Goal: Task Accomplishment & Management: Manage account settings

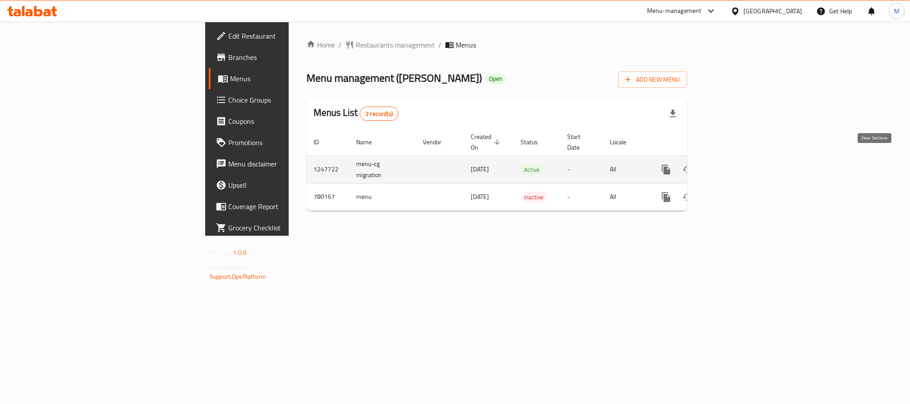
click at [736, 164] on icon "enhanced table" at bounding box center [730, 169] width 11 height 11
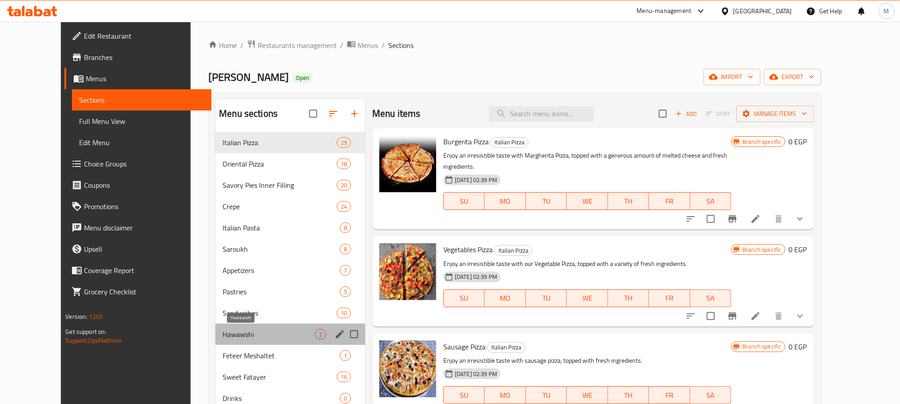
click at [223, 332] on span "Hawawshi" at bounding box center [269, 334] width 92 height 11
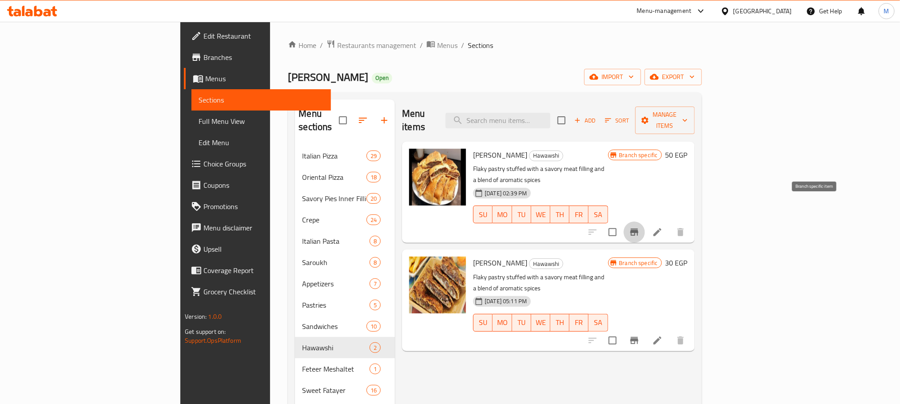
click at [640, 227] on icon "Branch-specific-item" at bounding box center [634, 232] width 11 height 11
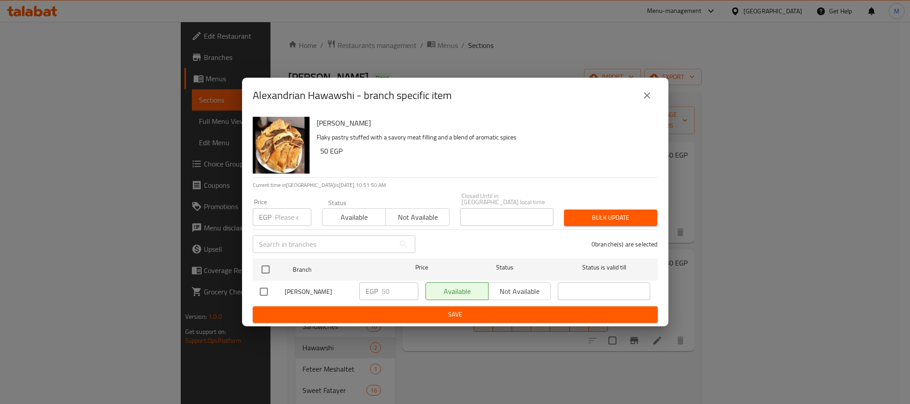
click at [268, 292] on input "checkbox" at bounding box center [264, 292] width 19 height 19
checkbox input "true"
click at [382, 294] on input "50" at bounding box center [400, 292] width 37 height 18
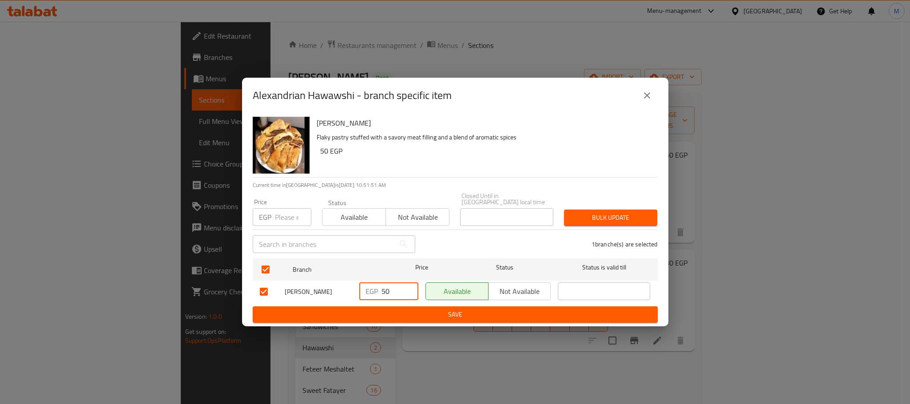
click at [382, 294] on input "50" at bounding box center [400, 292] width 37 height 18
type input "80"
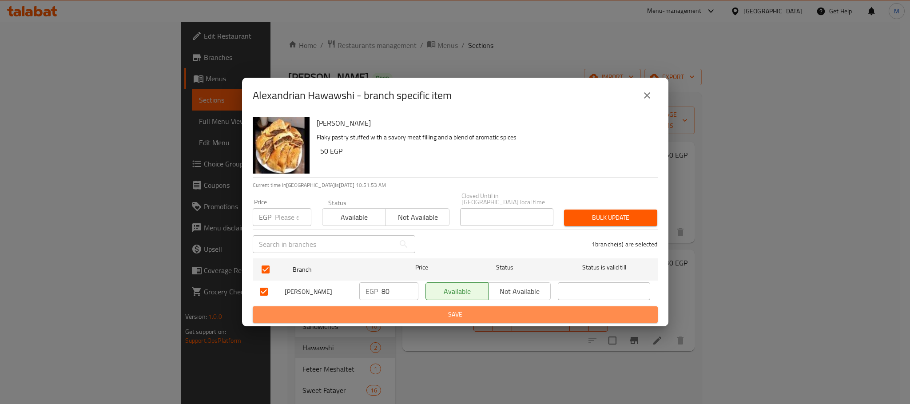
click at [411, 310] on span "Save" at bounding box center [455, 314] width 391 height 11
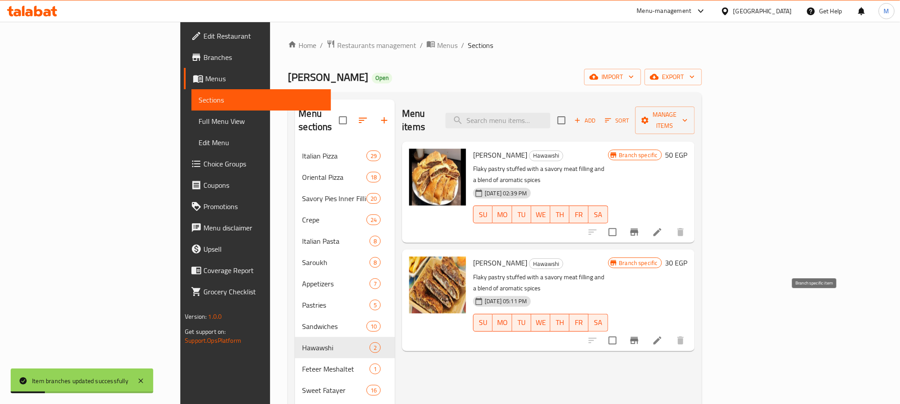
click at [640, 335] on icon "Branch-specific-item" at bounding box center [634, 340] width 11 height 11
click at [688, 257] on h6 "30 EGP" at bounding box center [677, 263] width 22 height 12
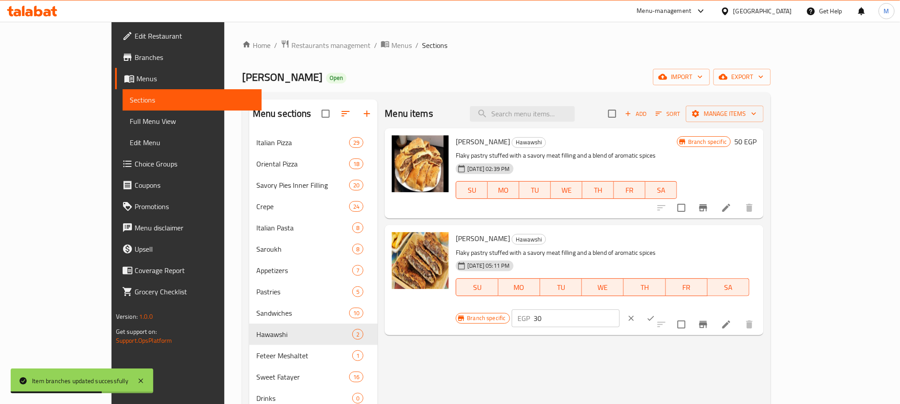
click at [620, 310] on input "30" at bounding box center [577, 319] width 86 height 18
type input "0"
click at [655, 314] on icon "ok" at bounding box center [650, 318] width 9 height 9
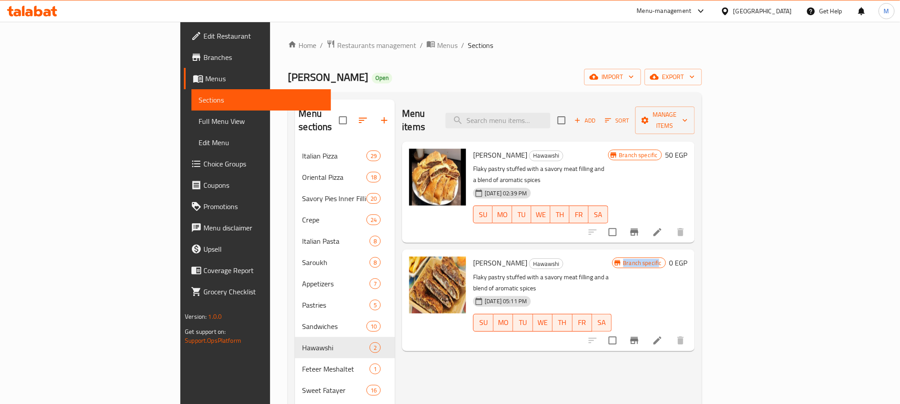
click at [691, 297] on div "Baladi Hawawshi Hawawshi Flaky pastry stuffed with a savory meat filling and a …" at bounding box center [580, 300] width 221 height 94
click at [670, 333] on li at bounding box center [657, 341] width 25 height 16
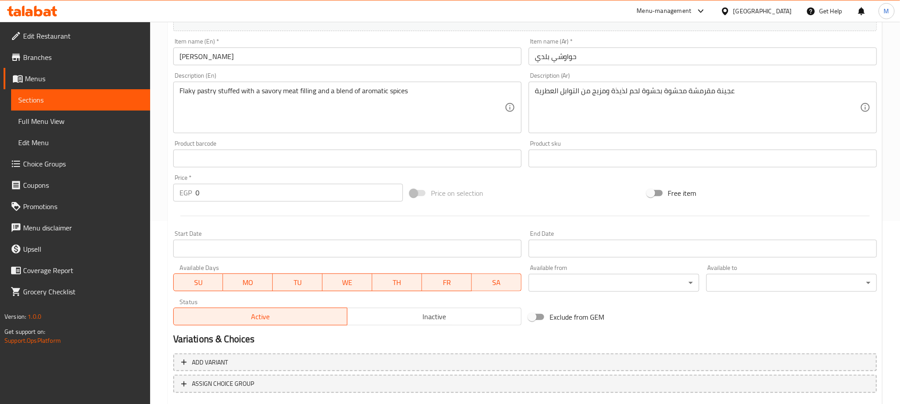
scroll to position [220, 0]
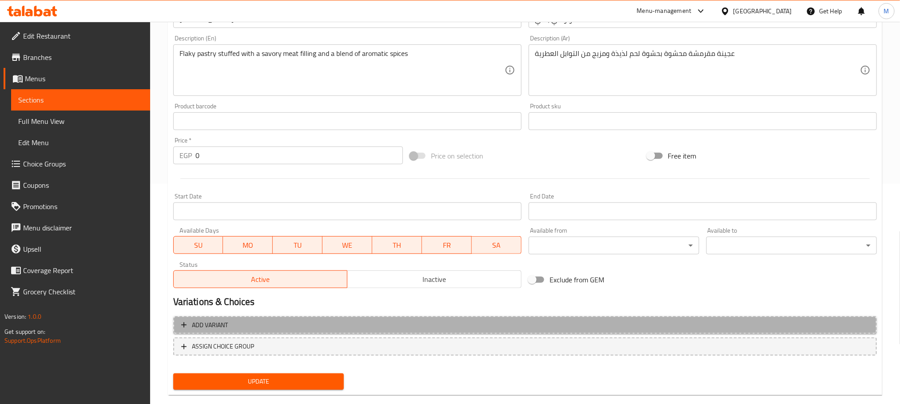
click at [407, 324] on span "Add variant" at bounding box center [525, 325] width 688 height 11
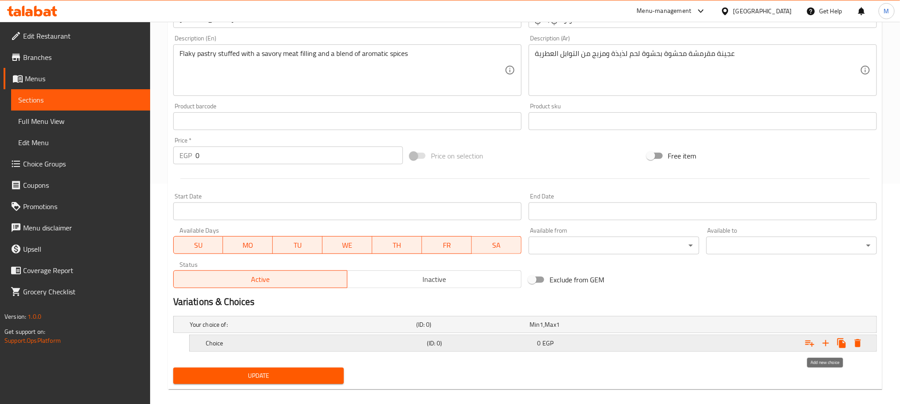
click at [824, 343] on icon "Expand" at bounding box center [826, 343] width 11 height 11
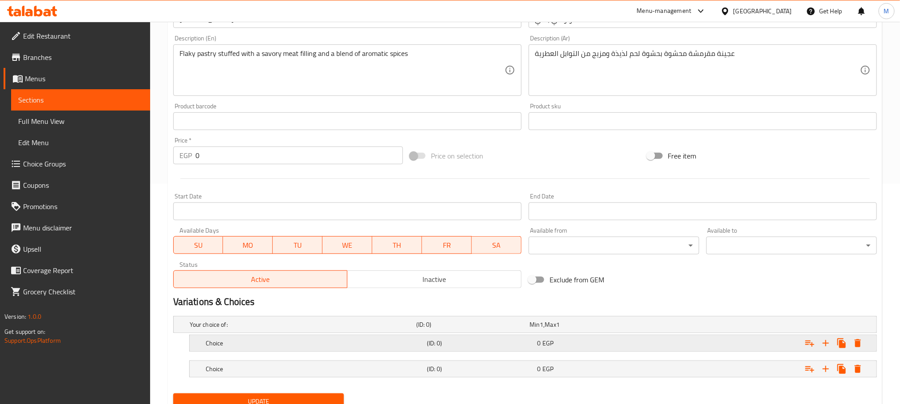
click at [383, 344] on h5 "Choice" at bounding box center [315, 343] width 218 height 9
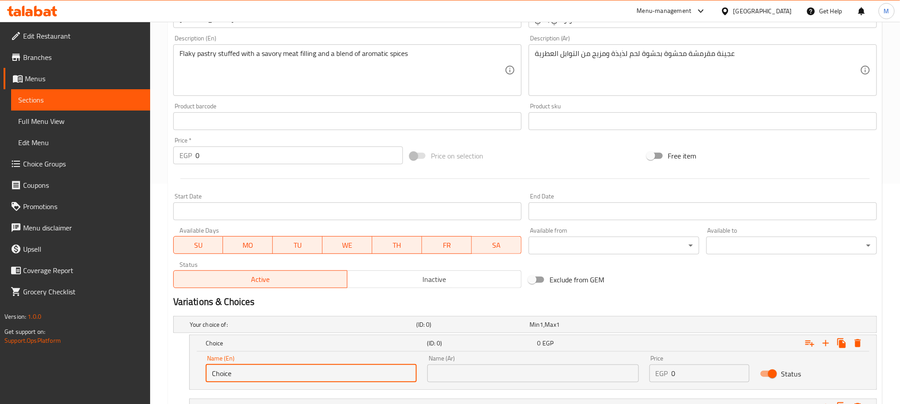
click at [325, 365] on input "Choice" at bounding box center [311, 374] width 211 height 18
type input "ة"
type input "Medium"
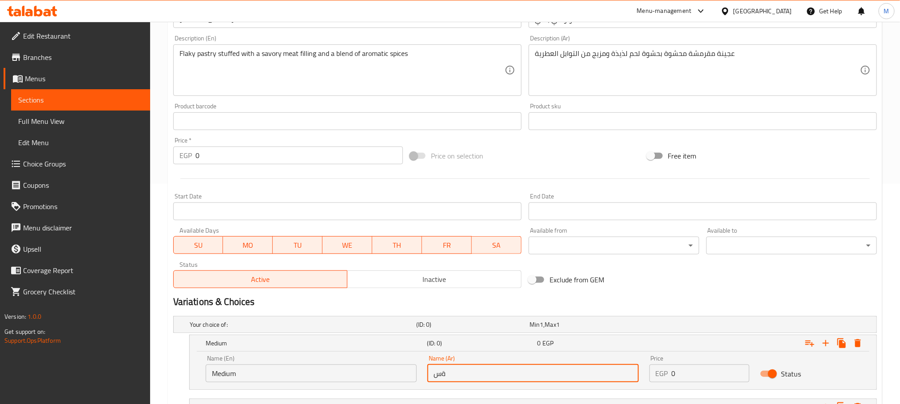
type input "ة"
type input "وسط"
click at [695, 367] on input "0" at bounding box center [711, 374] width 78 height 18
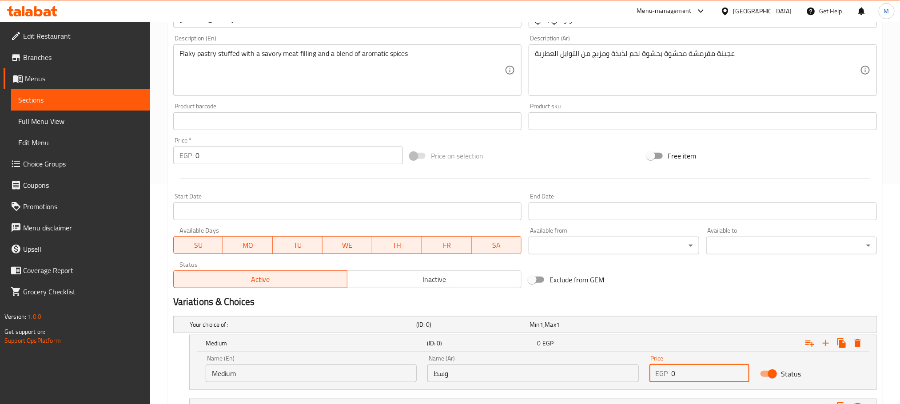
click at [695, 367] on input "0" at bounding box center [711, 374] width 78 height 18
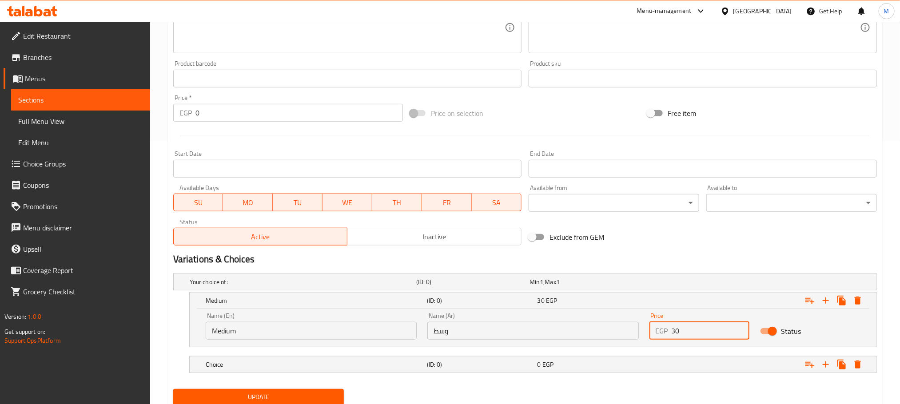
scroll to position [295, 0]
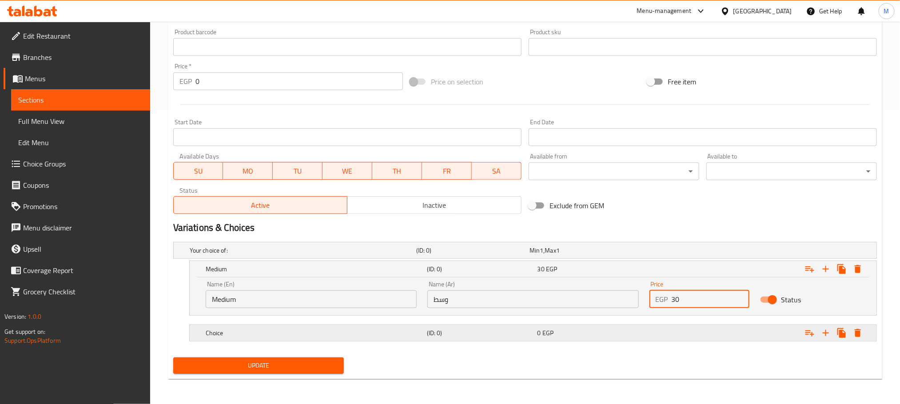
type input "30"
click at [571, 327] on div "Choice (ID: 0) 0 EGP" at bounding box center [536, 333] width 664 height 20
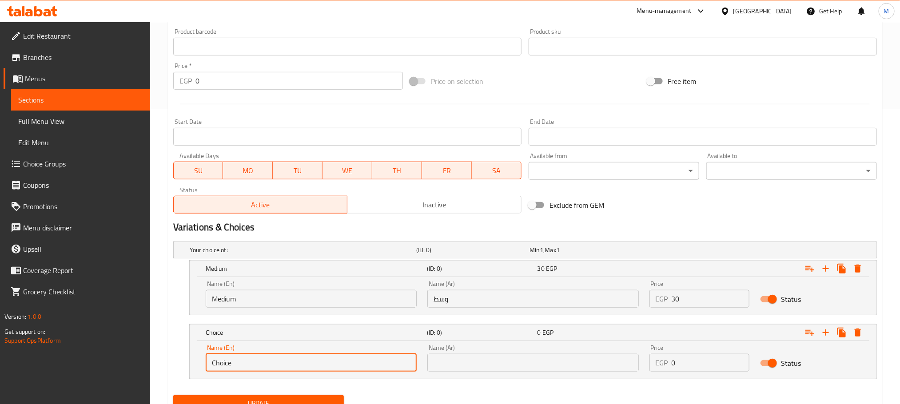
click at [376, 360] on input "Choice" at bounding box center [311, 363] width 211 height 18
type input "Large"
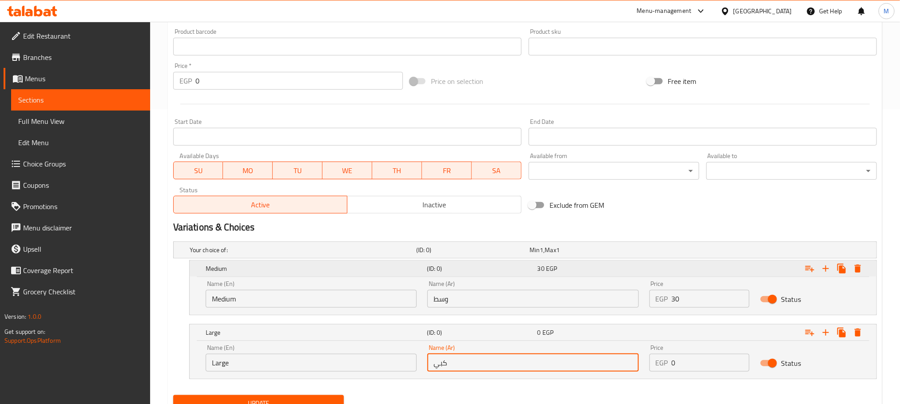
type input "كبير"
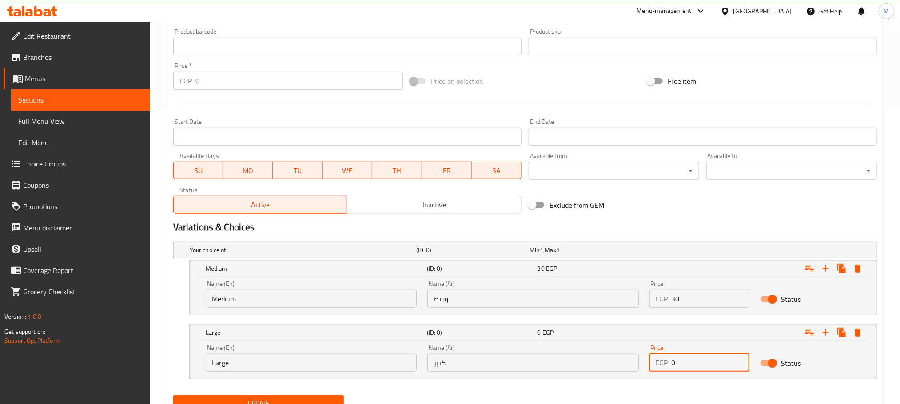
click at [678, 367] on input "0" at bounding box center [711, 363] width 78 height 18
type input "40"
click at [173, 395] on button "Update" at bounding box center [258, 403] width 171 height 16
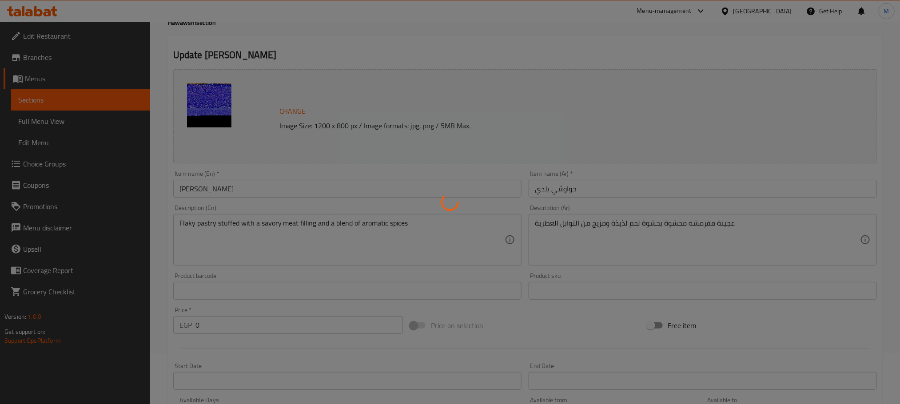
scroll to position [0, 0]
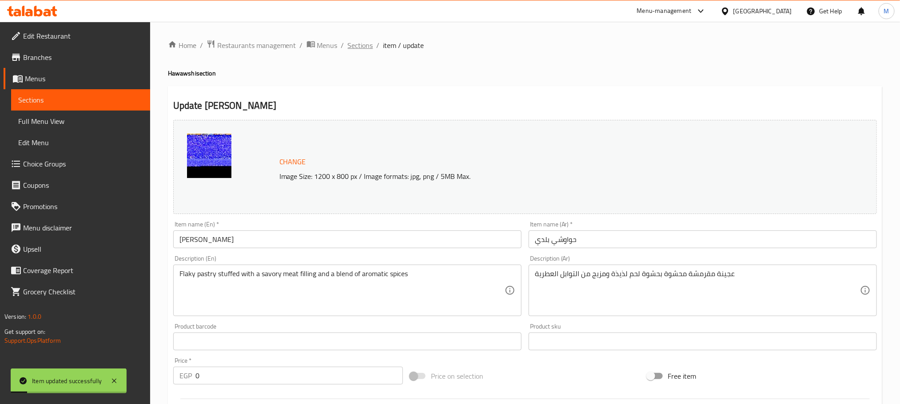
click at [360, 48] on span "Sections" at bounding box center [360, 45] width 25 height 11
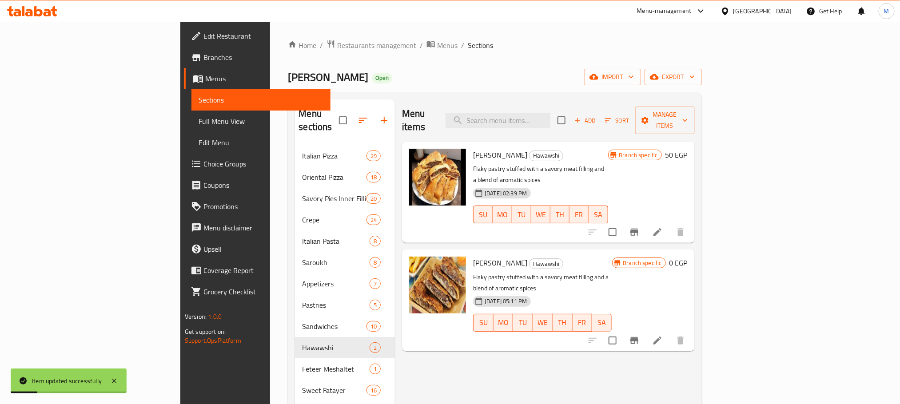
click at [468, 48] on span "Sections" at bounding box center [480, 45] width 25 height 11
click at [427, 49] on ol "Home / Restaurants management / Menus / Sections" at bounding box center [495, 46] width 414 height 12
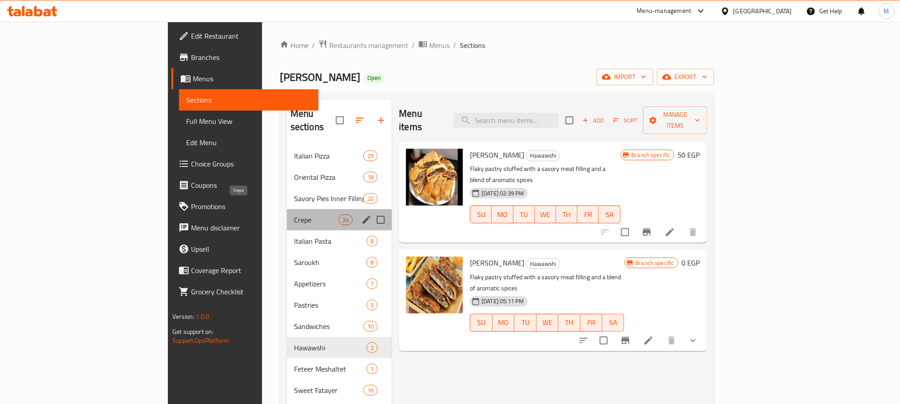
click at [294, 215] on span "Crepe" at bounding box center [316, 220] width 44 height 11
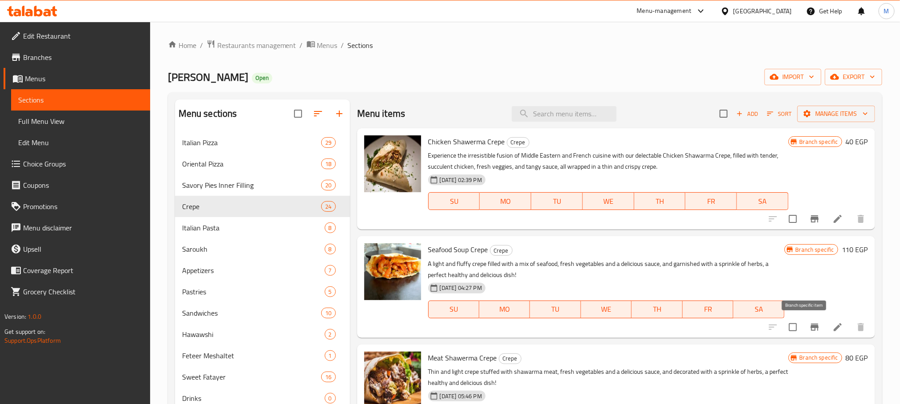
click at [811, 326] on icon "Branch-specific-item" at bounding box center [815, 327] width 8 height 7
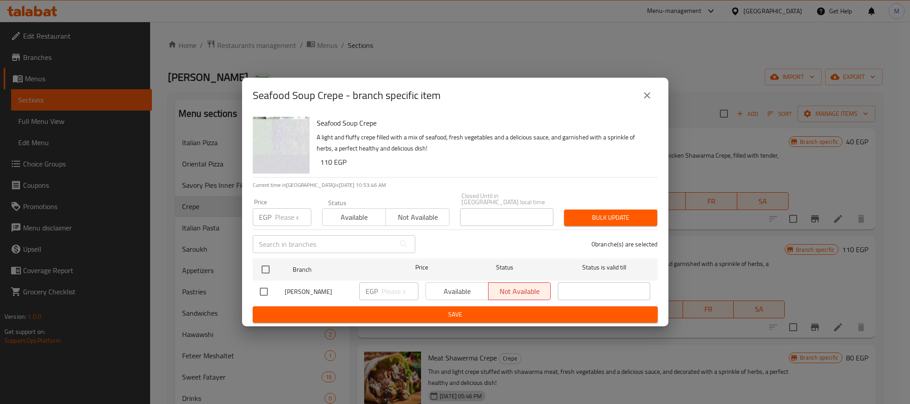
click at [262, 292] on input "checkbox" at bounding box center [264, 292] width 19 height 19
checkbox input "true"
click at [391, 294] on input "number" at bounding box center [400, 292] width 37 height 18
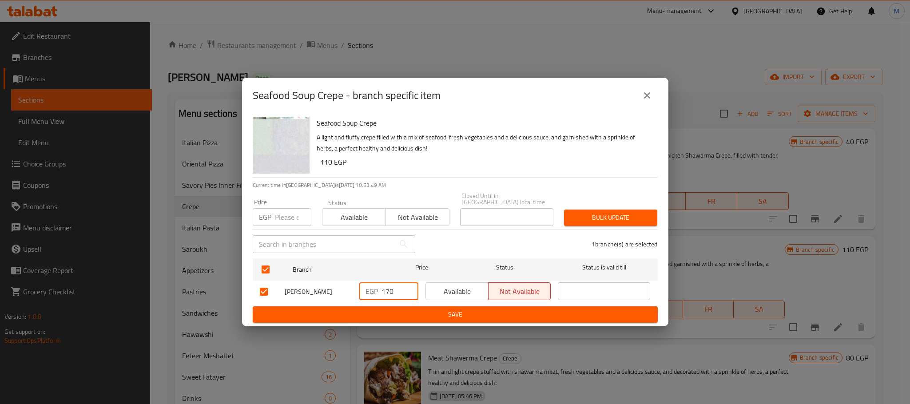
type input "170"
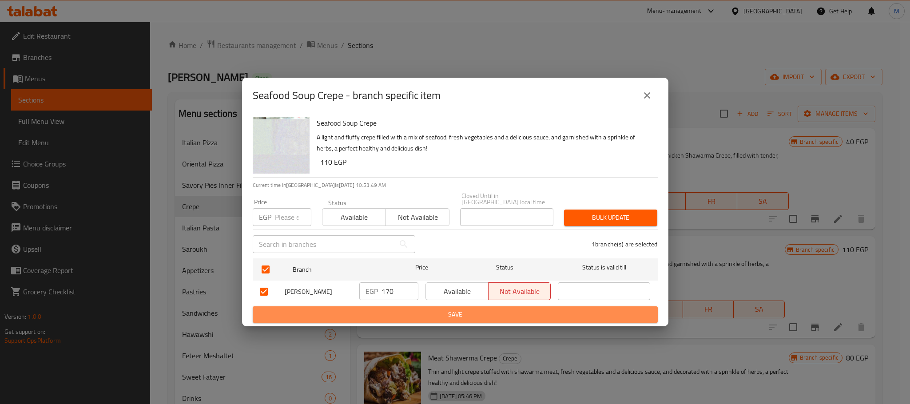
click at [440, 307] on button "Save" at bounding box center [455, 315] width 405 height 16
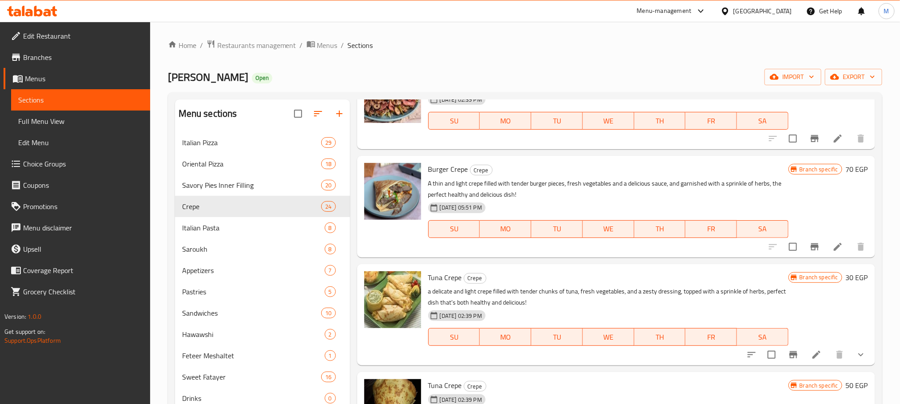
scroll to position [1963, 0]
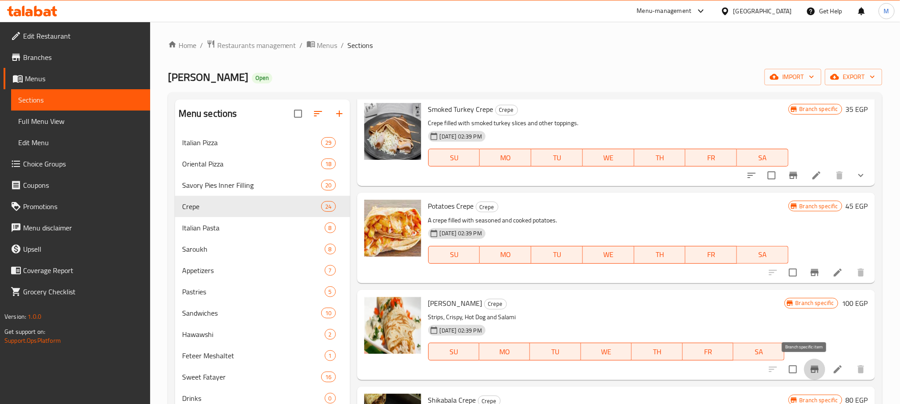
click at [804, 363] on button "Branch-specific-item" at bounding box center [814, 369] width 21 height 21
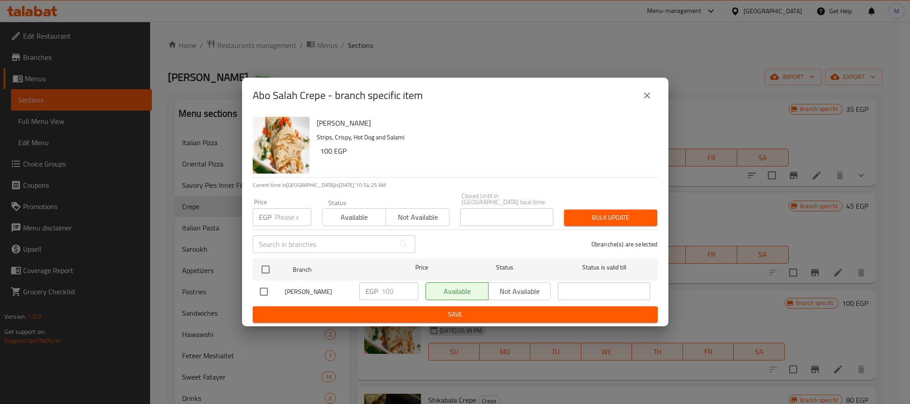
click at [259, 287] on input "checkbox" at bounding box center [264, 292] width 19 height 19
checkbox input "true"
click at [392, 293] on input "100" at bounding box center [400, 292] width 37 height 18
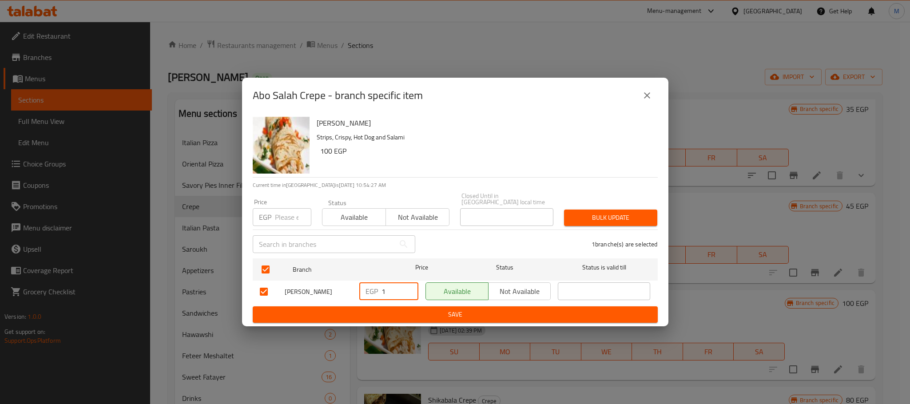
click at [392, 293] on input "1" at bounding box center [400, 292] width 37 height 18
type input "120"
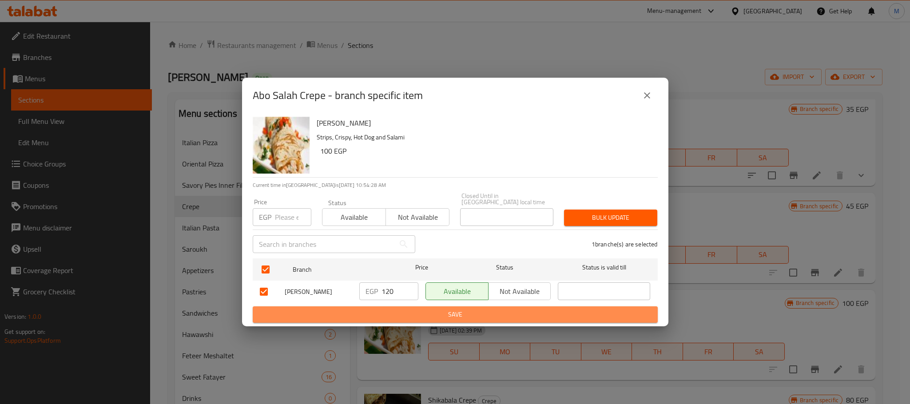
click at [437, 315] on span "Save" at bounding box center [455, 314] width 391 height 11
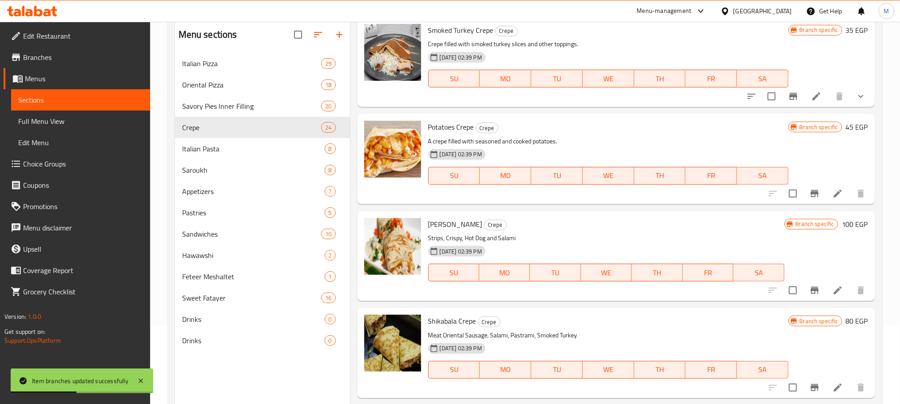
scroll to position [115, 0]
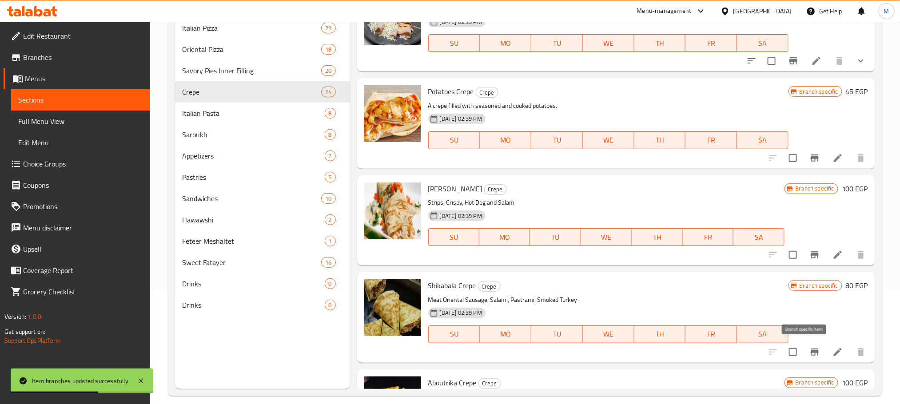
click at [811, 352] on icon "Branch-specific-item" at bounding box center [815, 352] width 8 height 7
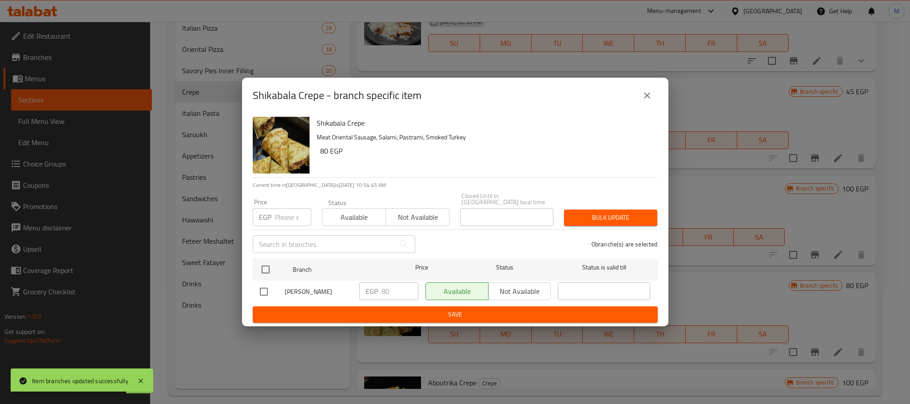
click at [260, 292] on input "checkbox" at bounding box center [264, 292] width 19 height 19
checkbox input "true"
click at [386, 286] on input "80" at bounding box center [400, 292] width 37 height 18
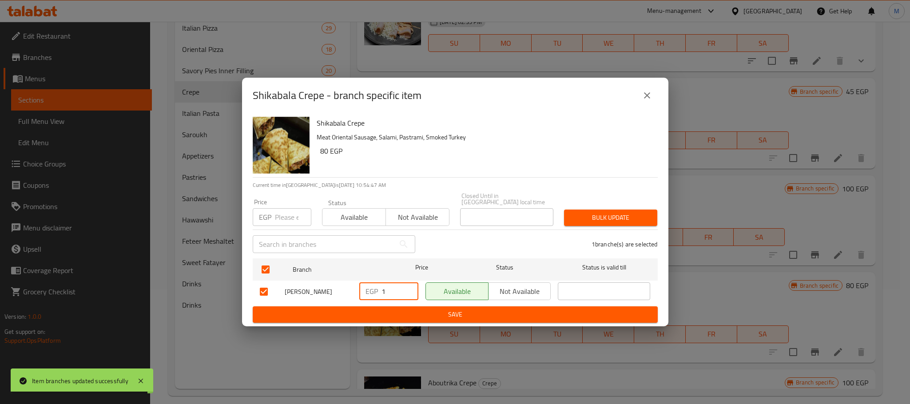
click at [386, 286] on input "1" at bounding box center [400, 292] width 37 height 18
type input "120"
click at [438, 315] on span "Save" at bounding box center [455, 314] width 391 height 11
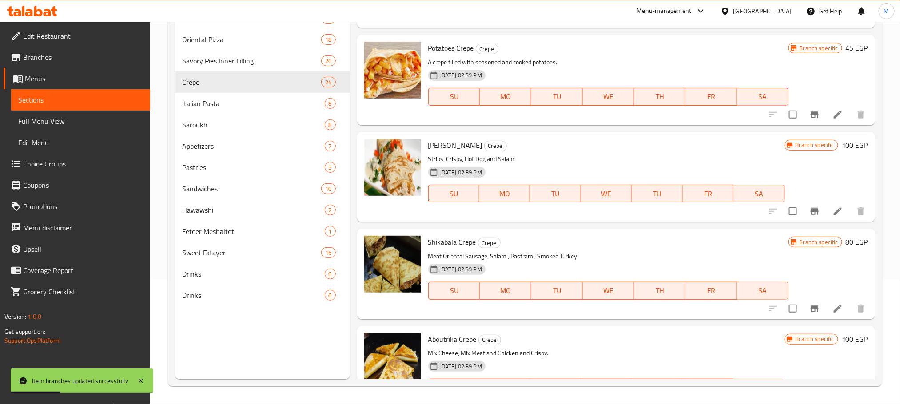
scroll to position [2033, 0]
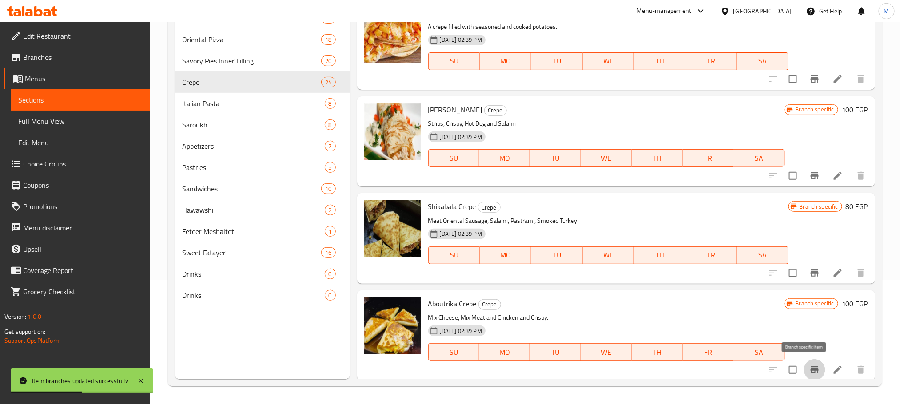
click at [804, 365] on button "Branch-specific-item" at bounding box center [814, 369] width 21 height 21
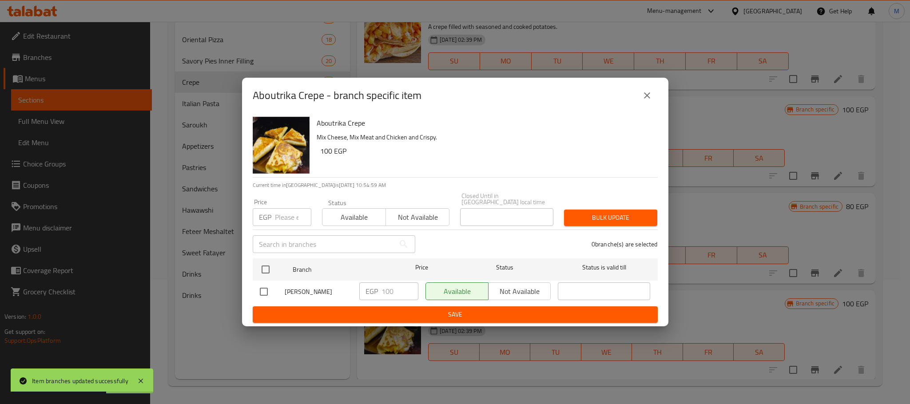
click at [262, 290] on input "checkbox" at bounding box center [264, 292] width 19 height 19
checkbox input "true"
click at [391, 284] on input "100" at bounding box center [400, 292] width 37 height 18
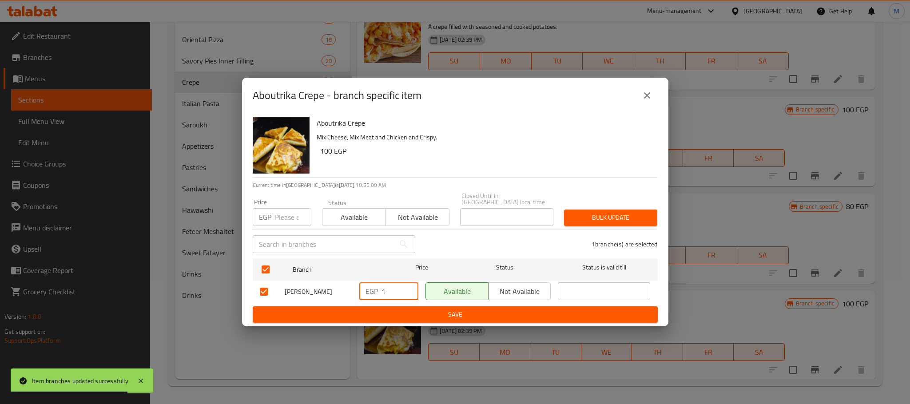
click at [391, 284] on input "1" at bounding box center [400, 292] width 37 height 18
type input "130"
click at [458, 311] on span "Save" at bounding box center [455, 314] width 391 height 11
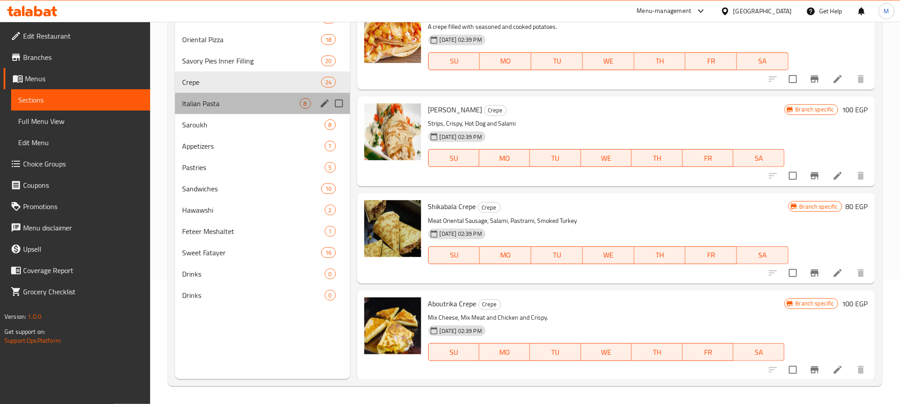
click at [243, 94] on div "Italian Pasta 8" at bounding box center [262, 103] width 175 height 21
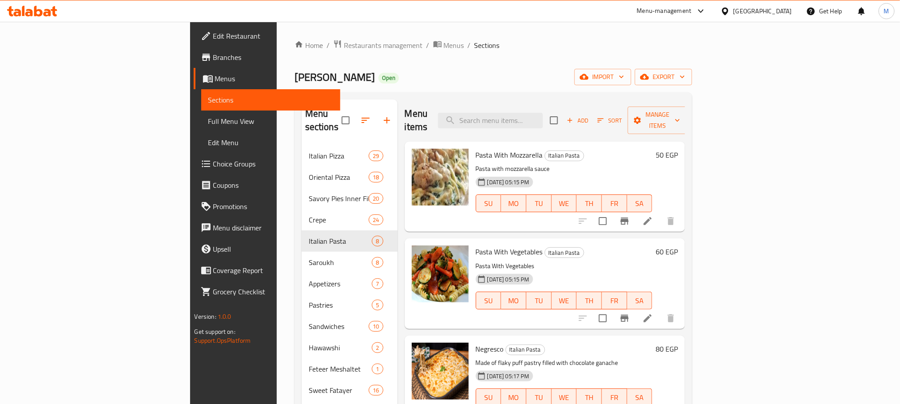
click at [678, 149] on h6 "50 EGP" at bounding box center [667, 155] width 22 height 12
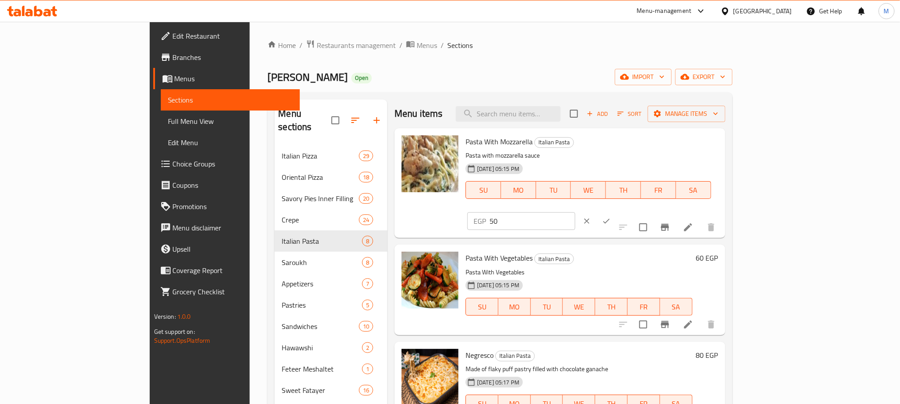
click at [575, 212] on input "50" at bounding box center [533, 221] width 86 height 18
type input "70"
click at [611, 217] on icon "ok" at bounding box center [606, 221] width 9 height 9
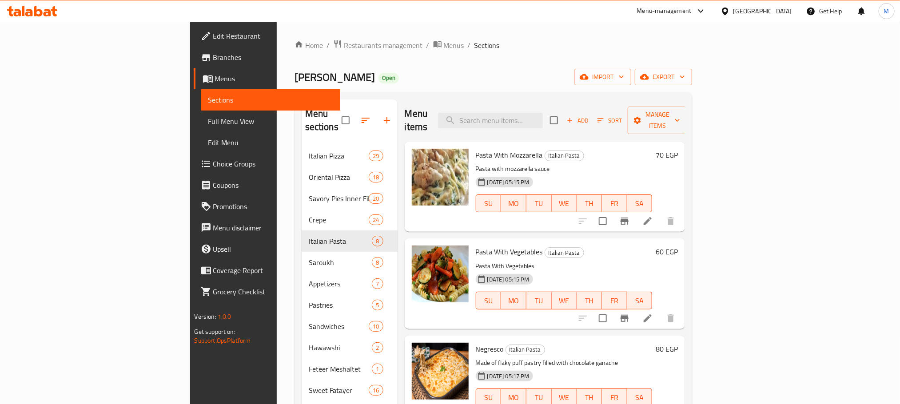
click at [678, 246] on h6 "60 EGP" at bounding box center [667, 252] width 22 height 12
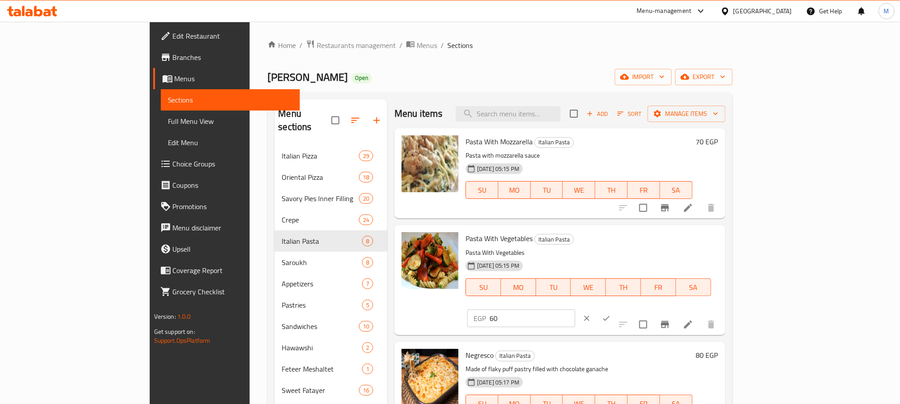
click at [575, 310] on input "60" at bounding box center [533, 319] width 86 height 18
type input "80"
click at [611, 314] on icon "ok" at bounding box center [606, 318] width 9 height 9
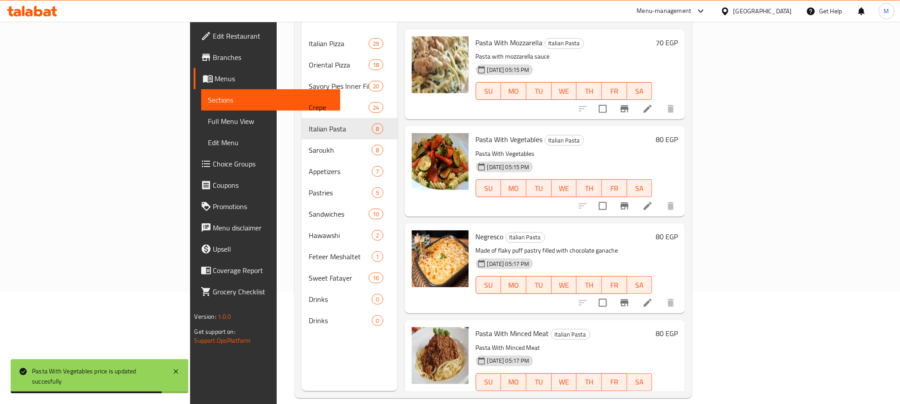
scroll to position [119, 0]
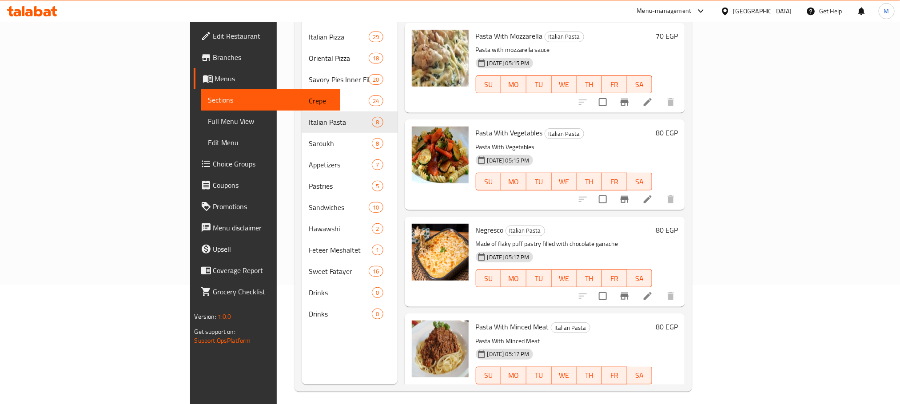
click at [678, 224] on div "80 EGP" at bounding box center [665, 230] width 26 height 12
click at [678, 224] on h6 "80 EGP" at bounding box center [667, 230] width 22 height 12
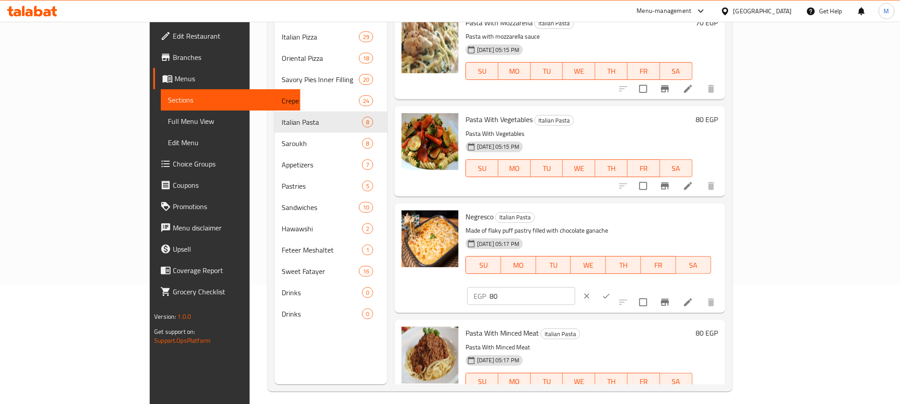
click at [575, 287] on input "80" at bounding box center [533, 296] width 86 height 18
type input "110"
click at [616, 287] on button "ok" at bounding box center [607, 297] width 20 height 20
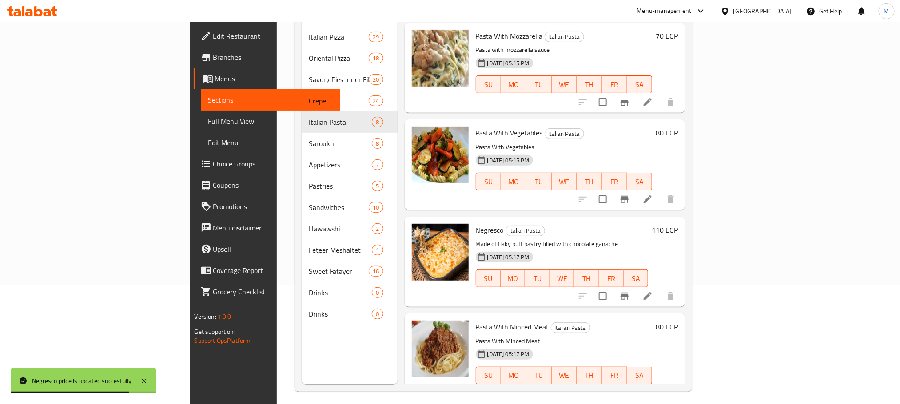
click at [678, 321] on h6 "80 EGP" at bounding box center [667, 327] width 22 height 12
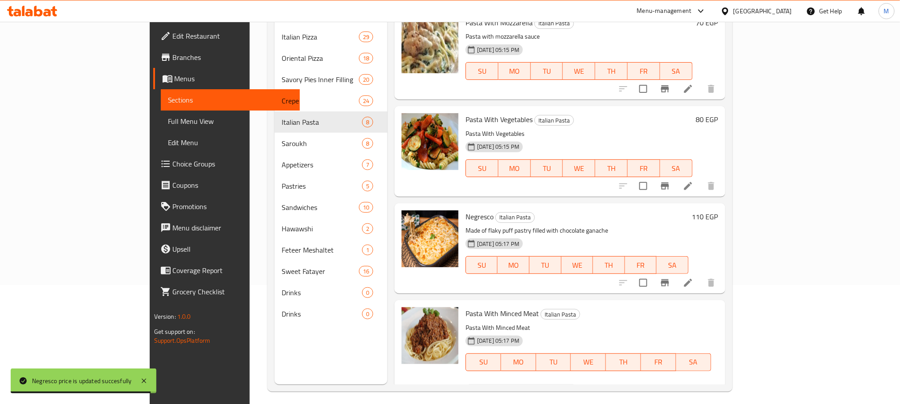
click at [575, 385] on input "80" at bounding box center [533, 394] width 86 height 18
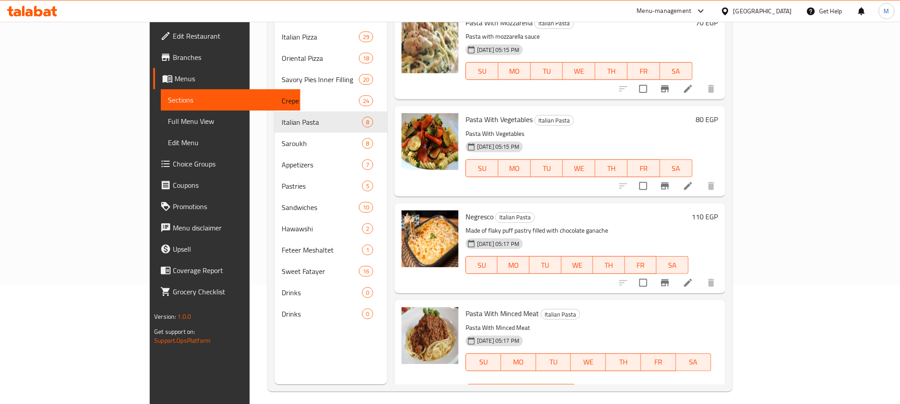
click at [575, 385] on input "80" at bounding box center [533, 394] width 86 height 18
type input "110"
drag, startPoint x: 830, startPoint y: 316, endPoint x: 836, endPoint y: 316, distance: 6.7
click at [616, 384] on div at bounding box center [596, 394] width 39 height 20
click at [611, 389] on icon "ok" at bounding box center [606, 393] width 9 height 9
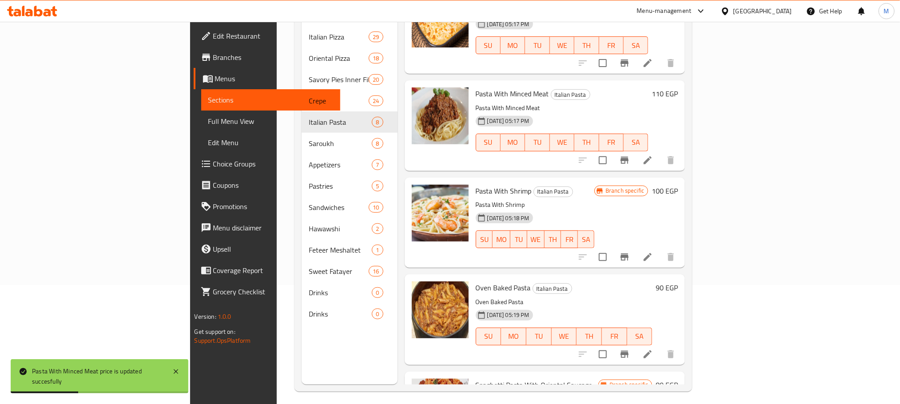
scroll to position [236, 0]
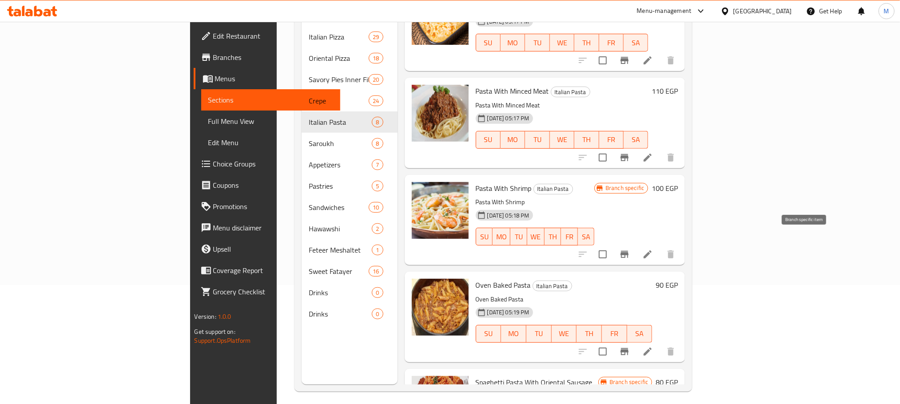
click at [629, 251] on icon "Branch-specific-item" at bounding box center [625, 254] width 8 height 7
click at [678, 182] on h6 "100 EGP" at bounding box center [665, 188] width 26 height 12
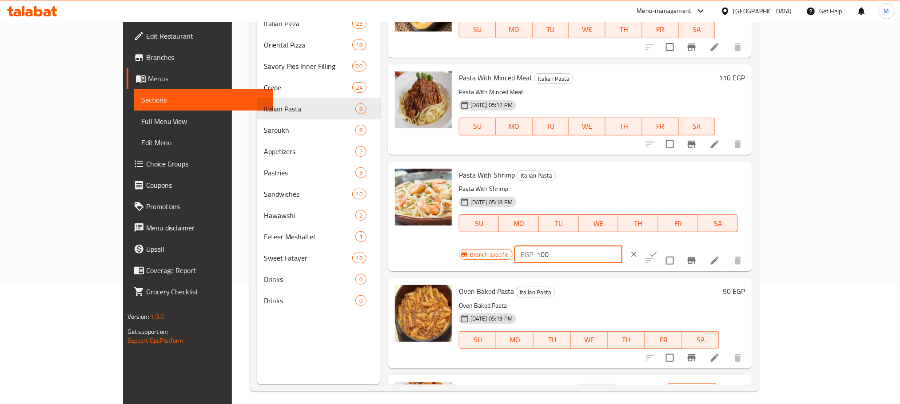
click at [622, 246] on input "100" at bounding box center [580, 255] width 86 height 18
type input "150"
click at [663, 245] on button "ok" at bounding box center [654, 255] width 20 height 20
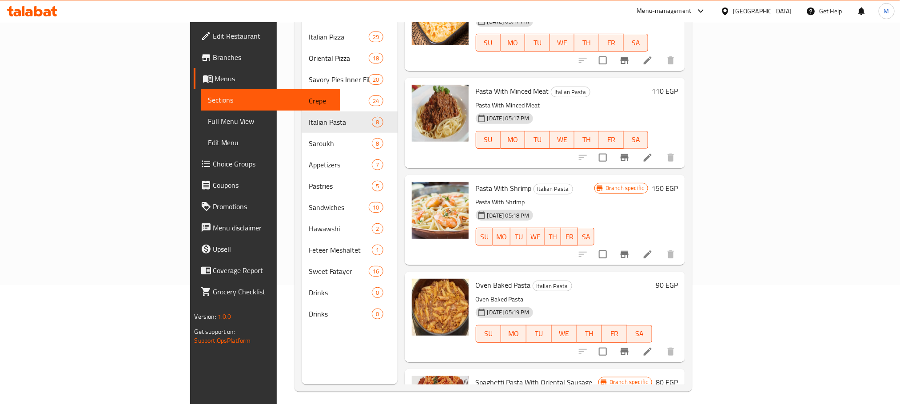
click at [678, 279] on h6 "90 EGP" at bounding box center [667, 285] width 22 height 12
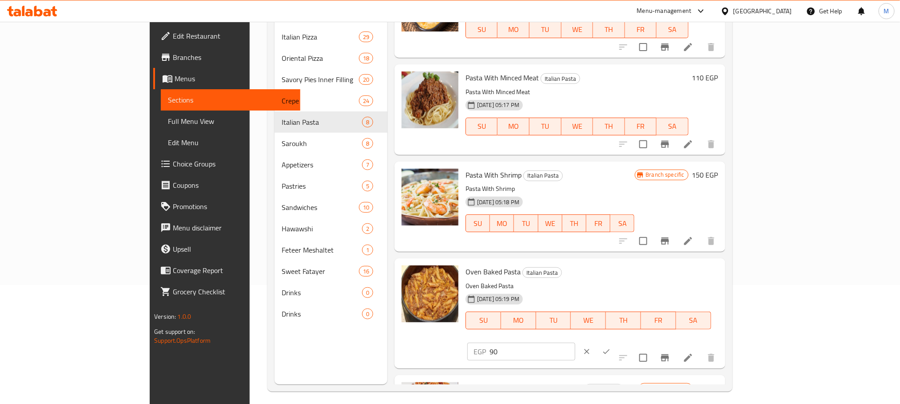
drag, startPoint x: 760, startPoint y: 263, endPoint x: 758, endPoint y: 271, distance: 7.8
click at [722, 271] on div "Oven Baked Pasta Italian Pasta Oven Baked Pasta [DATE] 05:19 PM SU MO TU WE TH …" at bounding box center [592, 313] width 260 height 103
click at [575, 343] on input "90" at bounding box center [533, 352] width 86 height 18
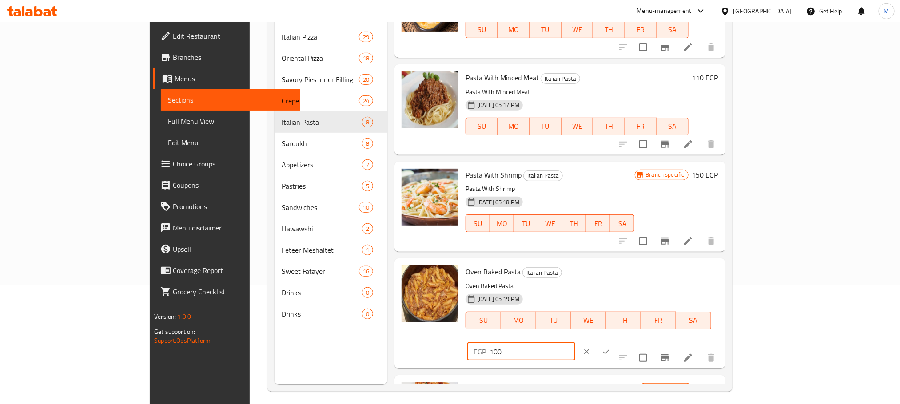
type input "100"
click at [616, 342] on button "ok" at bounding box center [607, 352] width 20 height 20
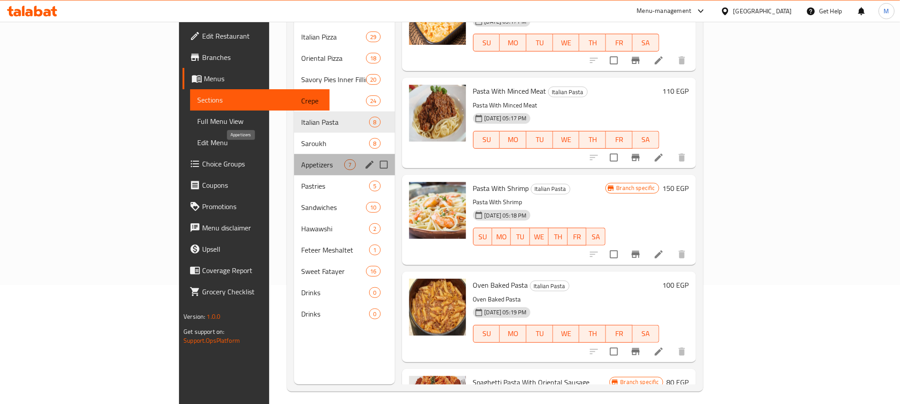
click at [301, 160] on span "Appetizers" at bounding box center [322, 165] width 43 height 11
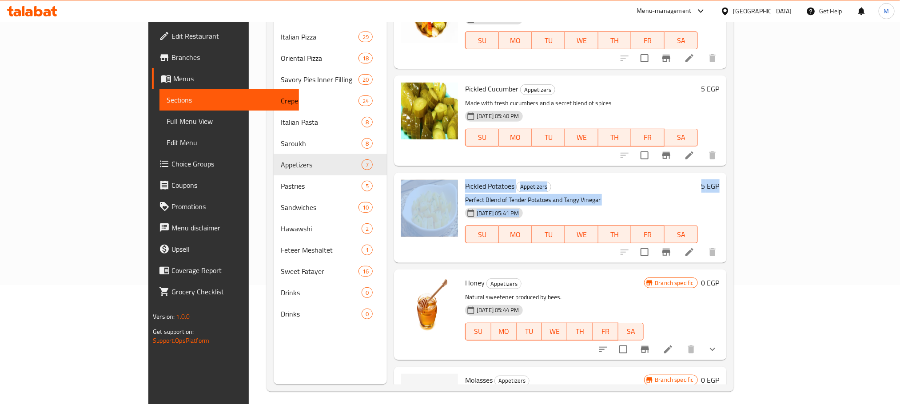
drag, startPoint x: 864, startPoint y: 219, endPoint x: 862, endPoint y: 118, distance: 101.3
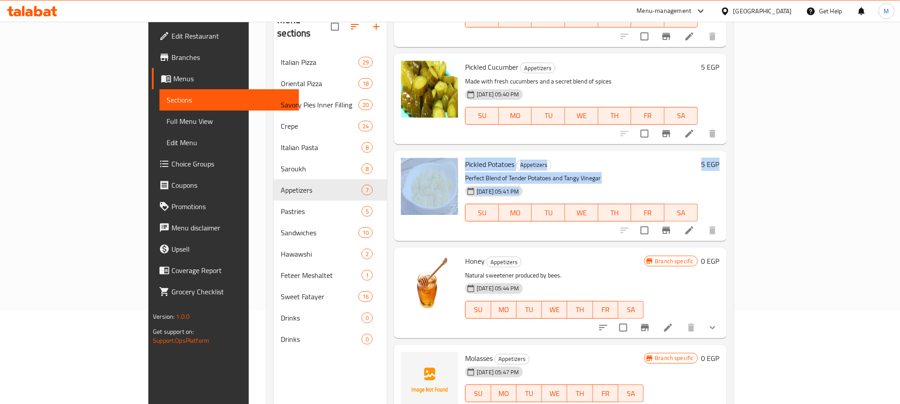
scroll to position [124, 0]
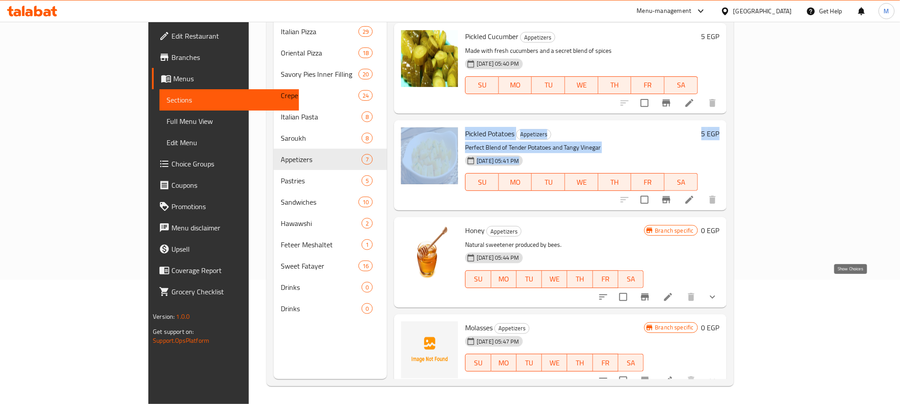
click at [718, 292] on icon "show more" at bounding box center [712, 297] width 11 height 11
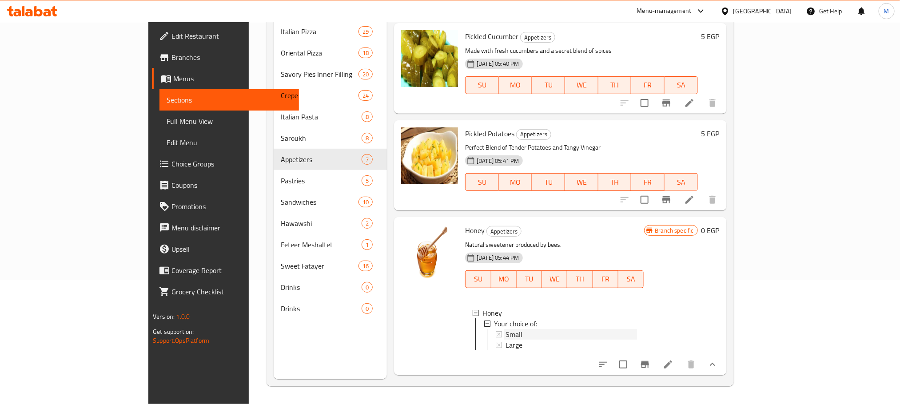
click at [566, 329] on div "Small" at bounding box center [571, 334] width 131 height 11
click at [537, 340] on div "Large" at bounding box center [571, 345] width 131 height 11
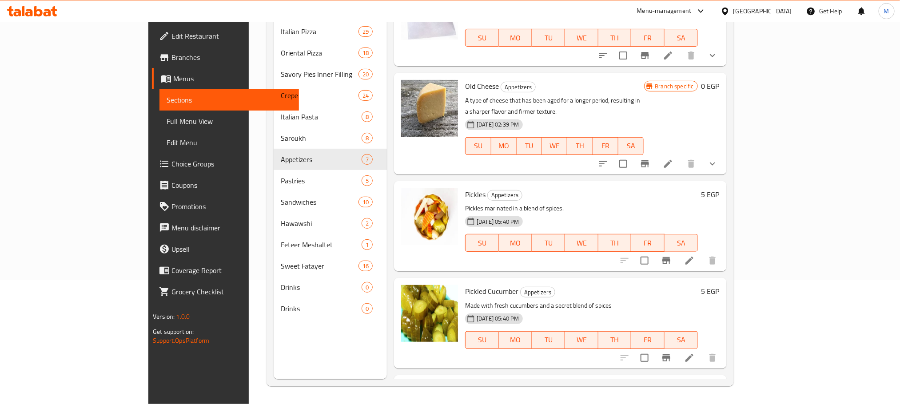
scroll to position [27, 0]
click at [718, 160] on icon "show more" at bounding box center [712, 165] width 11 height 11
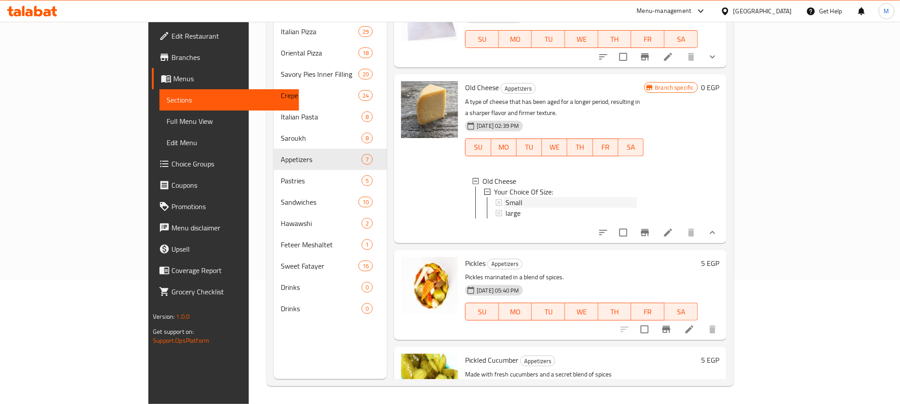
click at [572, 197] on div "Small" at bounding box center [571, 202] width 131 height 11
click at [543, 208] on div "large" at bounding box center [571, 213] width 131 height 11
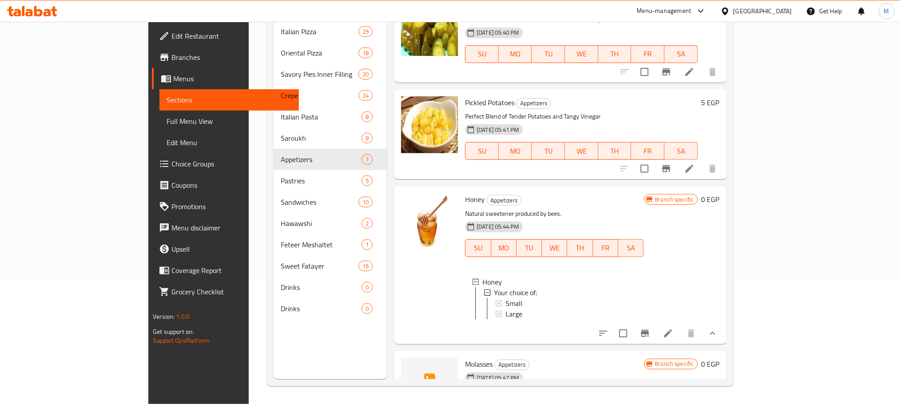
scroll to position [439, 0]
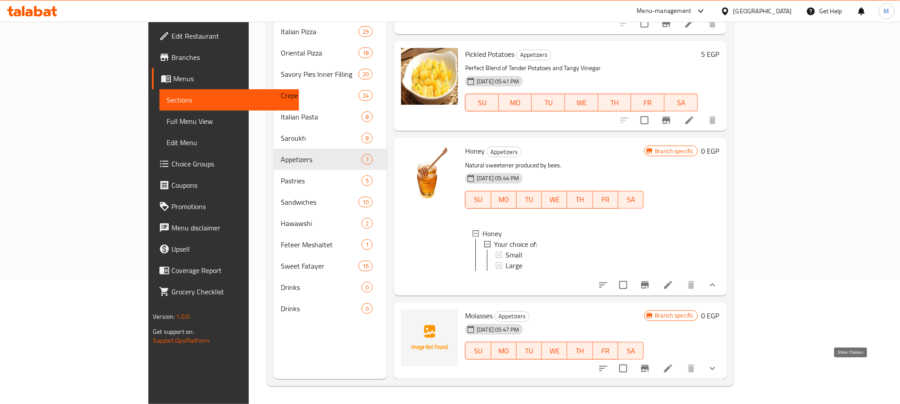
click at [718, 368] on icon "show more" at bounding box center [712, 368] width 11 height 11
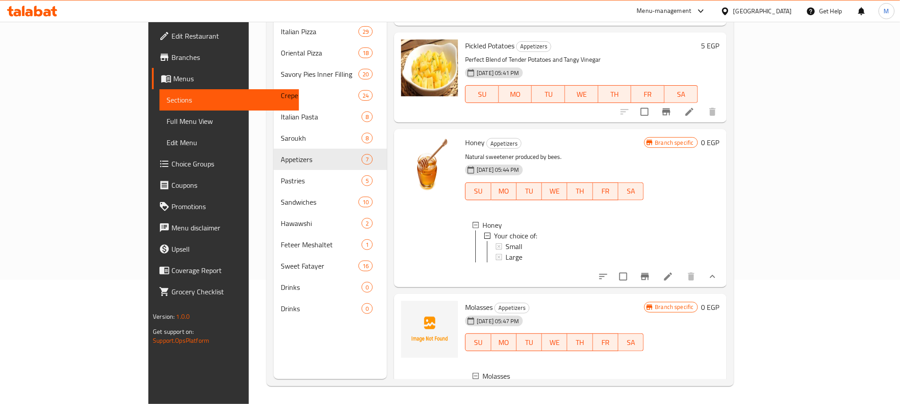
scroll to position [516, 0]
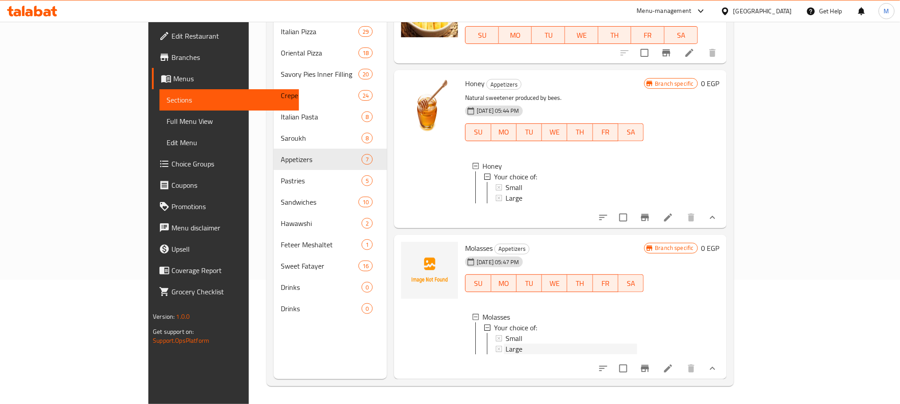
click at [593, 344] on div "Large" at bounding box center [571, 349] width 131 height 11
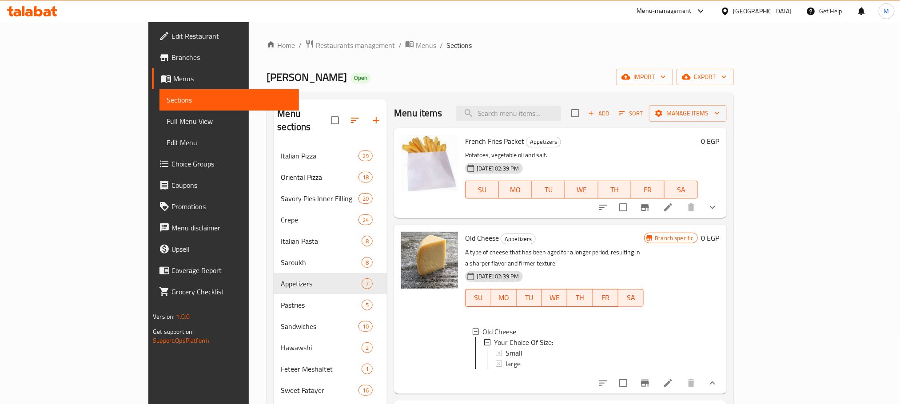
scroll to position [0, 0]
click at [723, 204] on button "show more" at bounding box center [712, 207] width 21 height 21
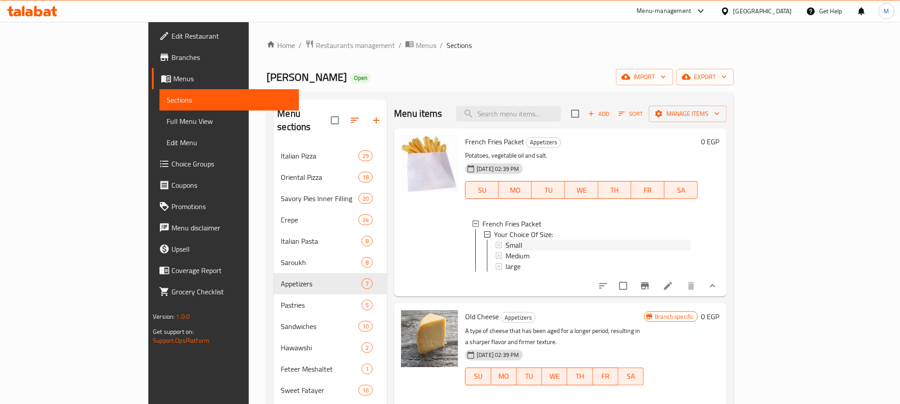
click at [571, 243] on div "Small" at bounding box center [598, 245] width 185 height 11
click at [552, 261] on div "large" at bounding box center [598, 266] width 185 height 11
click at [550, 255] on div "Medium" at bounding box center [598, 256] width 185 height 11
click at [543, 248] on div "Small" at bounding box center [598, 245] width 185 height 11
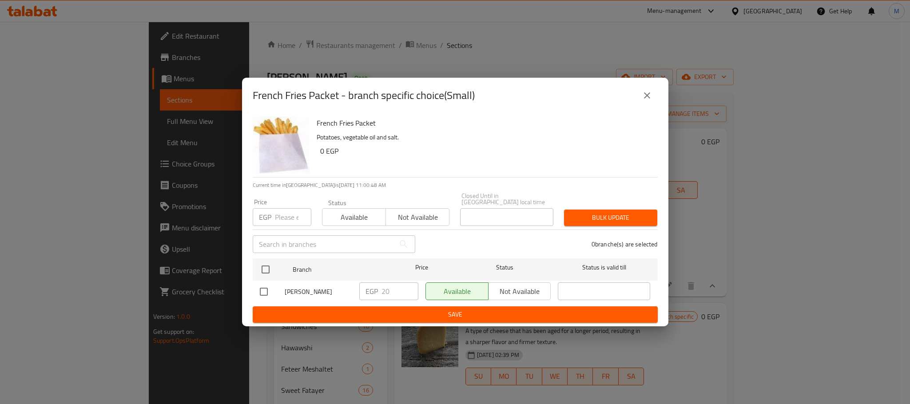
click at [264, 287] on input "checkbox" at bounding box center [264, 292] width 19 height 19
checkbox input "true"
click at [388, 288] on input "20" at bounding box center [400, 292] width 37 height 18
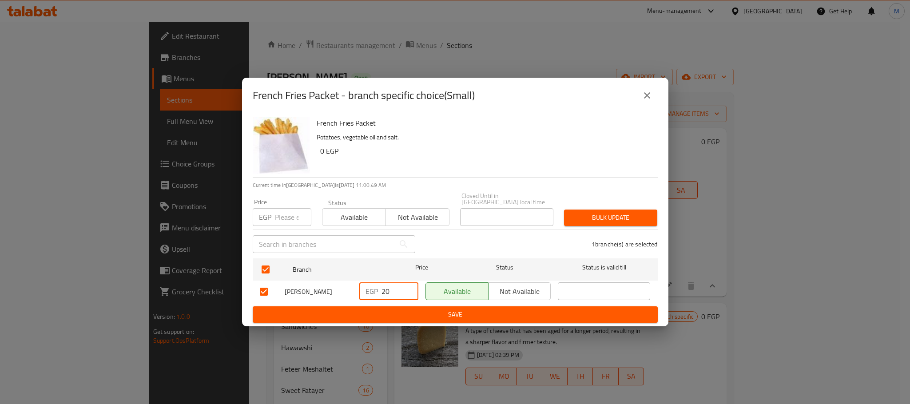
click at [388, 288] on input "20" at bounding box center [400, 292] width 37 height 18
type input "0"
type input "10"
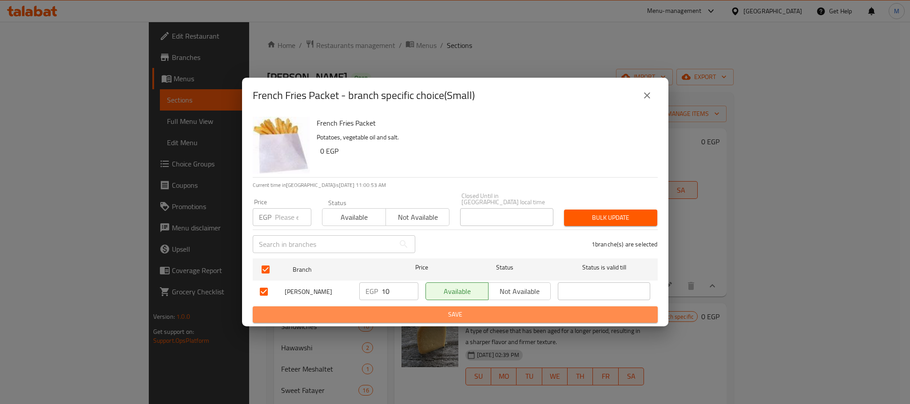
click at [416, 315] on span "Save" at bounding box center [455, 314] width 391 height 11
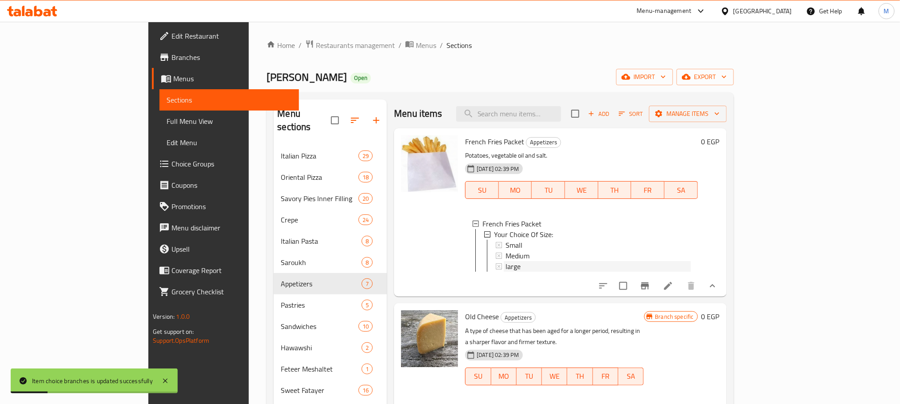
click at [506, 267] on div "large" at bounding box center [598, 266] width 185 height 11
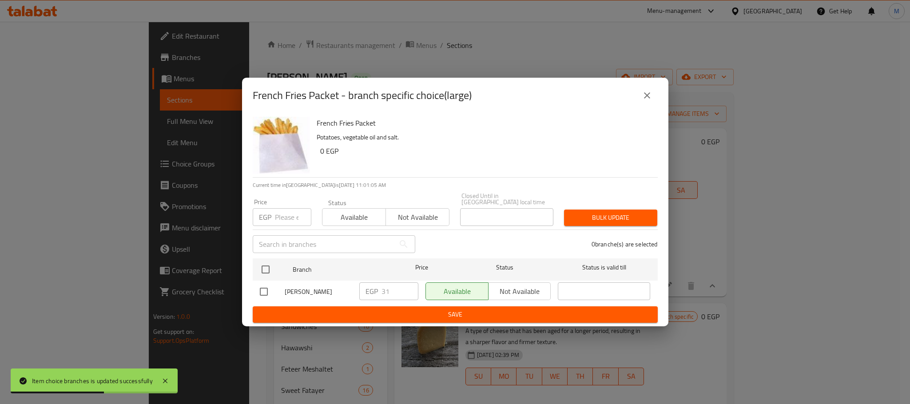
click at [269, 289] on input "checkbox" at bounding box center [264, 292] width 19 height 19
checkbox input "true"
click at [385, 295] on input "31" at bounding box center [400, 292] width 37 height 18
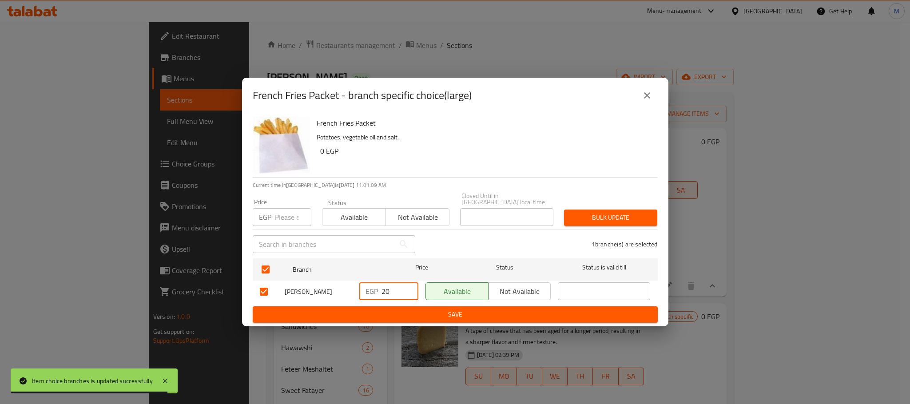
type input "20"
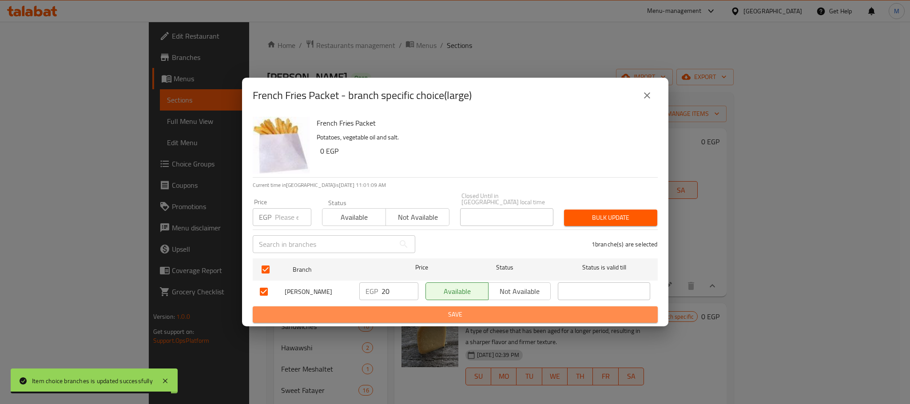
click at [412, 312] on span "Save" at bounding box center [455, 314] width 391 height 11
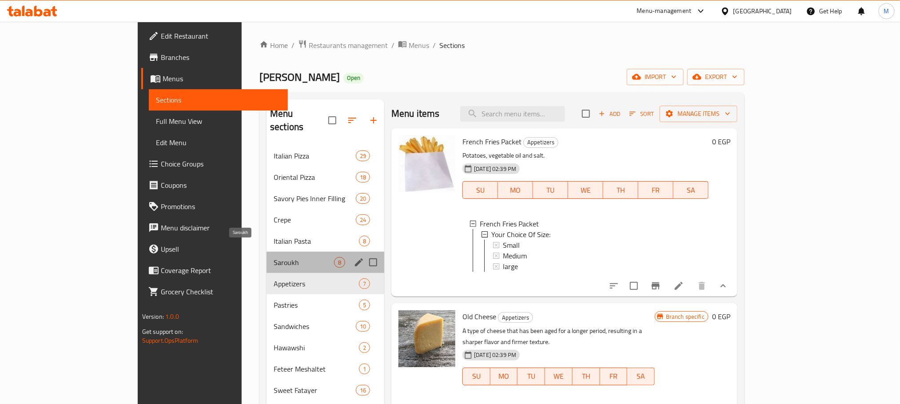
click at [274, 257] on span "Saroukh" at bounding box center [304, 262] width 60 height 11
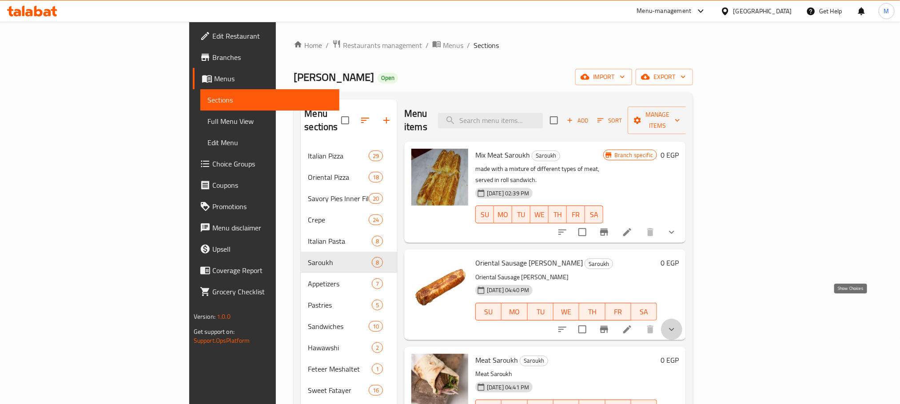
click at [677, 324] on icon "show more" at bounding box center [671, 329] width 11 height 11
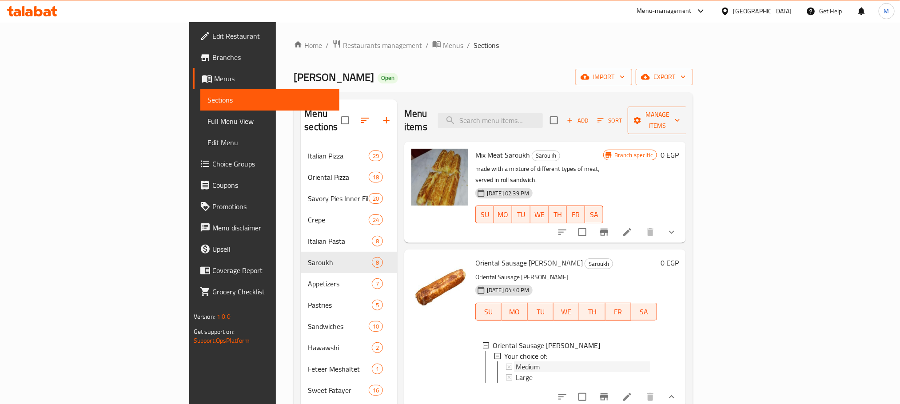
click at [634, 362] on div "Medium" at bounding box center [583, 367] width 134 height 11
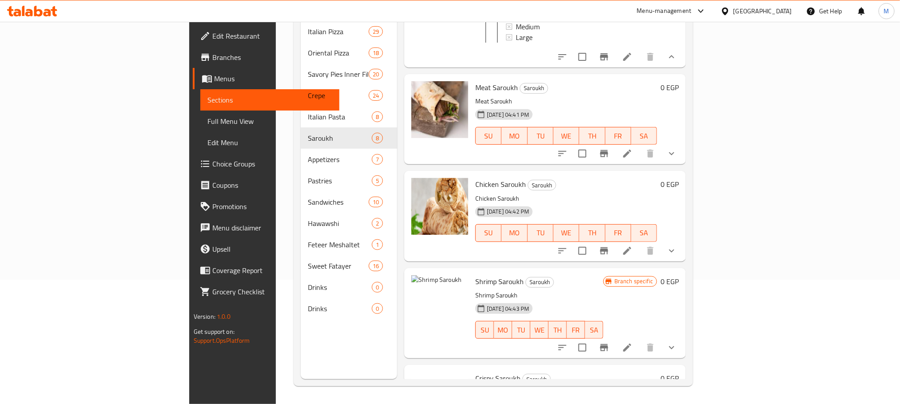
scroll to position [190, 0]
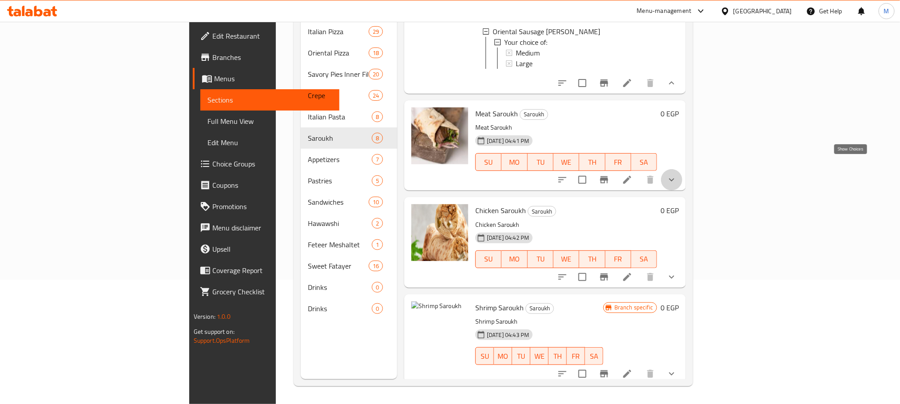
click at [677, 175] on icon "show more" at bounding box center [671, 180] width 11 height 11
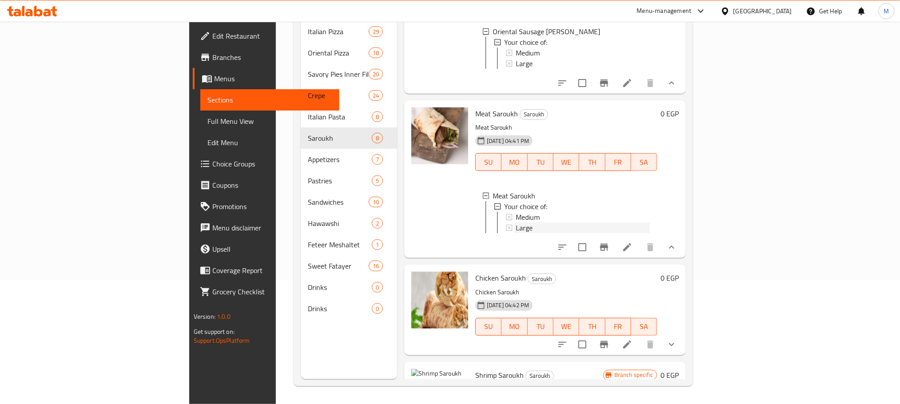
click at [523, 223] on div "Large" at bounding box center [583, 228] width 134 height 11
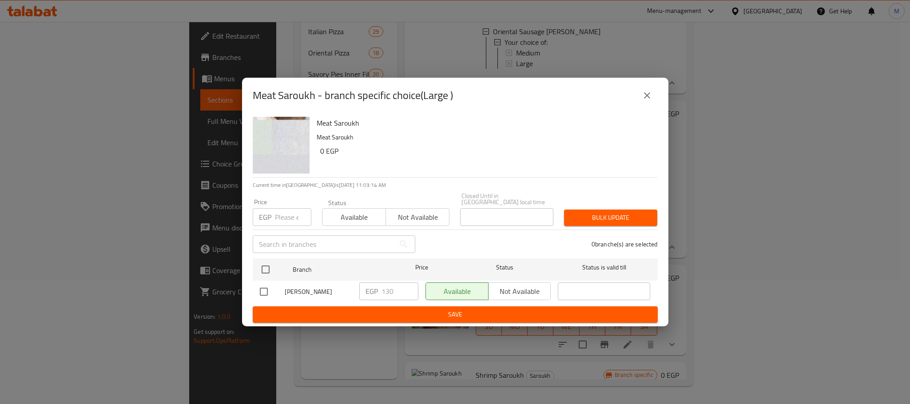
click at [270, 287] on input "checkbox" at bounding box center [264, 292] width 19 height 19
checkbox input "true"
click at [380, 283] on div "EGP 130 ​" at bounding box center [388, 292] width 59 height 18
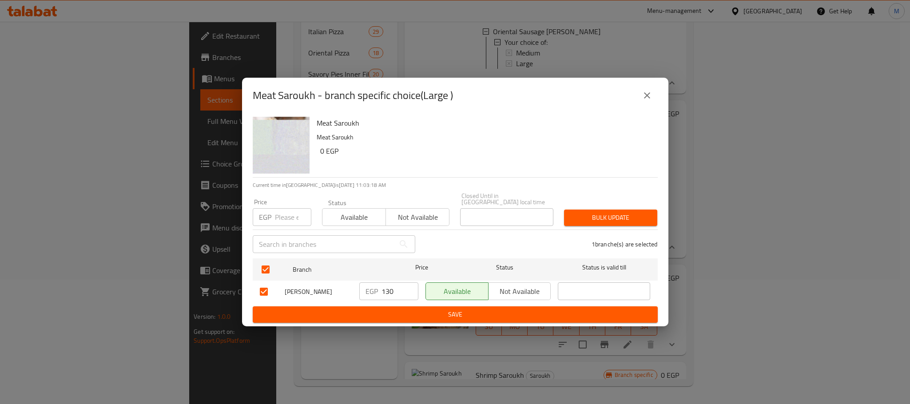
drag, startPoint x: 655, startPoint y: 87, endPoint x: 648, endPoint y: 100, distance: 15.1
click at [648, 100] on div "Meat Saroukh - branch specific choice(Large )" at bounding box center [455, 96] width 427 height 36
click at [648, 99] on icon "close" at bounding box center [647, 95] width 6 height 6
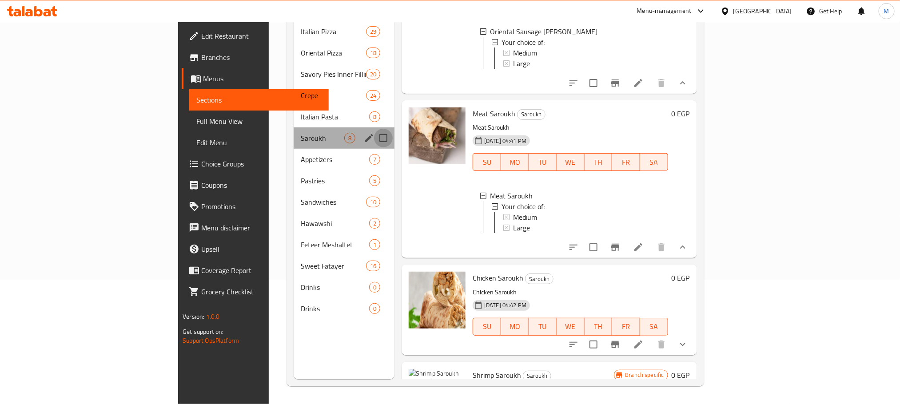
click at [374, 129] on input "Menu sections" at bounding box center [383, 138] width 19 height 19
checkbox input "true"
click at [364, 133] on icon "edit" at bounding box center [369, 138] width 11 height 11
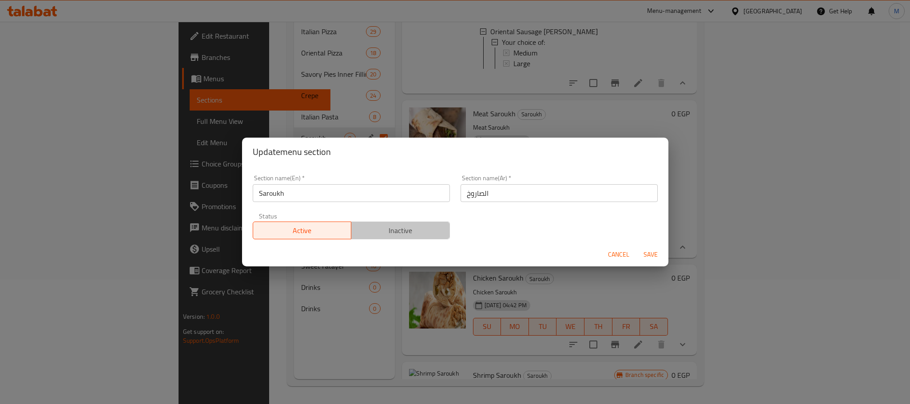
click at [402, 231] on span "Inactive" at bounding box center [401, 230] width 92 height 13
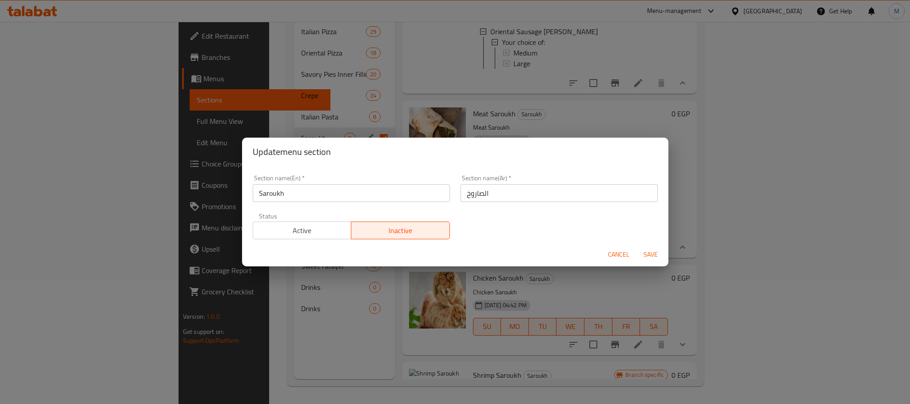
click at [651, 255] on span "Save" at bounding box center [650, 254] width 21 height 11
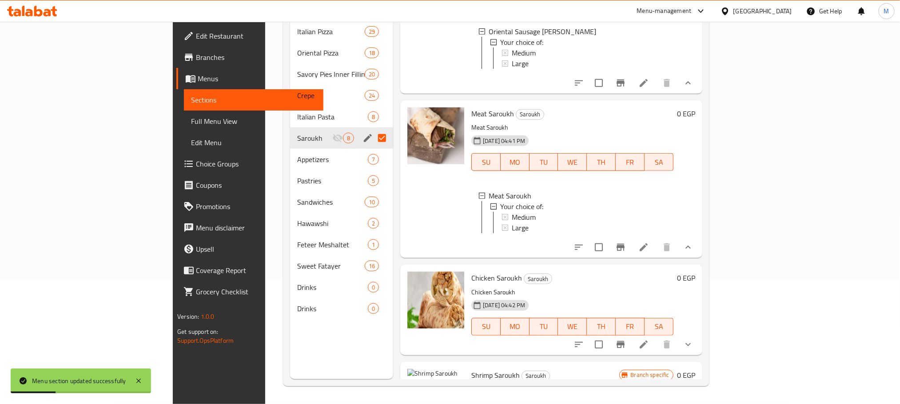
click at [327, 129] on div "Saroukh 8" at bounding box center [341, 138] width 103 height 21
click at [363, 133] on icon "edit" at bounding box center [368, 138] width 11 height 11
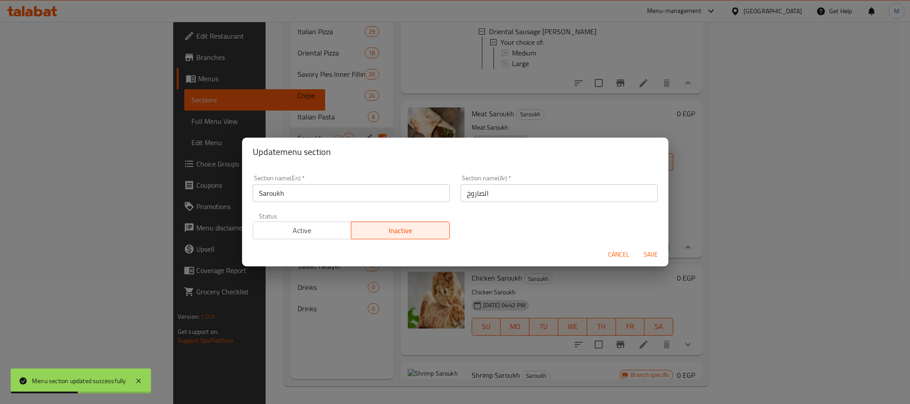
click at [274, 187] on input "Saroukh" at bounding box center [351, 193] width 197 height 18
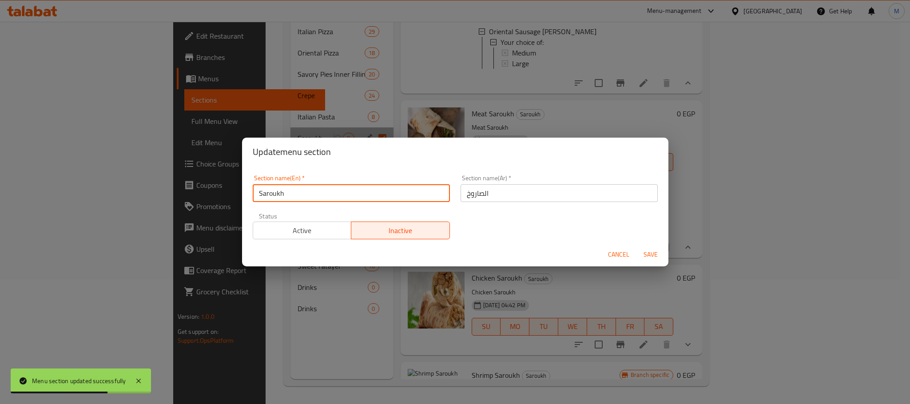
click at [280, 188] on input "Saroukh" at bounding box center [351, 193] width 197 height 18
click at [284, 194] on input "Saroukh" at bounding box center [351, 193] width 197 height 18
drag, startPoint x: 284, startPoint y: 194, endPoint x: 273, endPoint y: 195, distance: 10.7
click at [273, 195] on input "Saroukh" at bounding box center [351, 193] width 197 height 18
click at [271, 195] on input "Saroukh" at bounding box center [351, 193] width 197 height 18
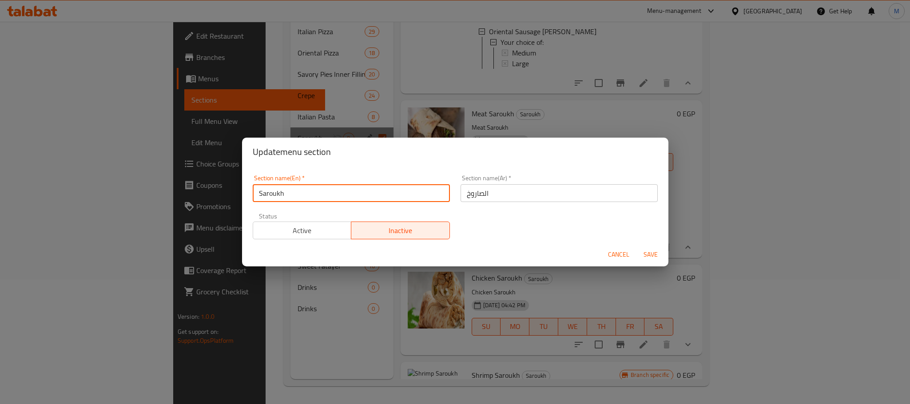
drag, startPoint x: 265, startPoint y: 193, endPoint x: 308, endPoint y: 191, distance: 43.2
click at [308, 191] on input "Saroukh" at bounding box center [351, 193] width 197 height 18
type input "Sa"
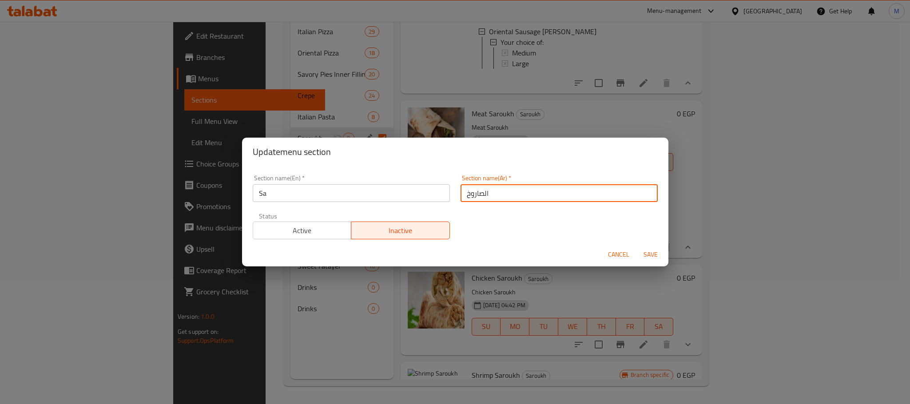
drag, startPoint x: 473, startPoint y: 198, endPoint x: 448, endPoint y: 196, distance: 24.9
click at [448, 196] on div "Section name(En)   * Sa Section name(En) * Section name(Ar)   * الصاروخ Section…" at bounding box center [455, 207] width 416 height 75
type input "الص"
click at [462, 225] on div "Section name(En)   * Sa Section name(En) * Section name(Ar)   * الص Section nam…" at bounding box center [455, 207] width 416 height 75
click at [648, 252] on span "Save" at bounding box center [650, 254] width 21 height 11
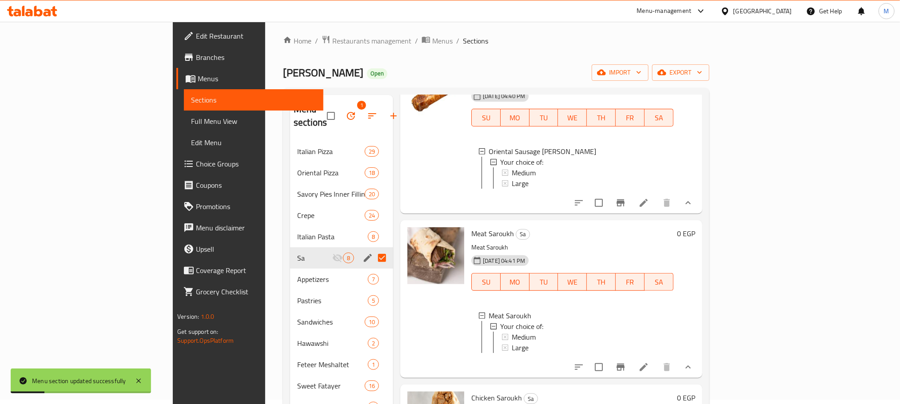
scroll to position [0, 0]
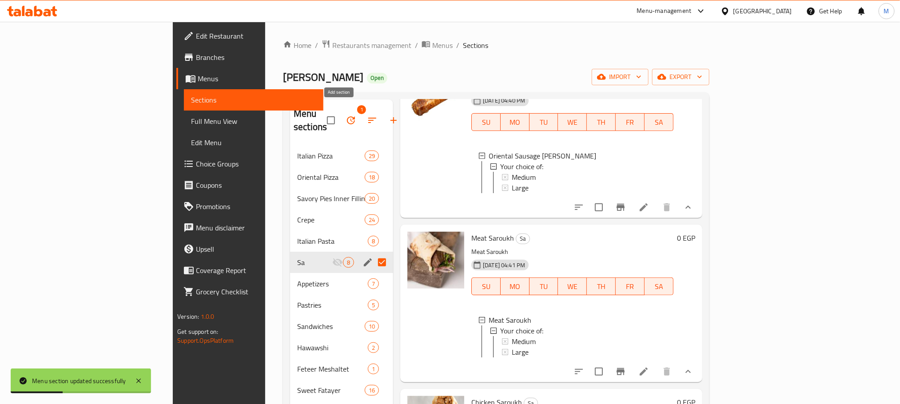
click at [383, 114] on button "button" at bounding box center [393, 120] width 21 height 21
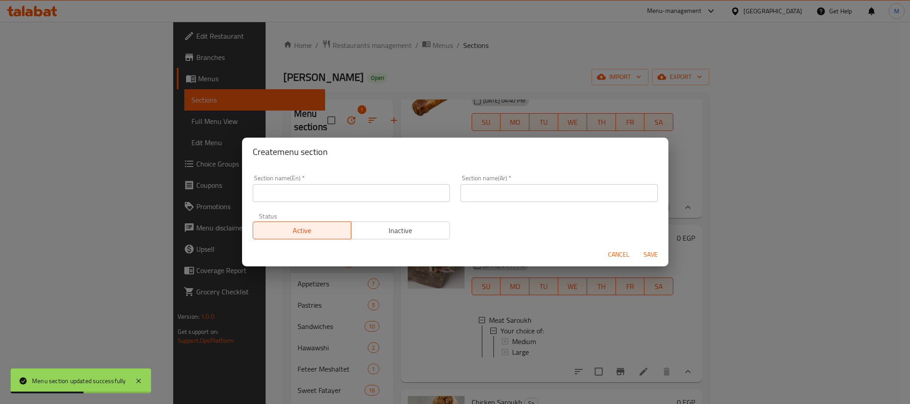
drag, startPoint x: 374, startPoint y: 203, endPoint x: 369, endPoint y: 198, distance: 6.6
click at [369, 198] on div "Section name(En)   * Section name(En) *" at bounding box center [351, 189] width 208 height 38
click at [369, 198] on input "text" at bounding box center [351, 193] width 197 height 18
type input "ٍ"
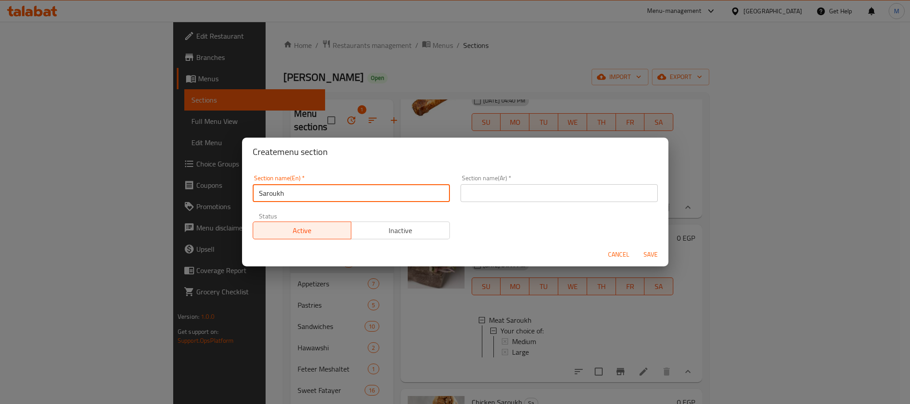
type input "Saroukh"
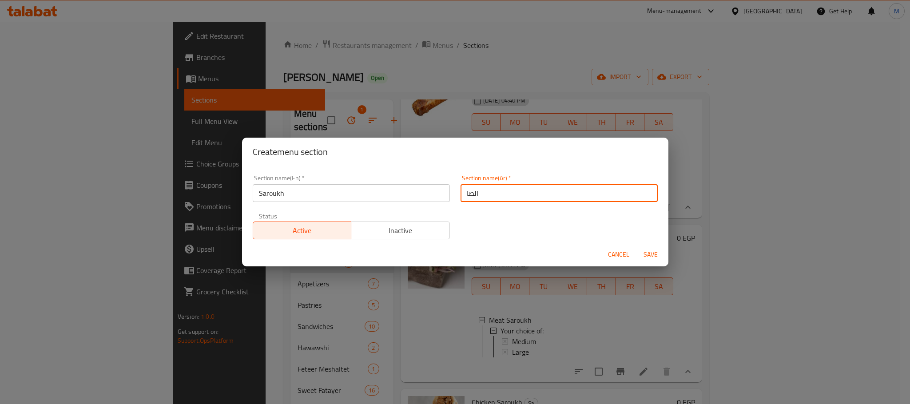
type input "الصاروخ"
click at [639, 255] on button "Save" at bounding box center [651, 255] width 28 height 16
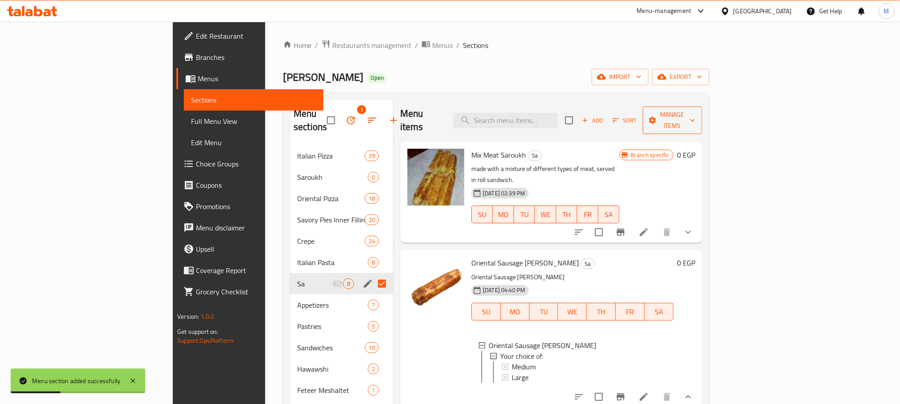
click at [695, 116] on span "Manage items" at bounding box center [672, 120] width 45 height 22
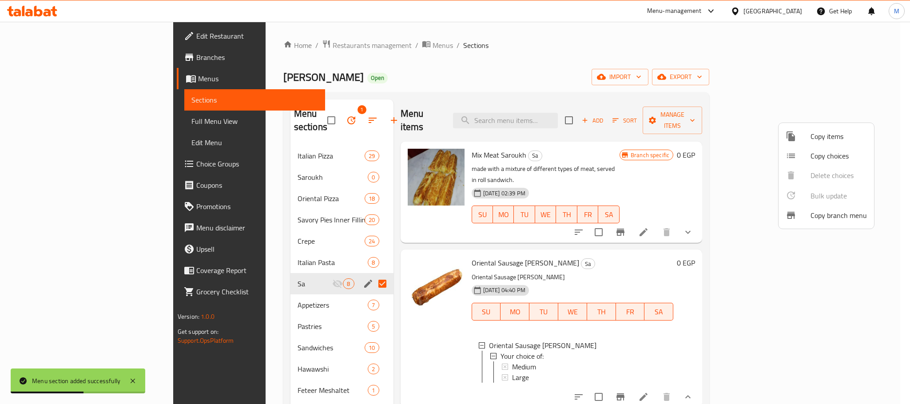
click at [812, 140] on span "Copy items" at bounding box center [839, 136] width 56 height 11
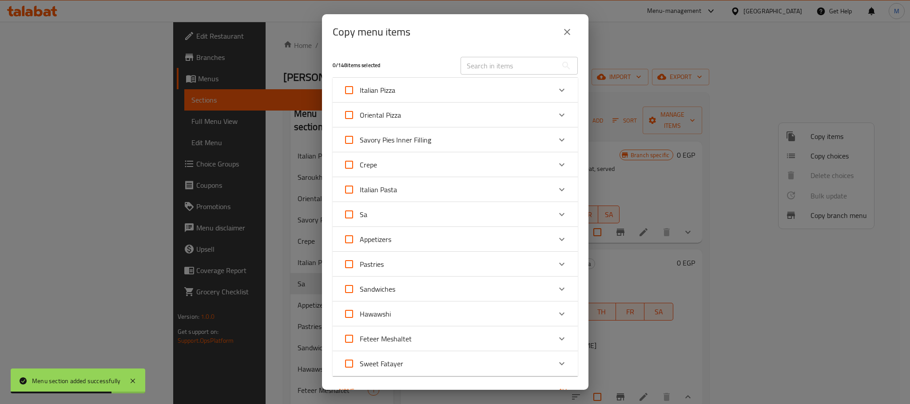
click at [406, 217] on div "Sa" at bounding box center [447, 214] width 208 height 21
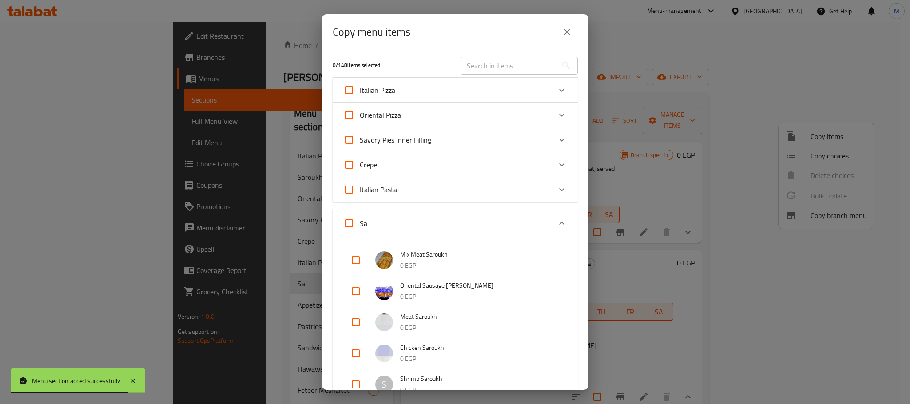
click at [359, 265] on input "checkbox" at bounding box center [355, 260] width 21 height 21
checkbox input "true"
click at [348, 290] on input "checkbox" at bounding box center [355, 291] width 21 height 21
checkbox input "true"
click at [348, 304] on li "Oriental Sausage Saroukh 0 EGP" at bounding box center [455, 291] width 224 height 31
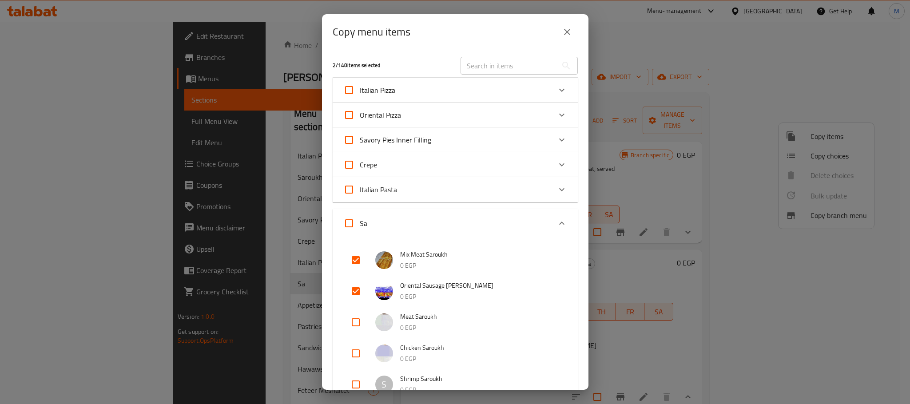
click at [359, 328] on input "checkbox" at bounding box center [355, 322] width 21 height 21
checkbox input "true"
click at [359, 355] on input "checkbox" at bounding box center [355, 353] width 21 height 21
checkbox input "true"
click at [353, 383] on input "checkbox" at bounding box center [355, 384] width 21 height 21
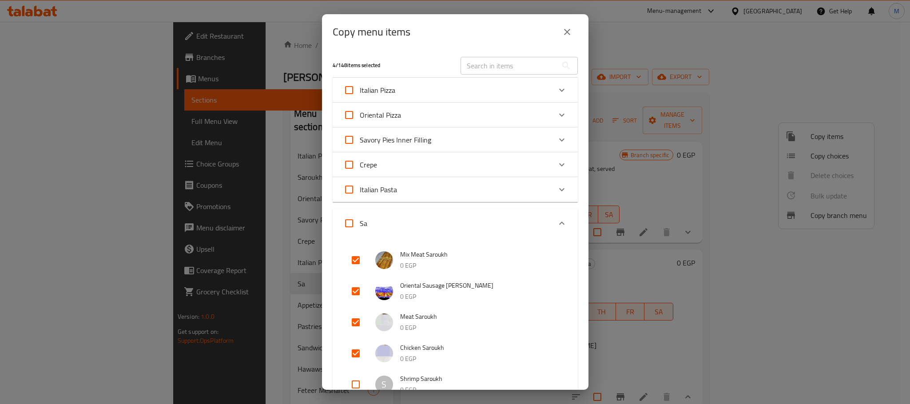
checkbox input "true"
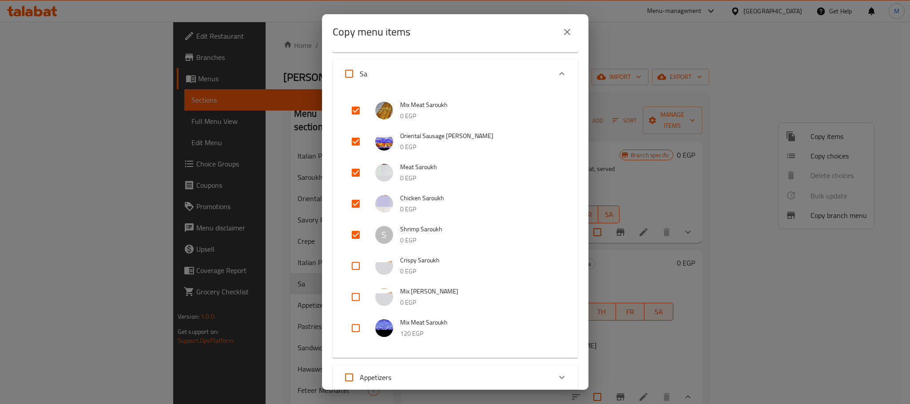
scroll to position [156, 0]
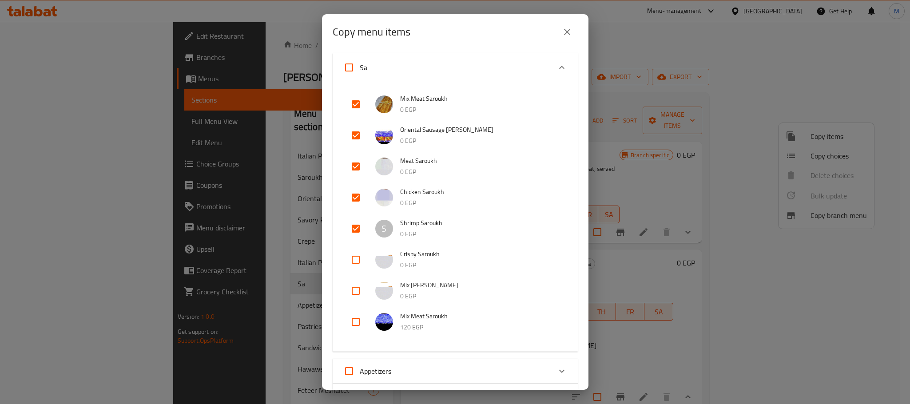
click at [359, 257] on input "checkbox" at bounding box center [355, 259] width 21 height 21
checkbox input "true"
click at [356, 276] on li "Mix Cheese Saroukh 0 EGP" at bounding box center [455, 290] width 224 height 31
click at [359, 287] on input "checkbox" at bounding box center [355, 290] width 21 height 21
click at [355, 292] on input "checkbox" at bounding box center [355, 290] width 21 height 21
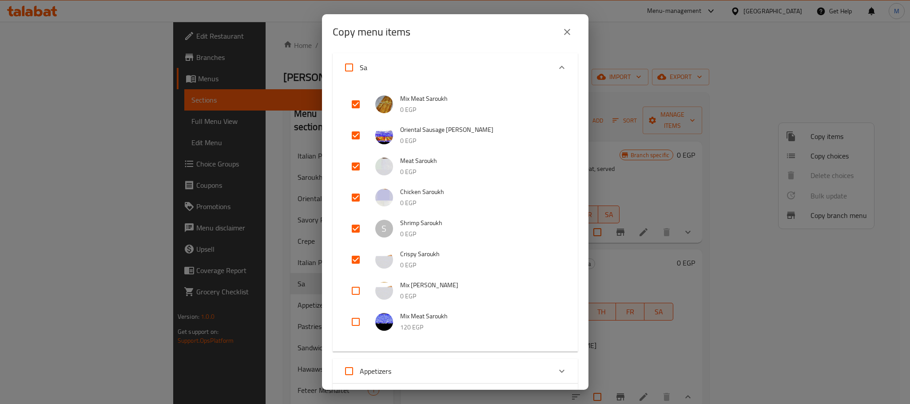
click at [355, 292] on input "checkbox" at bounding box center [355, 290] width 21 height 21
checkbox input "true"
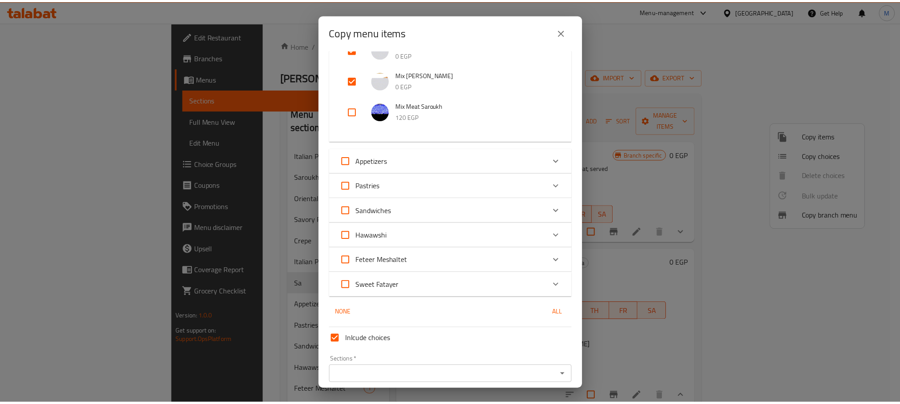
scroll to position [401, 0]
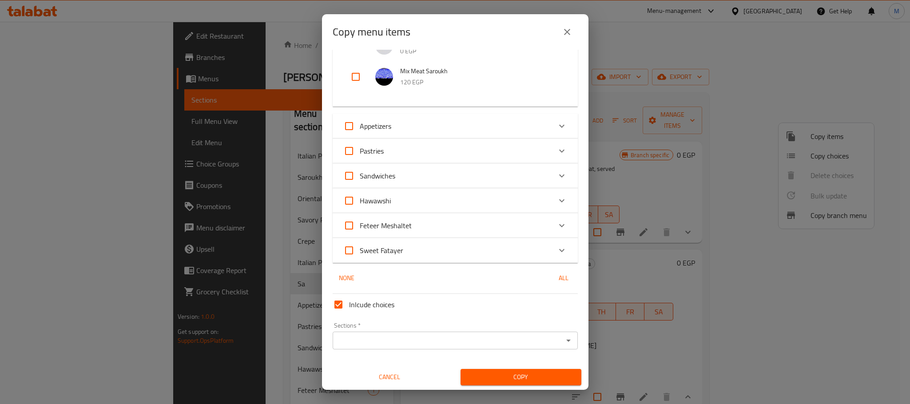
click at [354, 304] on span "Inlcude choices" at bounding box center [371, 304] width 45 height 11
click at [349, 304] on input "Inlcude choices" at bounding box center [338, 304] width 21 height 21
checkbox input "false"
click at [367, 341] on input "Sections   *" at bounding box center [447, 341] width 225 height 12
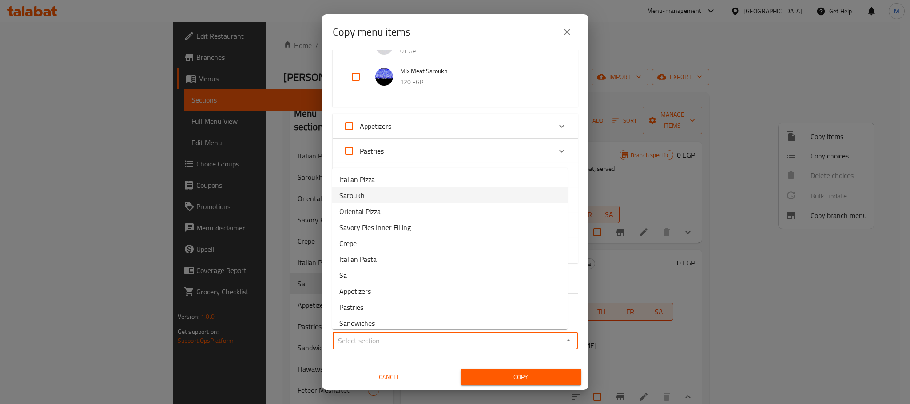
click at [427, 191] on li "Saroukh" at bounding box center [449, 195] width 235 height 16
type input "Saroukh"
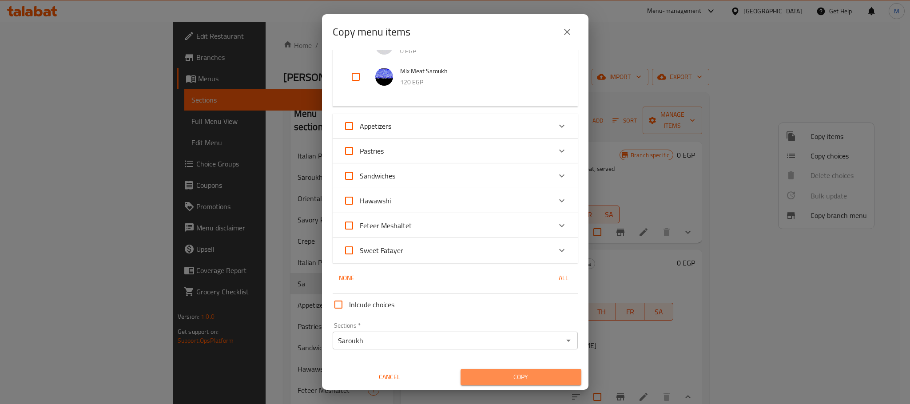
click at [523, 377] on span "Copy" at bounding box center [521, 377] width 107 height 11
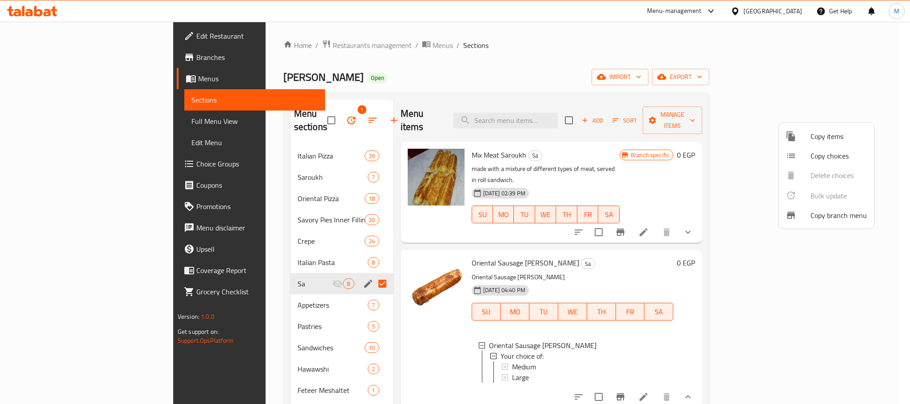
click at [288, 243] on div at bounding box center [455, 202] width 910 height 404
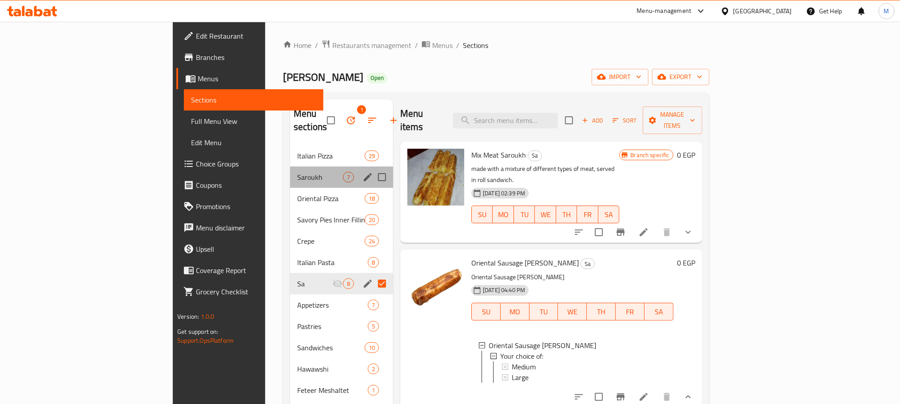
click at [290, 167] on div "Saroukh 7" at bounding box center [341, 177] width 103 height 21
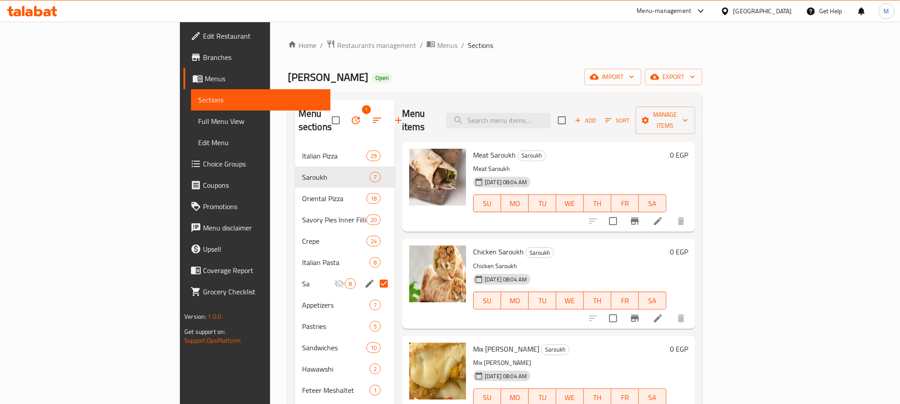
click at [688, 149] on h6 "0 EGP" at bounding box center [679, 155] width 18 height 12
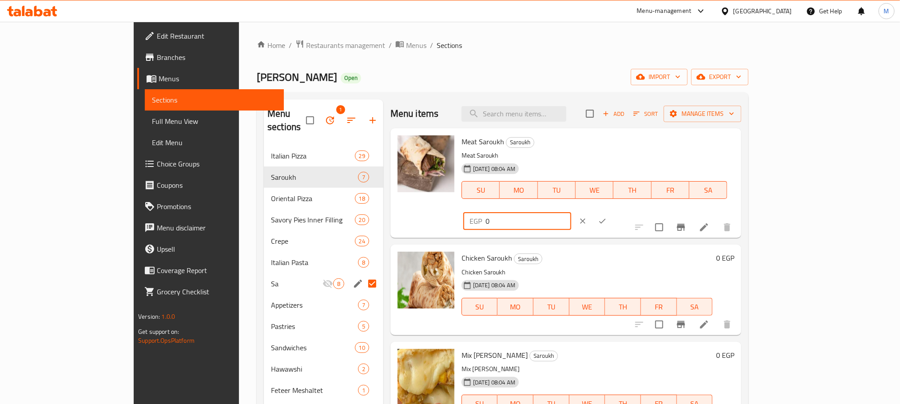
click at [571, 212] on input "0" at bounding box center [529, 221] width 86 height 18
click at [571, 212] on input "100" at bounding box center [529, 221] width 86 height 18
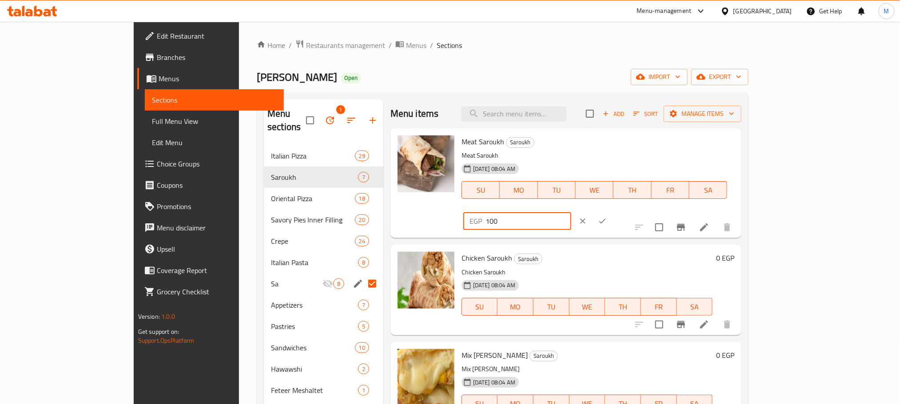
click at [571, 212] on input "100" at bounding box center [529, 221] width 86 height 18
type input "100"
click at [607, 217] on icon "ok" at bounding box center [602, 221] width 9 height 9
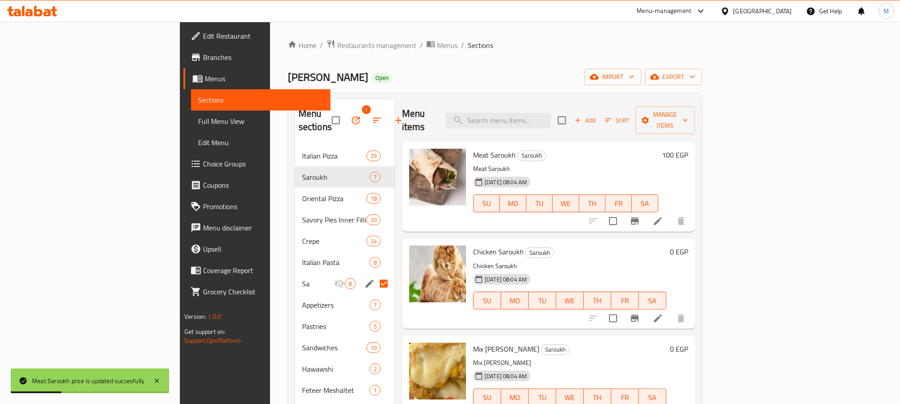
click at [688, 246] on h6 "0 EGP" at bounding box center [679, 252] width 18 height 12
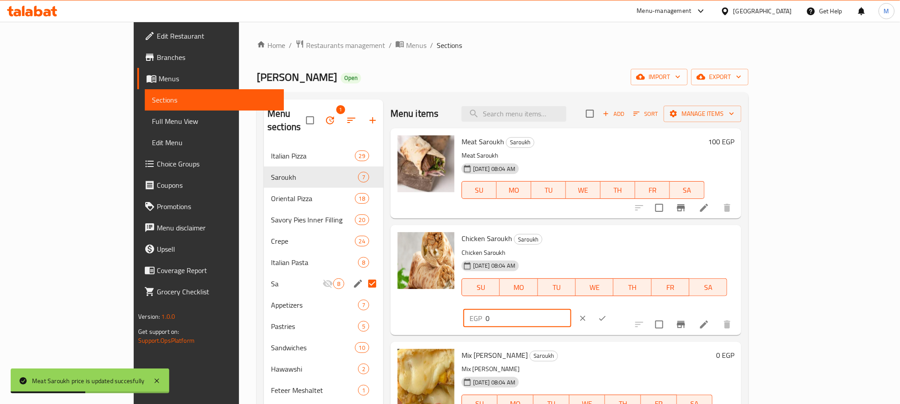
click at [571, 310] on input "0" at bounding box center [529, 319] width 86 height 18
type input "0"
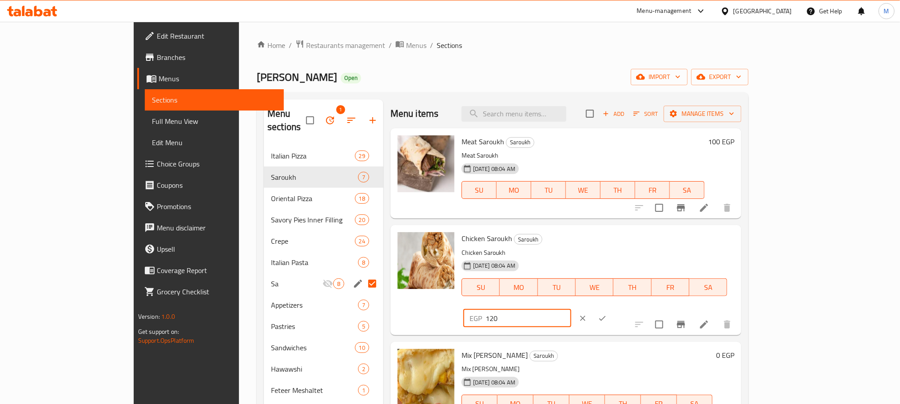
type input "120"
click at [612, 309] on button "ok" at bounding box center [603, 319] width 20 height 20
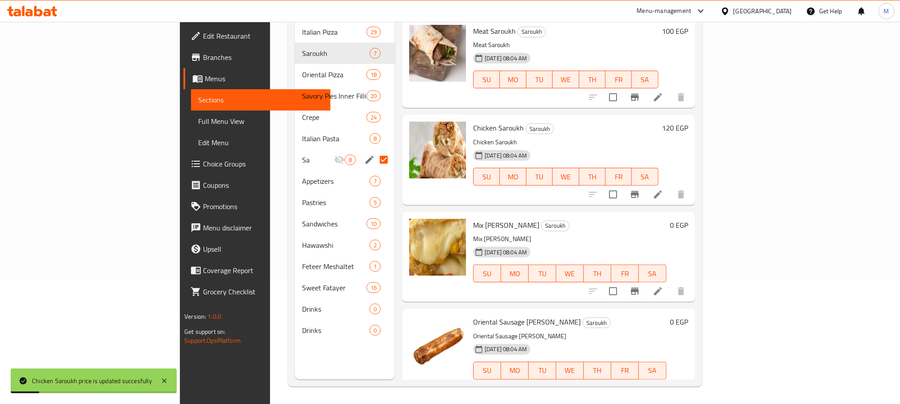
scroll to position [124, 0]
click at [688, 219] on h6 "0 EGP" at bounding box center [679, 225] width 18 height 12
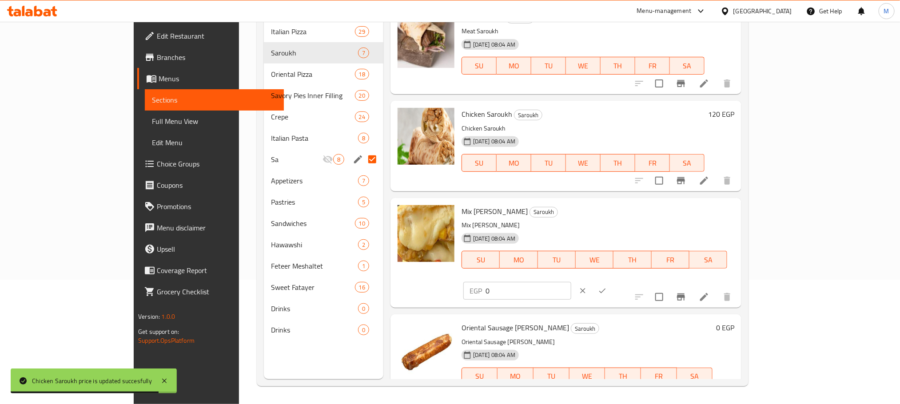
click at [571, 282] on input "0" at bounding box center [529, 291] width 86 height 18
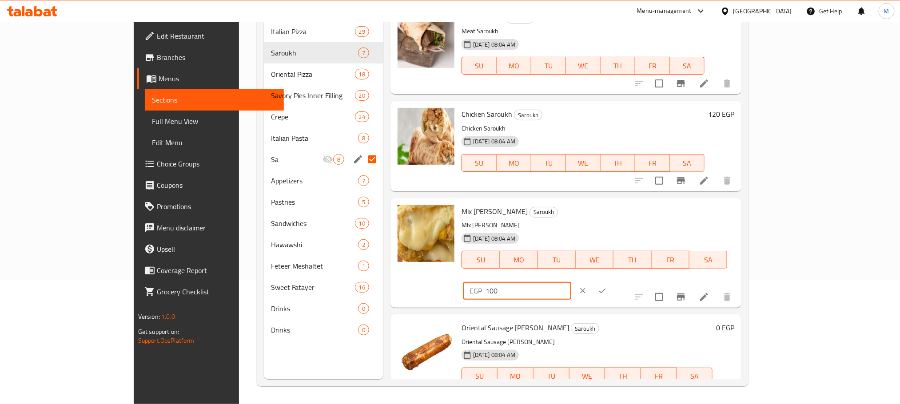
type input "100"
click at [607, 287] on icon "ok" at bounding box center [602, 291] width 9 height 9
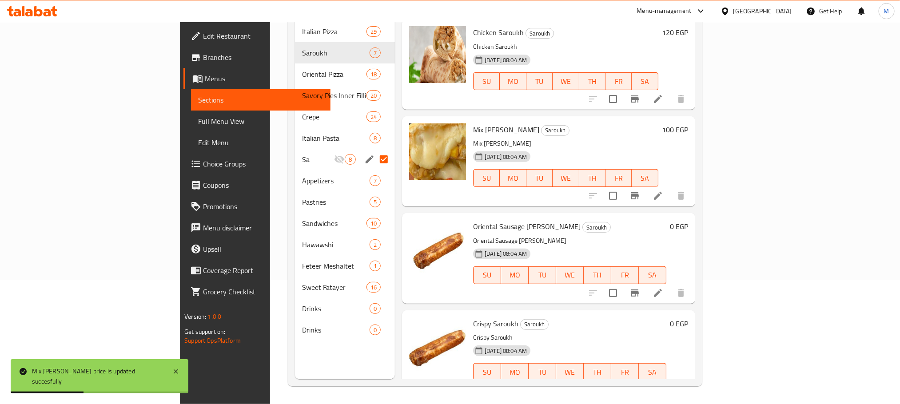
scroll to position [124, 0]
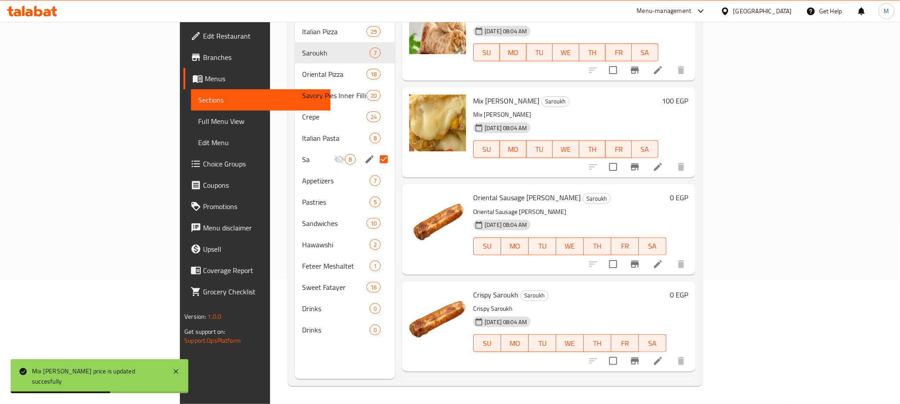
drag, startPoint x: 864, startPoint y: 266, endPoint x: 862, endPoint y: 307, distance: 41.4
click at [695, 307] on div "Menu items Add Sort Manage items Meat Saroukh Saroukh Meat Saroukh [DATE] 08:04…" at bounding box center [545, 177] width 300 height 404
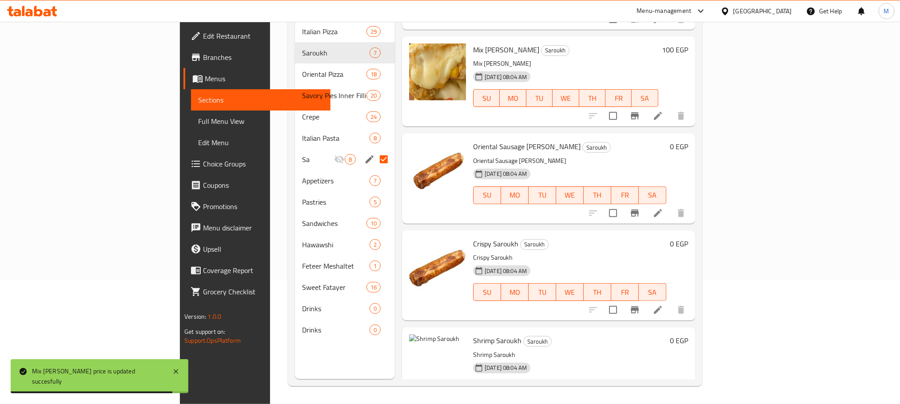
scroll to position [178, 0]
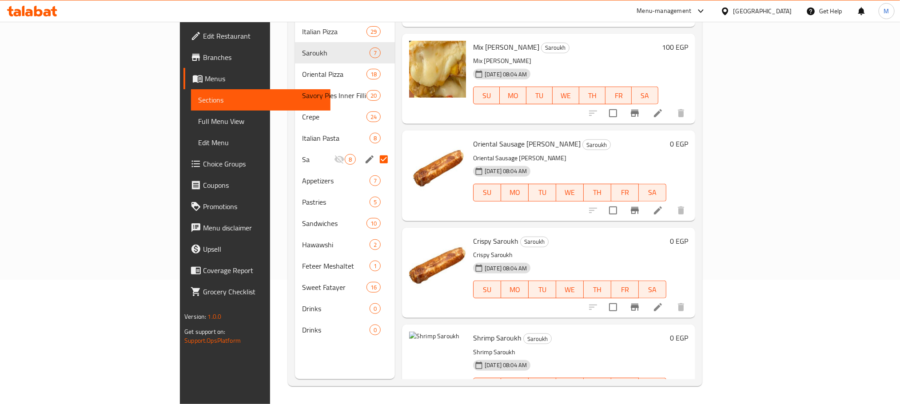
click at [688, 138] on h6 "0 EGP" at bounding box center [679, 144] width 18 height 12
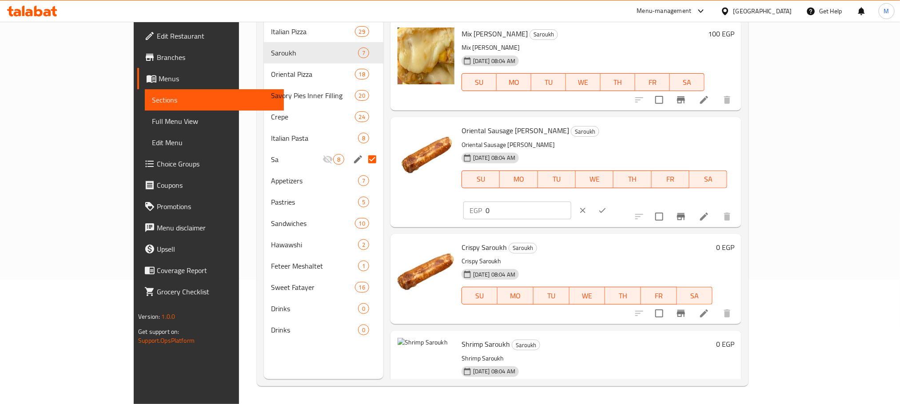
click at [571, 202] on input "0" at bounding box center [529, 211] width 86 height 18
paste input "10"
click at [571, 202] on input "100" at bounding box center [529, 211] width 86 height 18
type input "100"
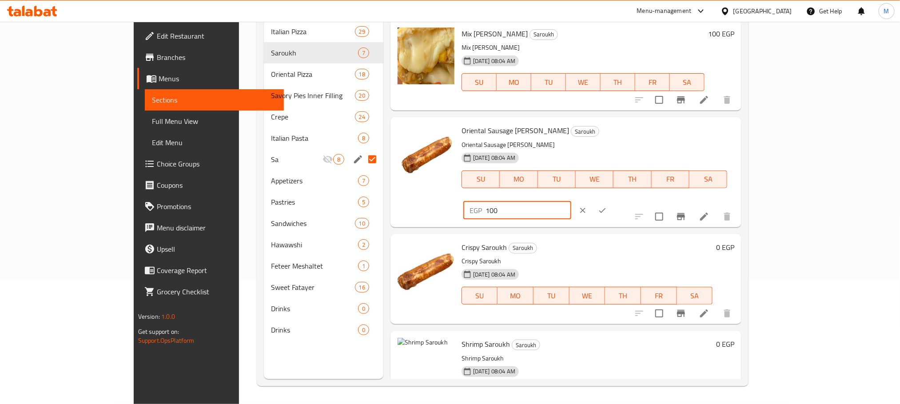
click at [607, 206] on icon "ok" at bounding box center [602, 210] width 9 height 9
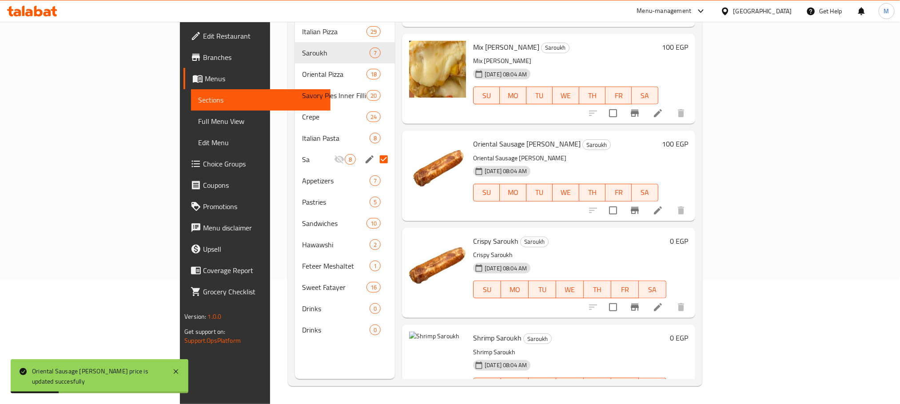
click at [688, 235] on div "0 EGP" at bounding box center [677, 241] width 22 height 12
click at [688, 235] on h6 "0 EGP" at bounding box center [679, 241] width 18 height 12
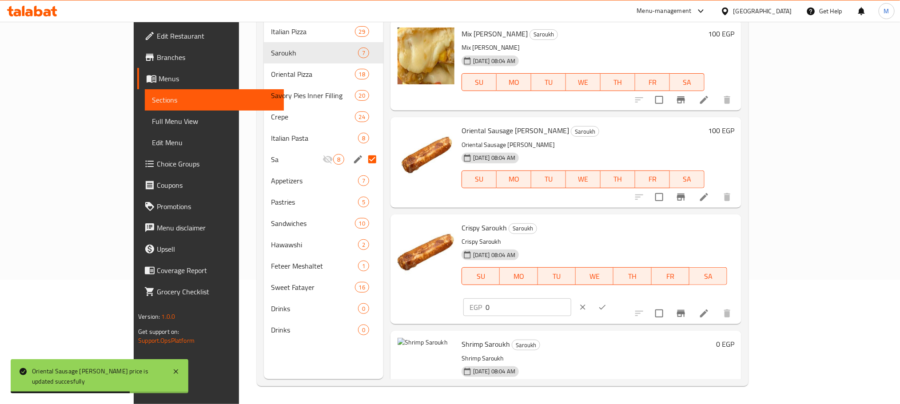
click at [571, 299] on input "0" at bounding box center [529, 308] width 86 height 18
paste input "10"
click at [571, 299] on input "100" at bounding box center [529, 308] width 86 height 18
type input "100"
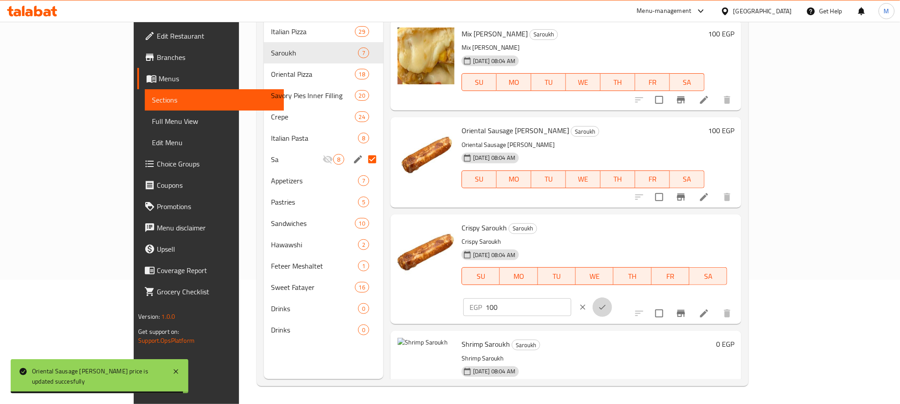
click at [612, 298] on button "ok" at bounding box center [603, 308] width 20 height 20
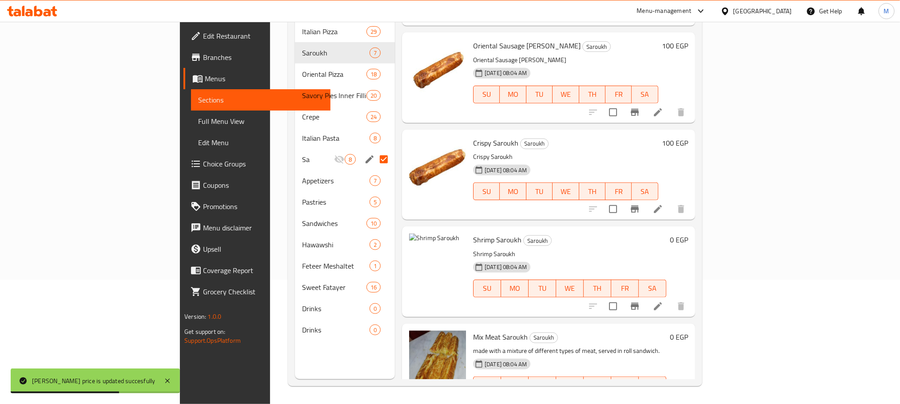
scroll to position [296, 0]
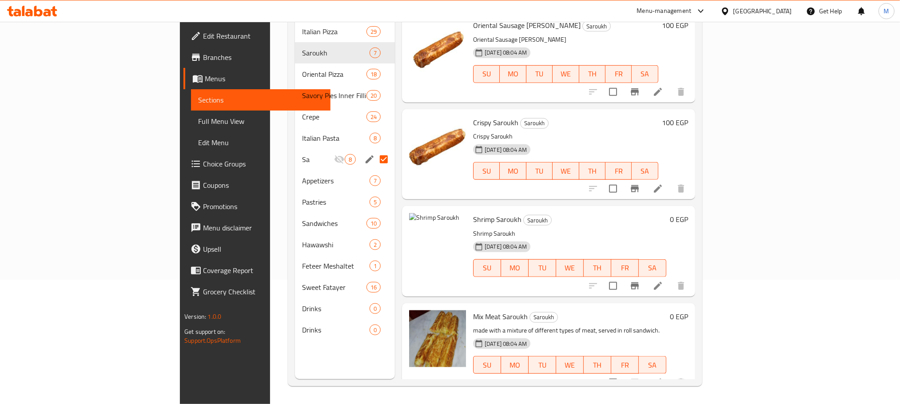
click at [688, 213] on h6 "0 EGP" at bounding box center [679, 219] width 18 height 12
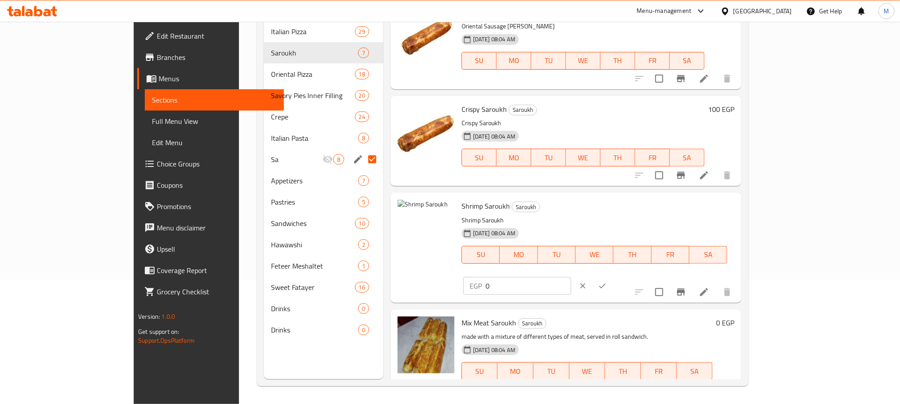
click at [571, 277] on input "0" at bounding box center [529, 286] width 86 height 18
type input "150"
click at [607, 282] on icon "ok" at bounding box center [602, 286] width 9 height 9
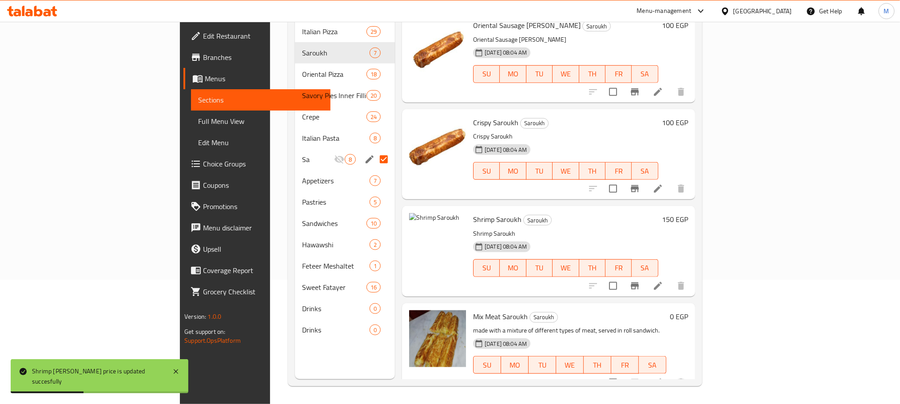
drag, startPoint x: 838, startPoint y: 310, endPoint x: 838, endPoint y: 299, distance: 10.7
click at [688, 311] on div "0 EGP" at bounding box center [677, 349] width 22 height 76
click at [688, 311] on div "0 EGP" at bounding box center [677, 317] width 22 height 12
click at [688, 311] on h6 "0 EGP" at bounding box center [679, 317] width 18 height 12
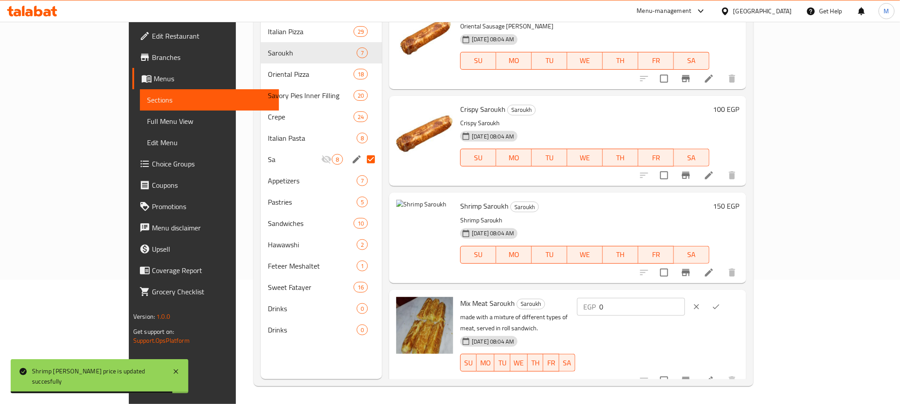
drag, startPoint x: 763, startPoint y: 295, endPoint x: 761, endPoint y: 302, distance: 7.3
click at [743, 302] on div "Mix Meat [PERSON_NAME] made with a mixture of different types of meat, served i…" at bounding box center [600, 341] width 286 height 94
click at [685, 302] on input "0" at bounding box center [642, 307] width 86 height 18
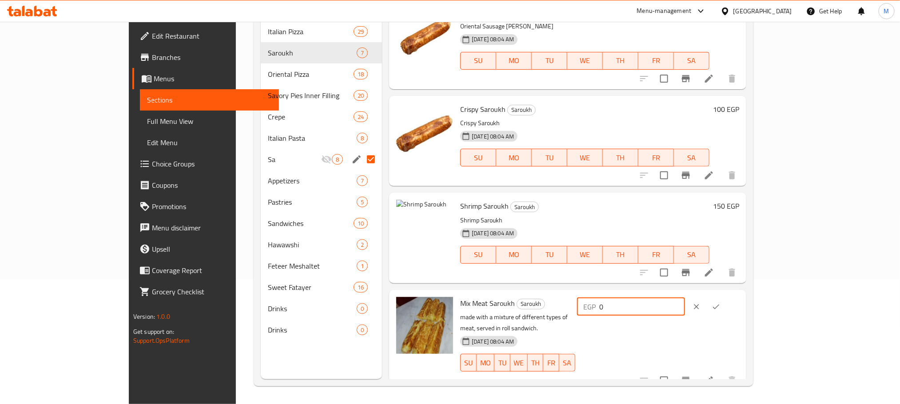
click at [685, 302] on input "0" at bounding box center [642, 307] width 86 height 18
type input "120"
click at [726, 301] on button "ok" at bounding box center [716, 307] width 20 height 20
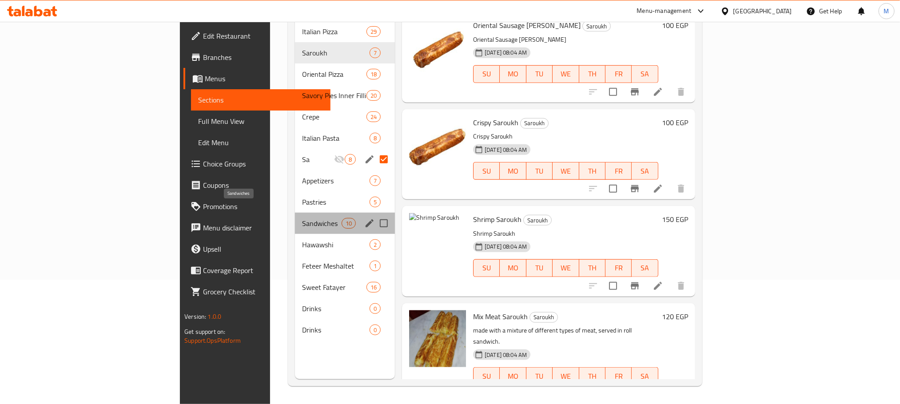
click at [302, 218] on span "Sandwiches" at bounding box center [322, 223] width 40 height 11
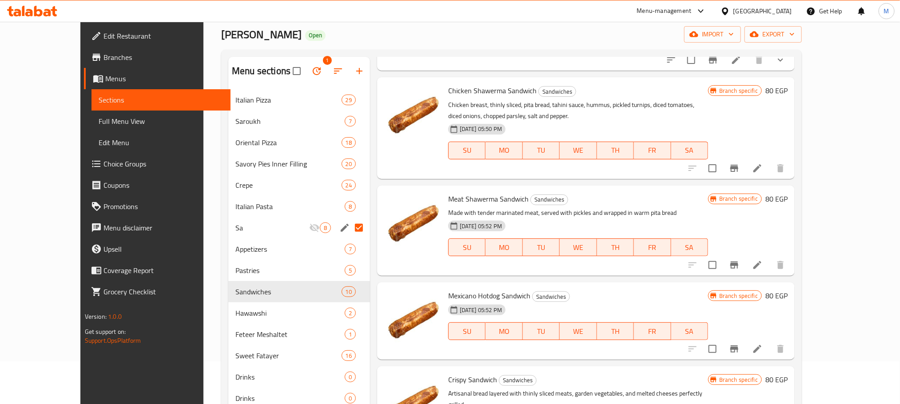
scroll to position [107, 0]
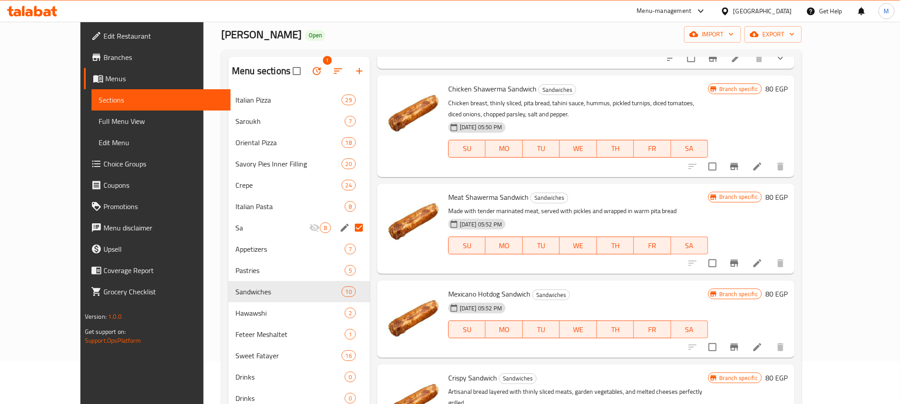
click at [791, 89] on div "Chicken Shawerma Sandwich Sandwiches Chicken breast, thinly sliced, pita bread,…" at bounding box center [618, 126] width 347 height 94
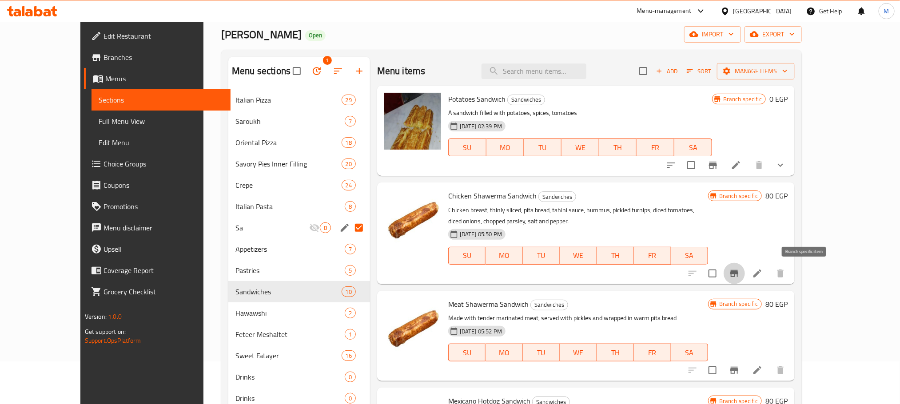
click at [740, 268] on icon "Branch-specific-item" at bounding box center [734, 273] width 11 height 11
click at [788, 196] on h6 "80 EGP" at bounding box center [777, 196] width 22 height 12
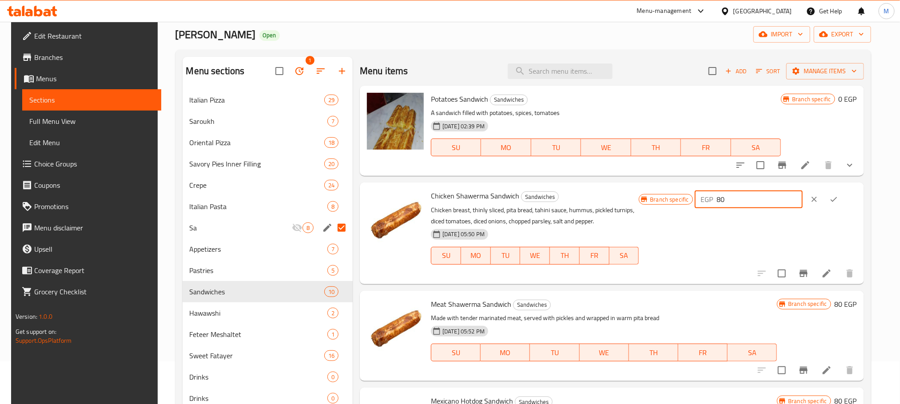
click at [764, 199] on input "80" at bounding box center [760, 200] width 86 height 18
click at [763, 199] on input "90" at bounding box center [760, 200] width 86 height 18
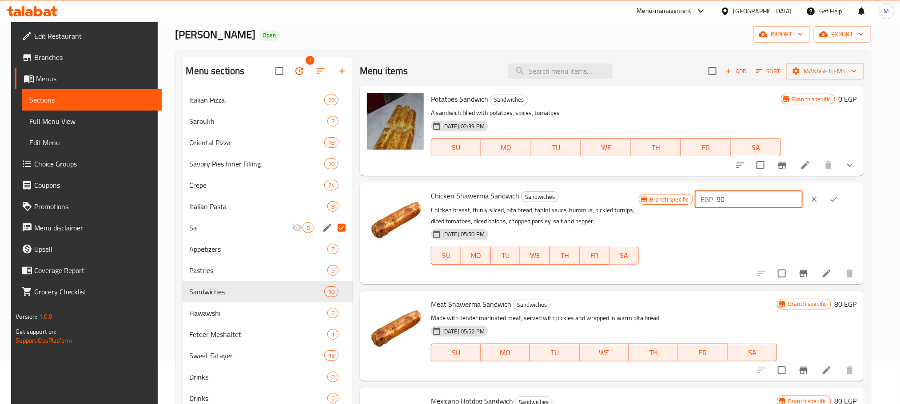
click at [763, 199] on input "90" at bounding box center [760, 200] width 86 height 18
type input "90"
click at [838, 204] on icon "ok" at bounding box center [834, 199] width 9 height 9
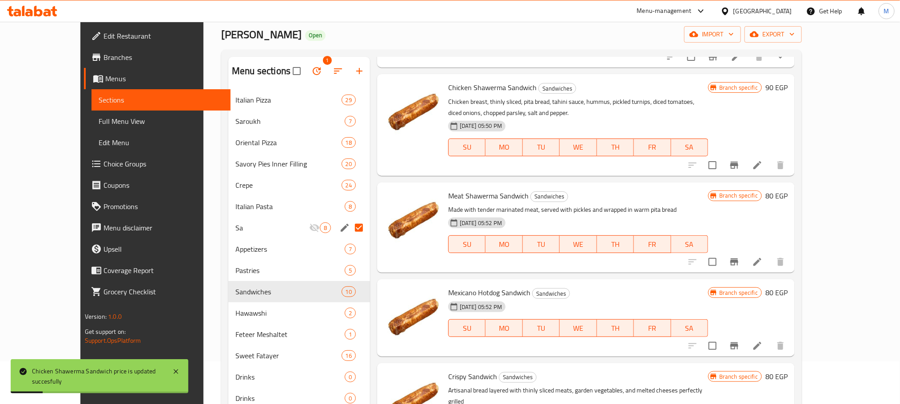
scroll to position [133, 0]
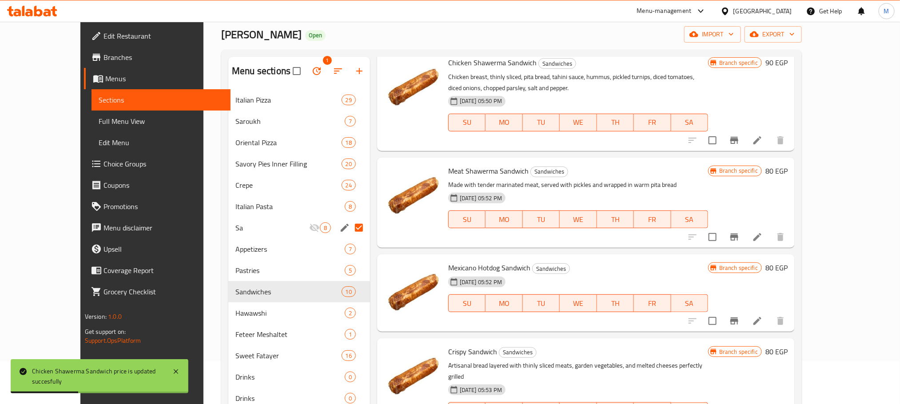
click at [788, 177] on h6 "80 EGP" at bounding box center [777, 171] width 22 height 12
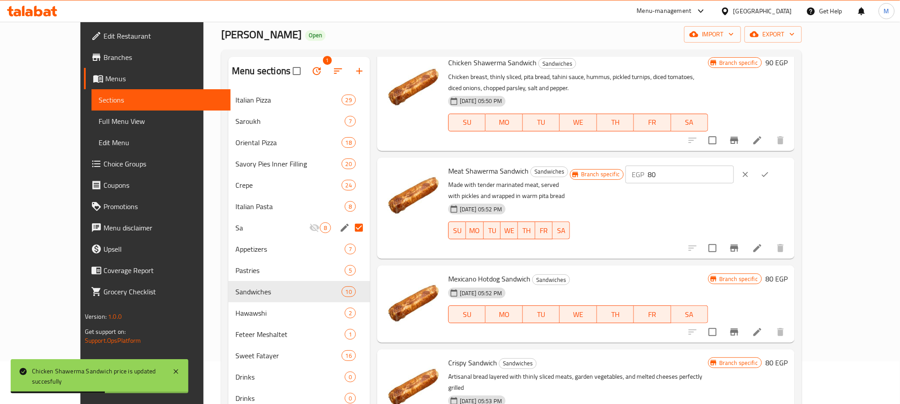
click at [734, 180] on input "80" at bounding box center [691, 175] width 86 height 18
paste input "9"
click at [734, 180] on input "80" at bounding box center [691, 175] width 86 height 18
type input "90"
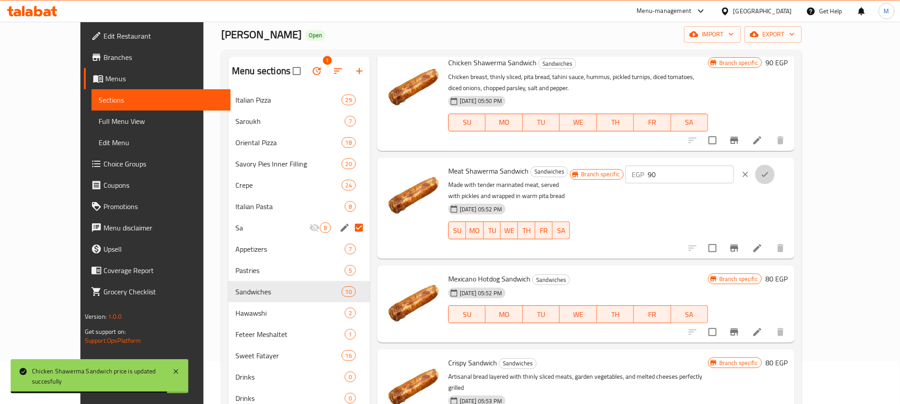
click at [775, 180] on button "ok" at bounding box center [765, 175] width 20 height 20
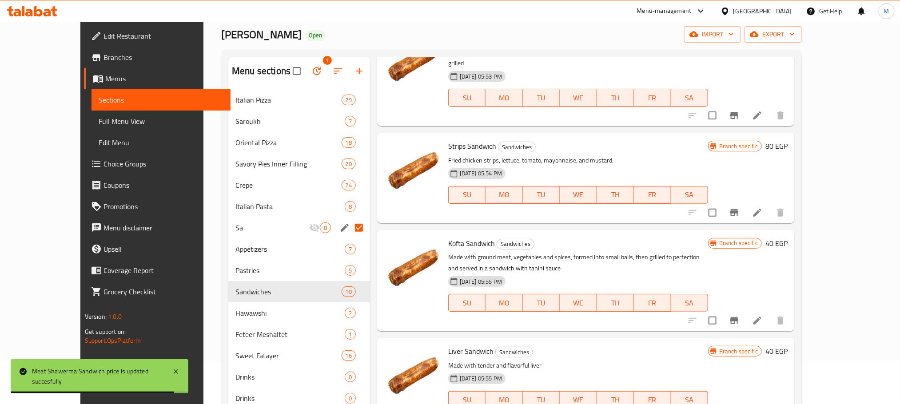
scroll to position [455, 0]
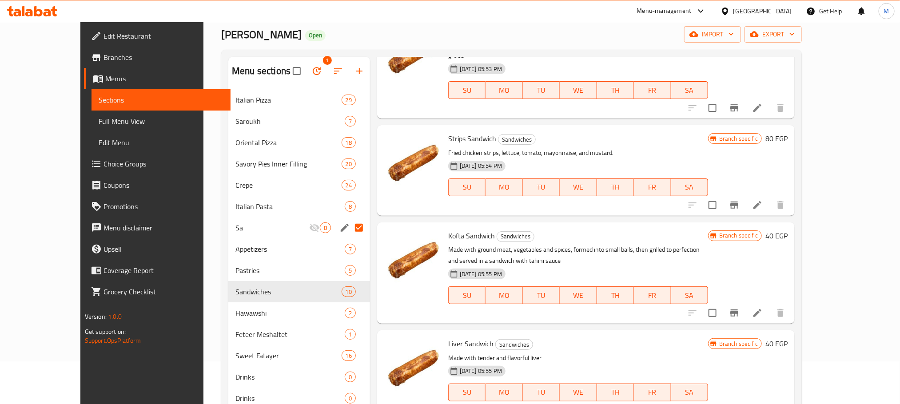
click at [788, 132] on h6 "80 EGP" at bounding box center [777, 138] width 22 height 12
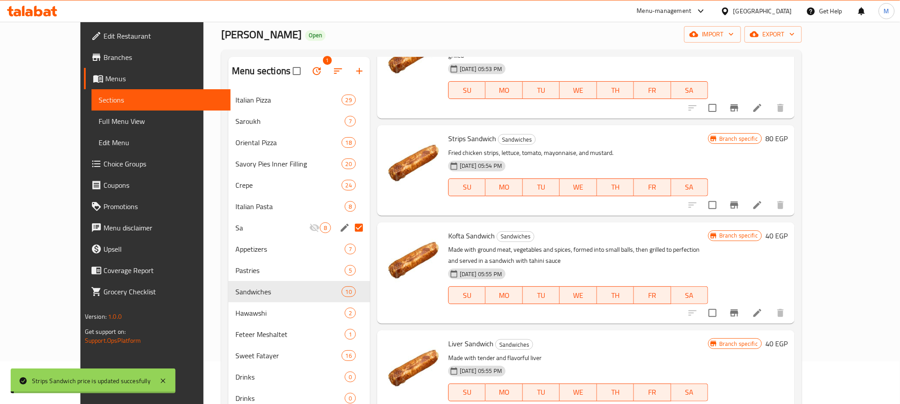
click at [708, 133] on h6 "Strips Sandwich Sandwiches" at bounding box center [578, 138] width 260 height 12
click at [788, 132] on h6 "80 EGP" at bounding box center [777, 138] width 22 height 12
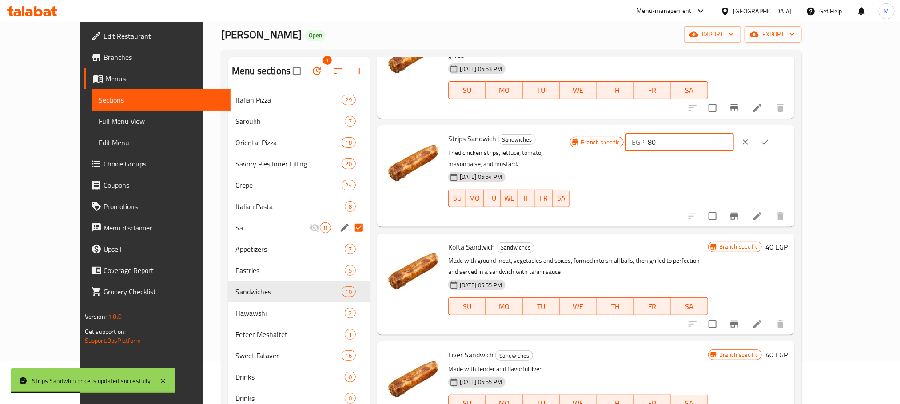
click at [734, 133] on input "80" at bounding box center [691, 142] width 86 height 18
paste input "9"
click at [734, 133] on input "90" at bounding box center [691, 142] width 86 height 18
type input "90"
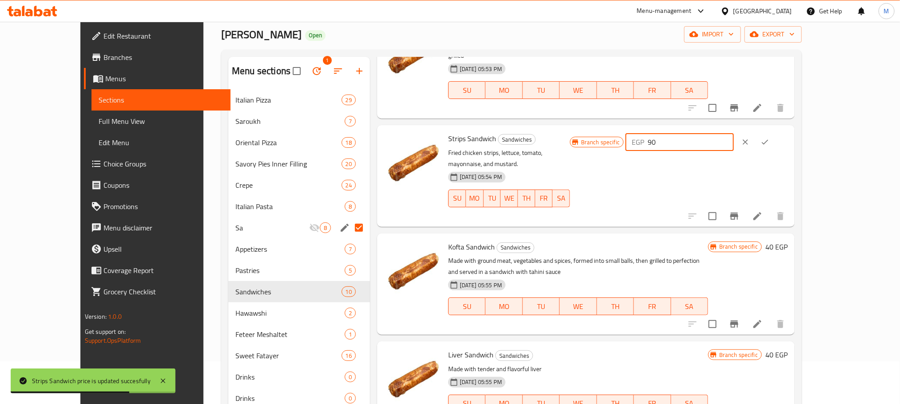
click at [770, 138] on icon "ok" at bounding box center [765, 142] width 9 height 9
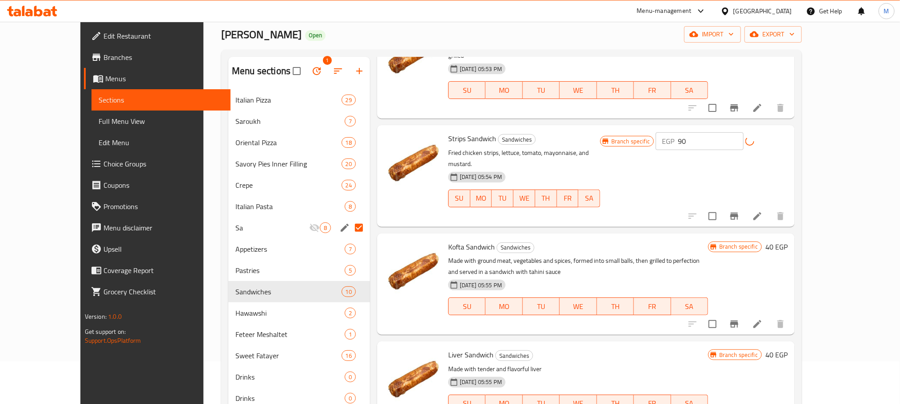
click at [788, 241] on h6 "40 EGP" at bounding box center [777, 247] width 22 height 12
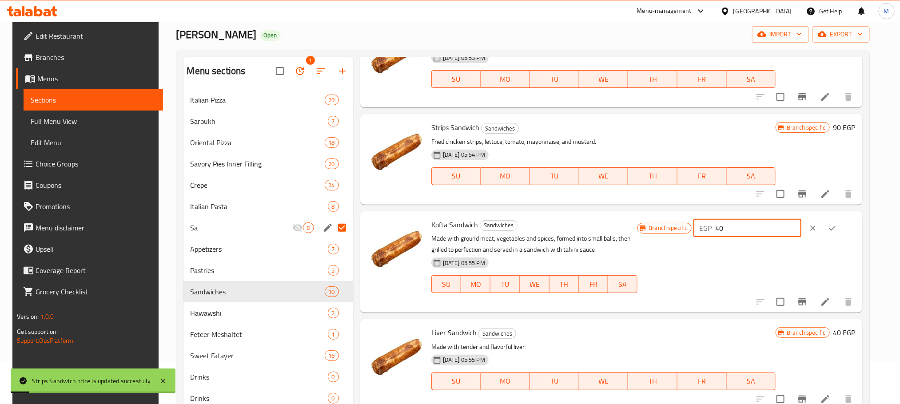
click at [784, 230] on input "40" at bounding box center [759, 228] width 86 height 18
click at [784, 230] on input "70" at bounding box center [759, 228] width 86 height 18
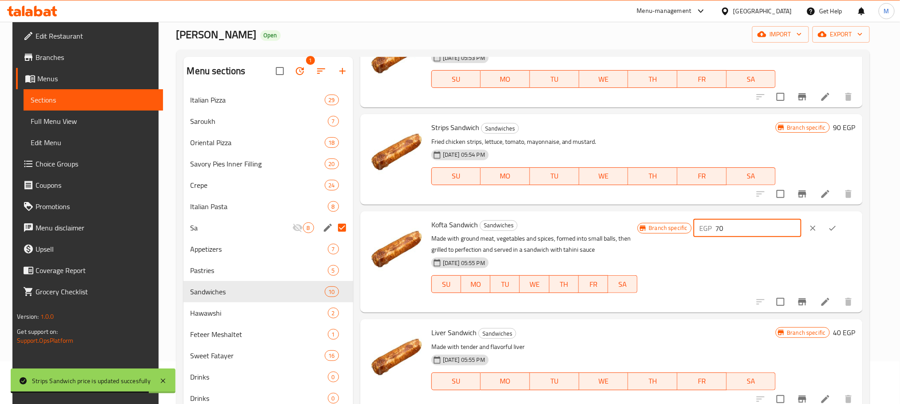
click at [784, 230] on input "70" at bounding box center [759, 228] width 86 height 18
type input "70"
click at [842, 228] on button "ok" at bounding box center [833, 229] width 20 height 20
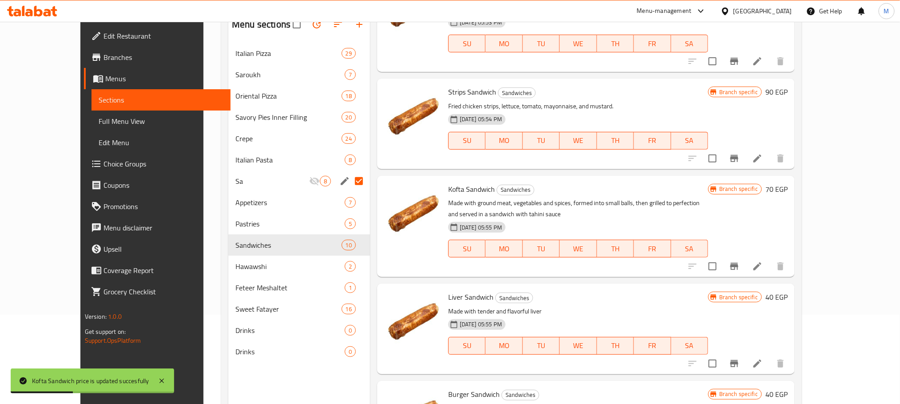
scroll to position [124, 0]
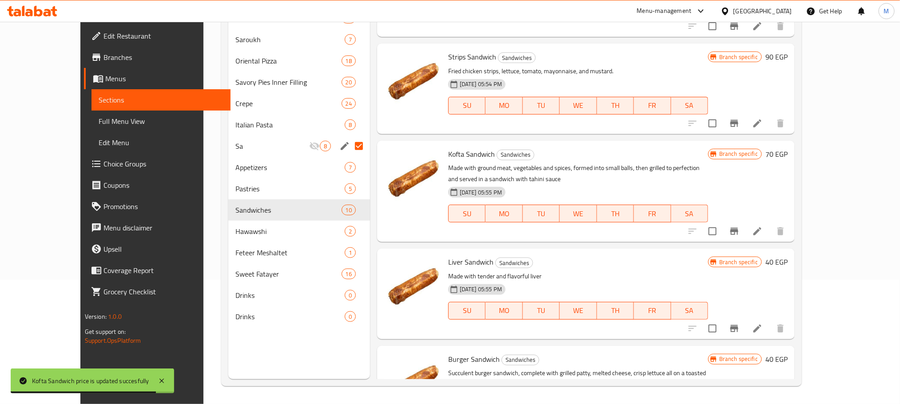
click at [788, 256] on h6 "40 EGP" at bounding box center [777, 262] width 22 height 12
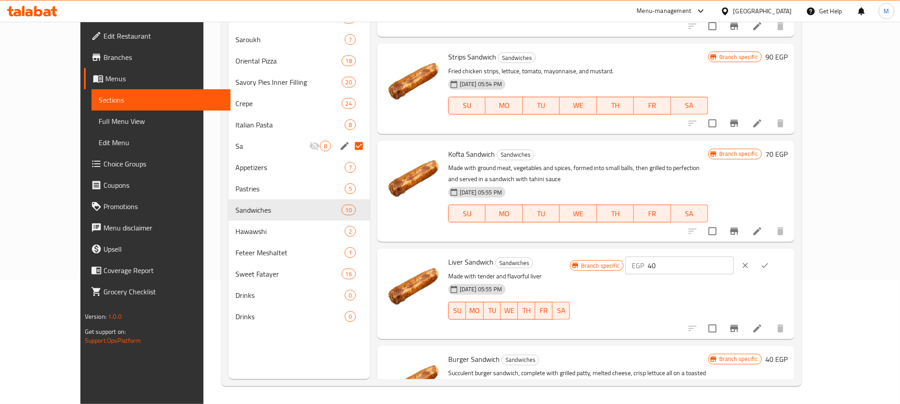
click at [734, 260] on input "40" at bounding box center [691, 266] width 86 height 18
type input "70"
click at [775, 256] on button "ok" at bounding box center [765, 266] width 20 height 20
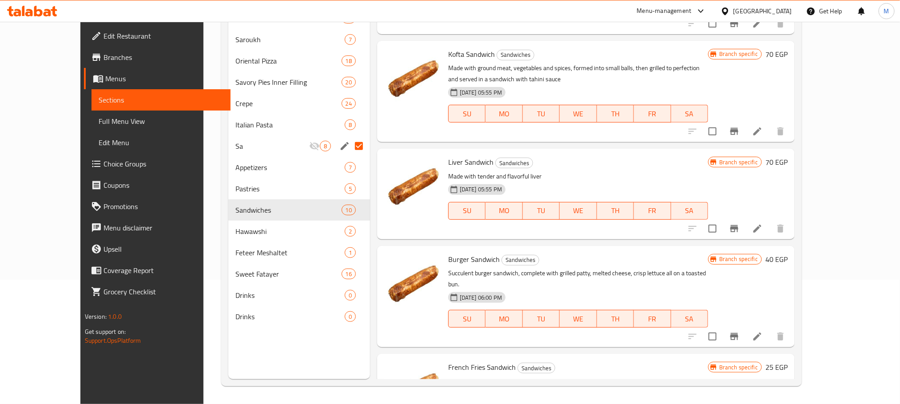
scroll to position [596, 0]
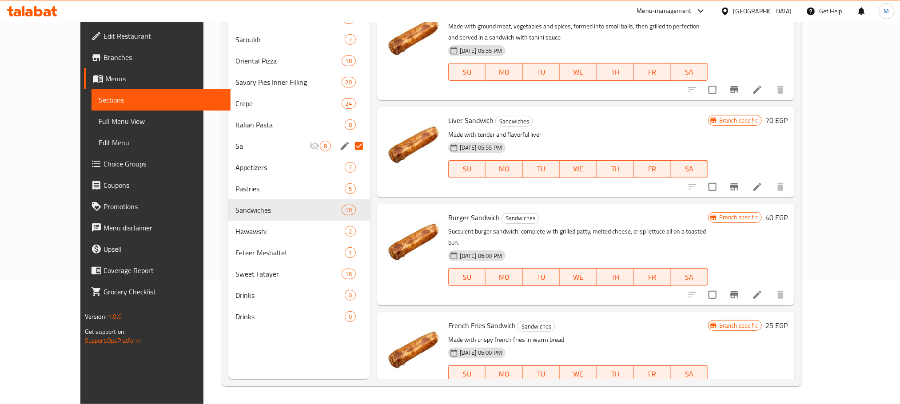
click at [788, 211] on h6 "40 EGP" at bounding box center [777, 217] width 22 height 12
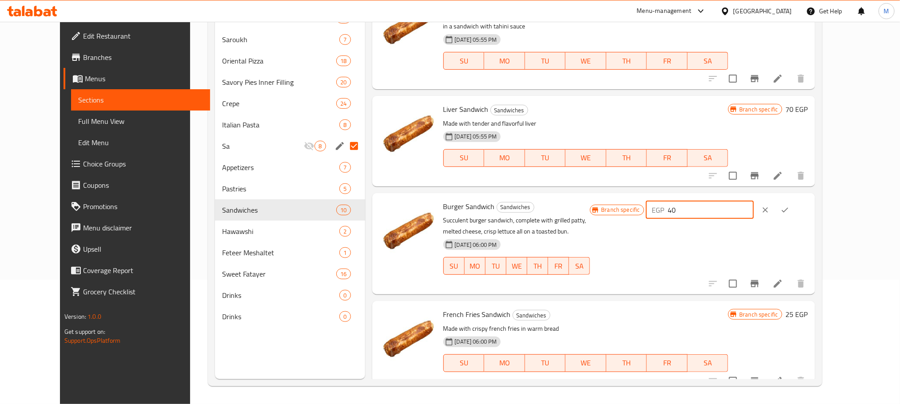
click at [754, 213] on input "40" at bounding box center [711, 210] width 86 height 18
type input "50"
click at [795, 212] on button "ok" at bounding box center [785, 210] width 20 height 20
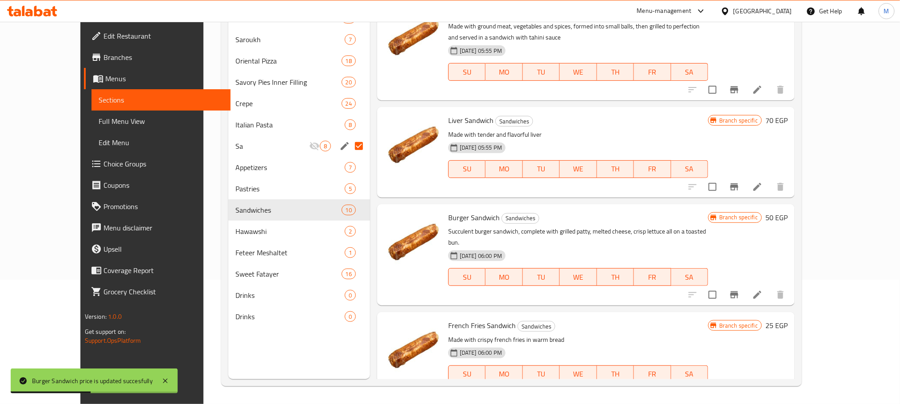
click at [788, 319] on h6 "25 EGP" at bounding box center [777, 325] width 22 height 12
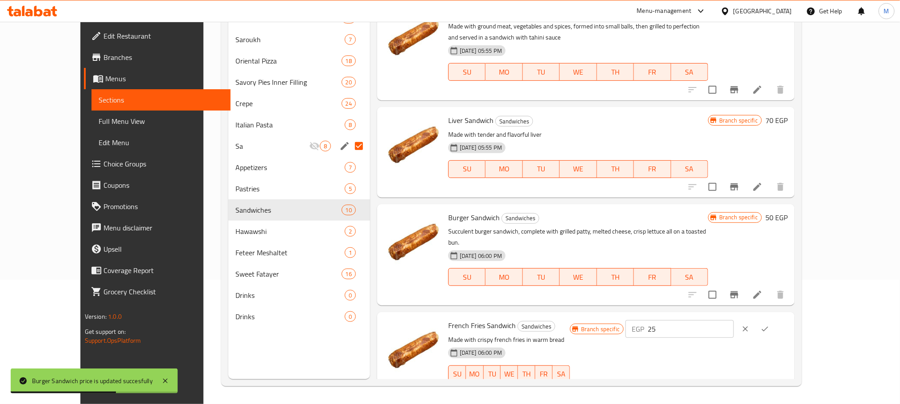
click at [734, 320] on input "25" at bounding box center [691, 329] width 86 height 18
type input "30"
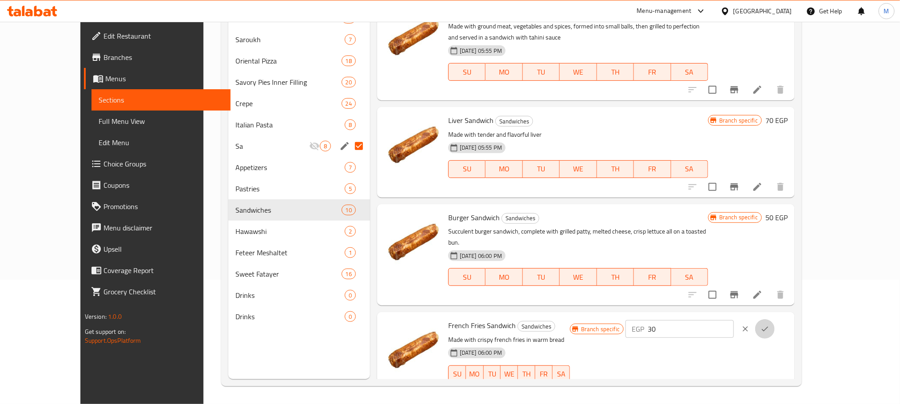
click at [775, 319] on button "ok" at bounding box center [765, 329] width 20 height 20
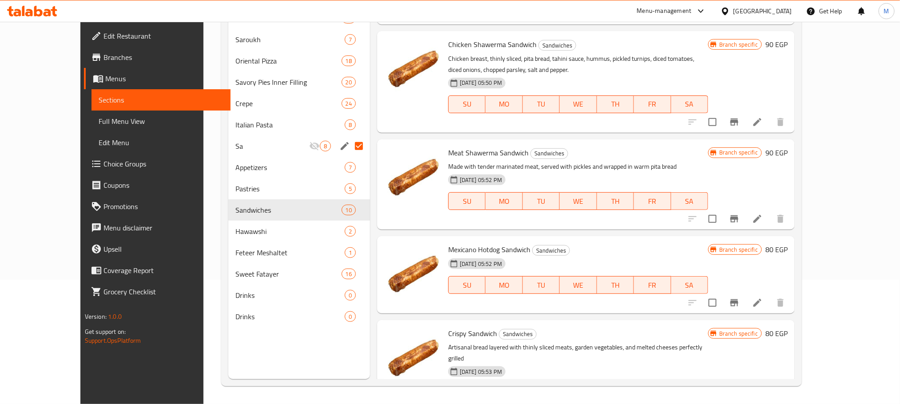
scroll to position [0, 0]
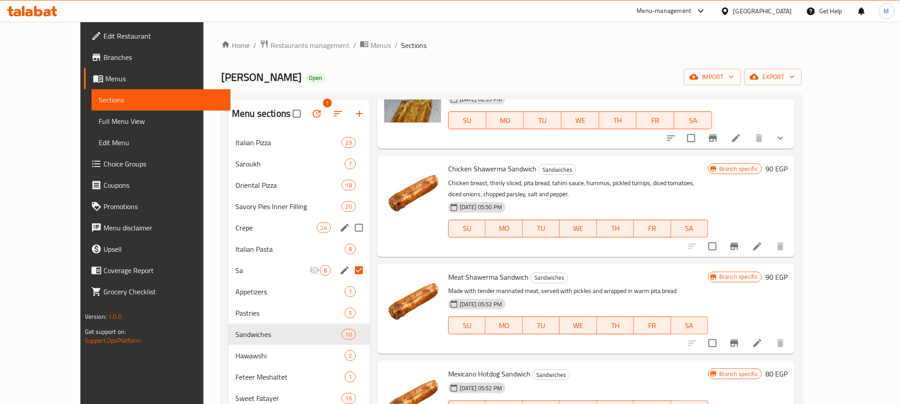
click at [228, 235] on div "Crepe 24" at bounding box center [299, 227] width 142 height 21
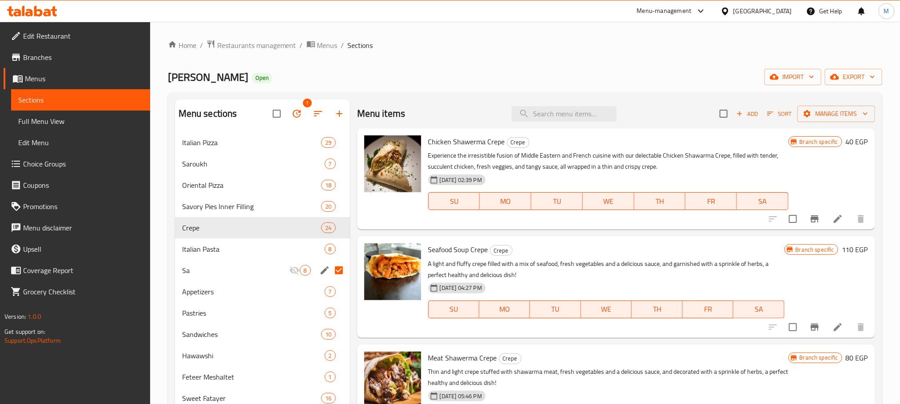
click at [846, 144] on h6 "40 EGP" at bounding box center [857, 142] width 22 height 12
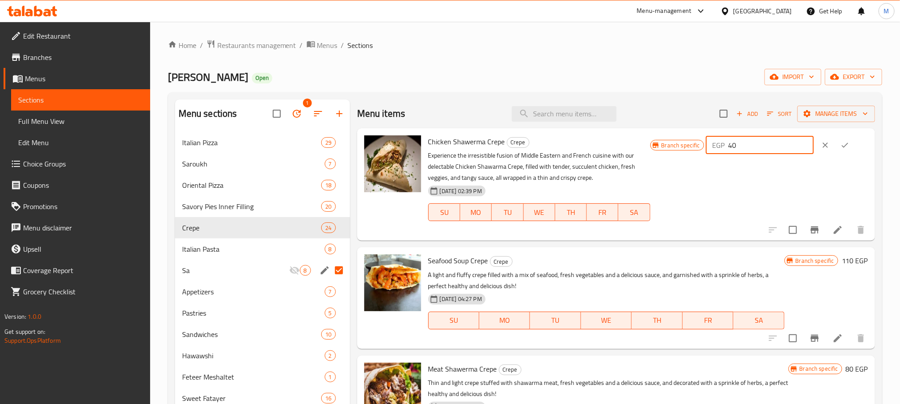
click at [758, 154] on input "40" at bounding box center [771, 145] width 86 height 18
click at [758, 154] on input "100" at bounding box center [771, 145] width 86 height 18
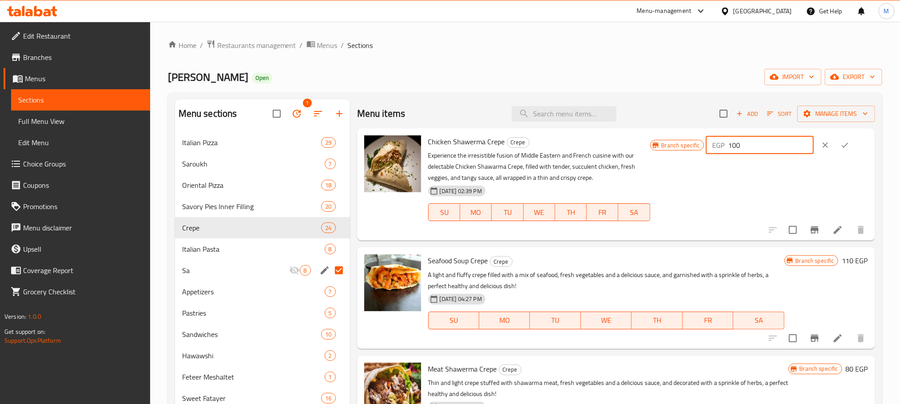
click at [760, 148] on input "100" at bounding box center [771, 145] width 86 height 18
type input "100"
click at [851, 147] on div "EGP 100 ​" at bounding box center [787, 146] width 162 height 20
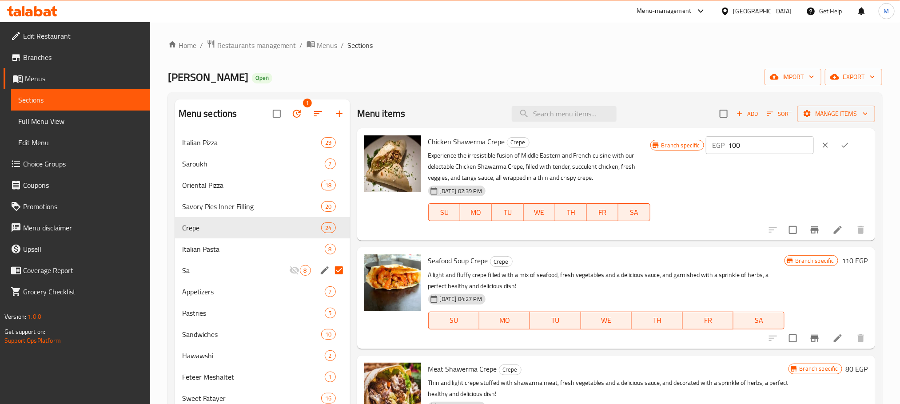
click at [844, 147] on icon "ok" at bounding box center [845, 145] width 9 height 9
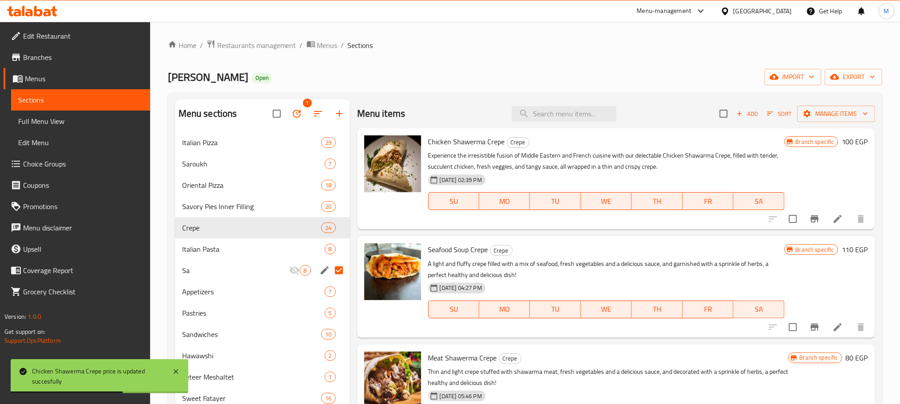
scroll to position [103, 0]
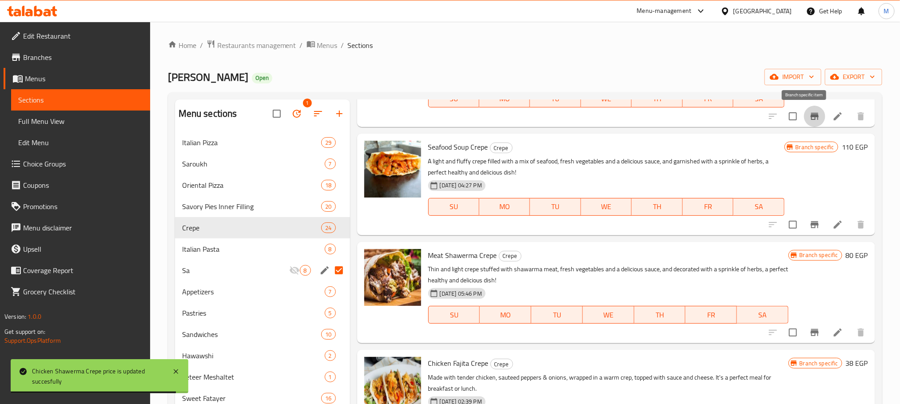
click at [810, 113] on icon "Branch-specific-item" at bounding box center [815, 116] width 11 height 11
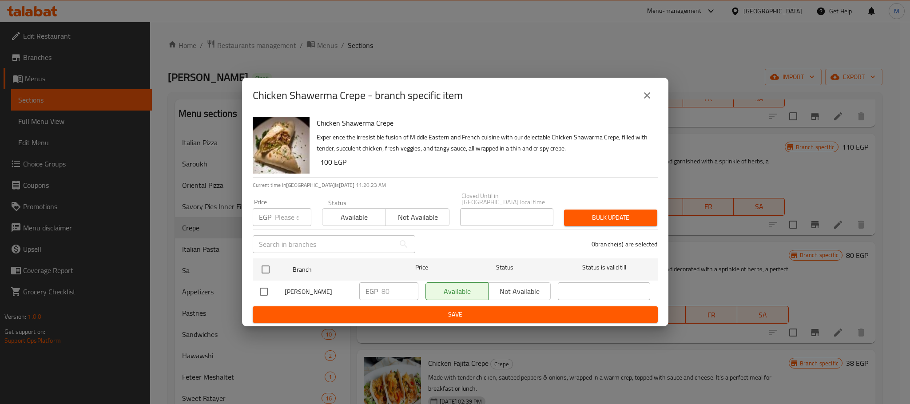
click at [267, 284] on input "checkbox" at bounding box center [264, 292] width 19 height 19
checkbox input "true"
click at [384, 287] on input "80" at bounding box center [400, 292] width 37 height 18
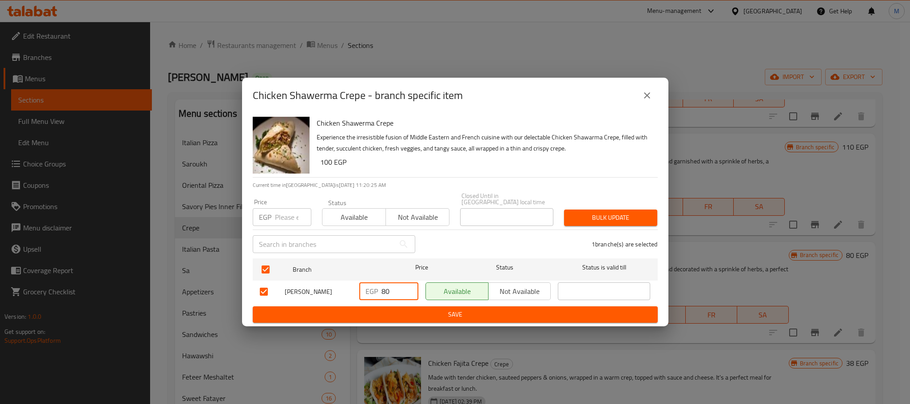
paste input "10"
click at [384, 287] on input "100" at bounding box center [400, 292] width 37 height 18
type input "100"
click at [419, 319] on button "Save" at bounding box center [455, 315] width 405 height 16
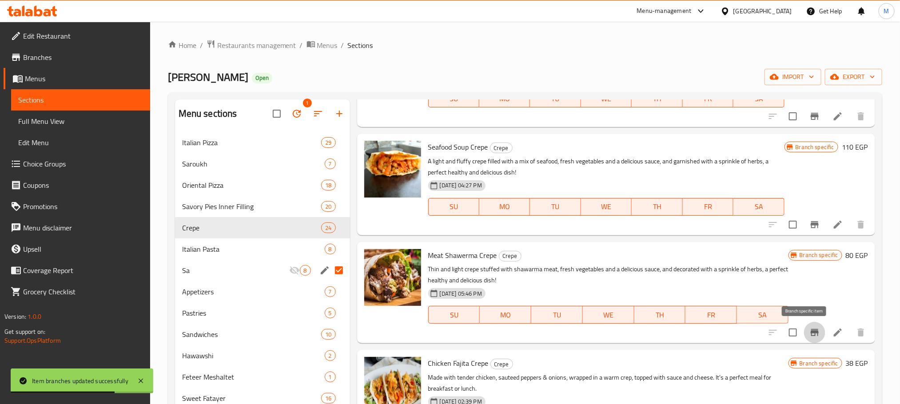
click at [805, 339] on button "Branch-specific-item" at bounding box center [814, 332] width 21 height 21
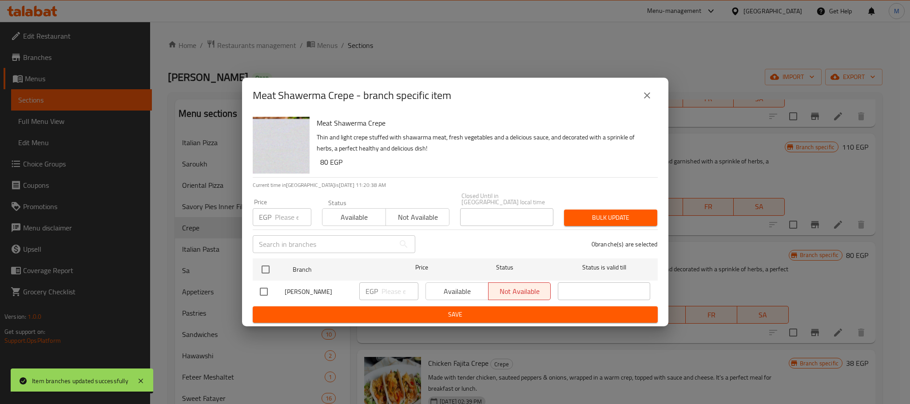
click at [263, 289] on input "checkbox" at bounding box center [264, 292] width 19 height 19
checkbox input "true"
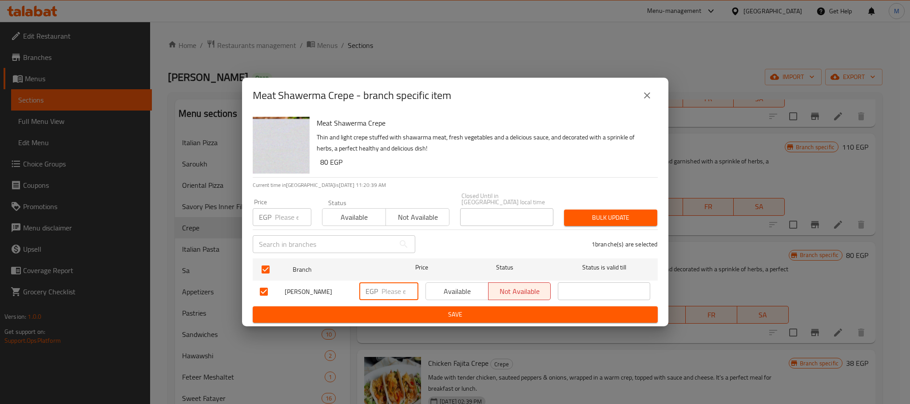
click at [391, 288] on input "number" at bounding box center [400, 292] width 37 height 18
paste input "100"
type input "100"
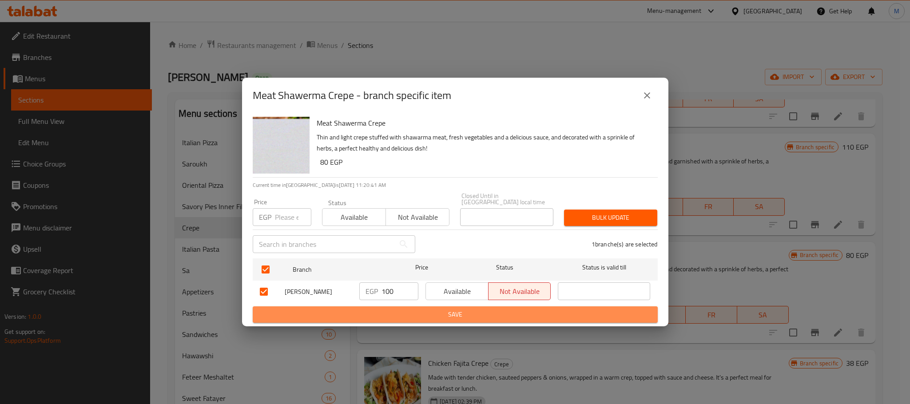
click at [404, 312] on span "Save" at bounding box center [455, 314] width 391 height 11
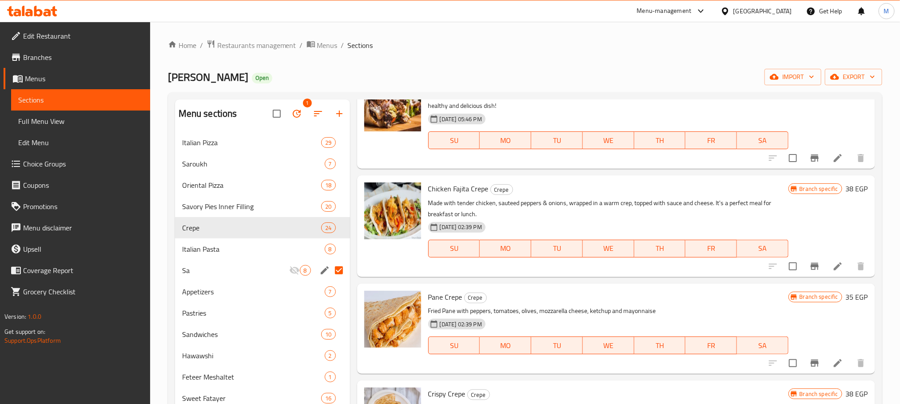
scroll to position [264, 0]
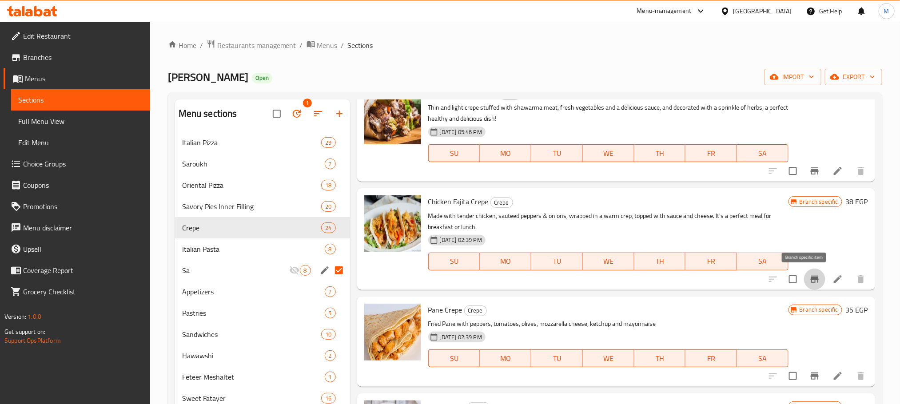
click at [810, 275] on icon "Branch-specific-item" at bounding box center [815, 279] width 11 height 11
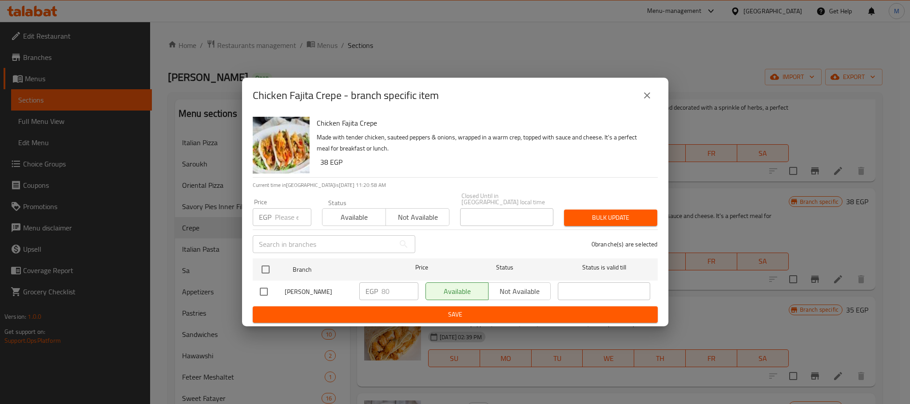
click at [266, 289] on input "checkbox" at bounding box center [264, 292] width 19 height 19
checkbox input "true"
click at [387, 288] on input "80" at bounding box center [400, 292] width 37 height 18
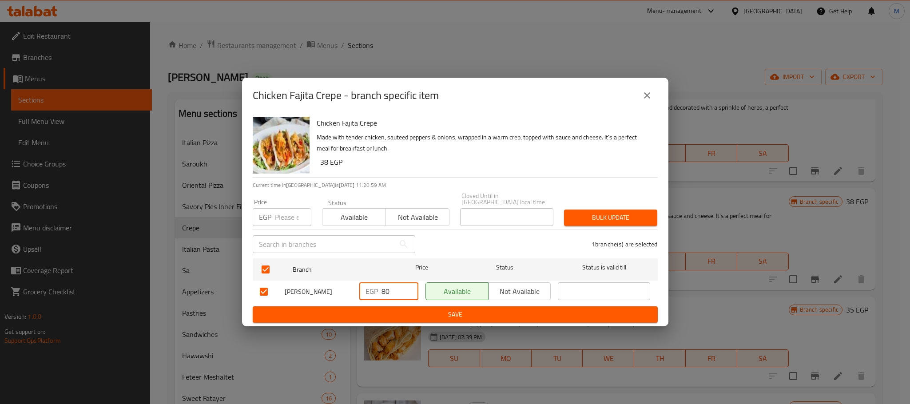
paste input "10"
click at [387, 288] on input "100" at bounding box center [400, 292] width 37 height 18
type input "100"
click at [428, 322] on div "Chicken Fajita Crepe Made with tender chicken, sauteed peppers & onions, wrappe…" at bounding box center [455, 219] width 427 height 213
drag, startPoint x: 433, startPoint y: 320, endPoint x: 440, endPoint y: 316, distance: 8.0
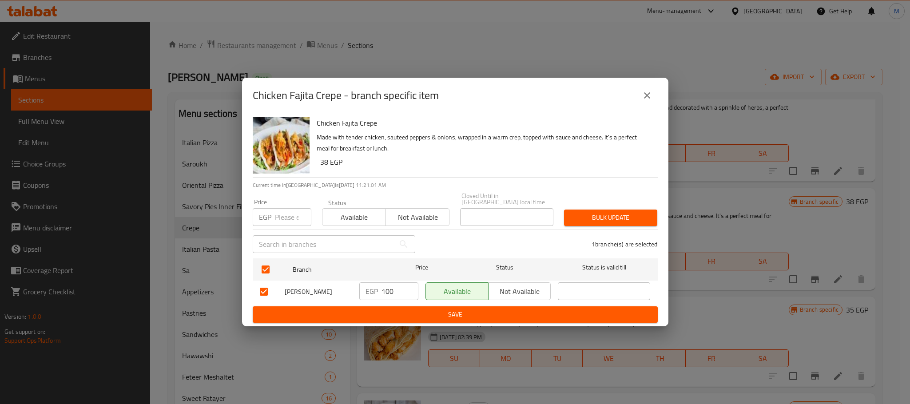
click at [440, 316] on div "Chicken Fajita Crepe Made with tender chicken, sauteed peppers & onions, wrappe…" at bounding box center [455, 219] width 427 height 213
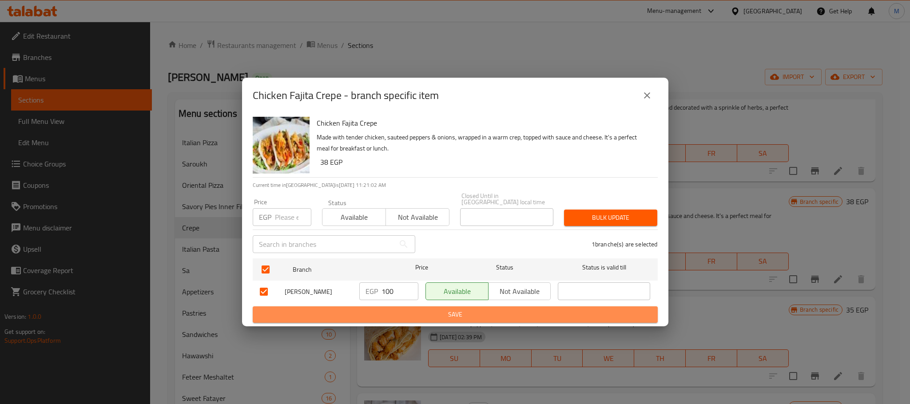
click at [440, 316] on span "Save" at bounding box center [455, 314] width 391 height 11
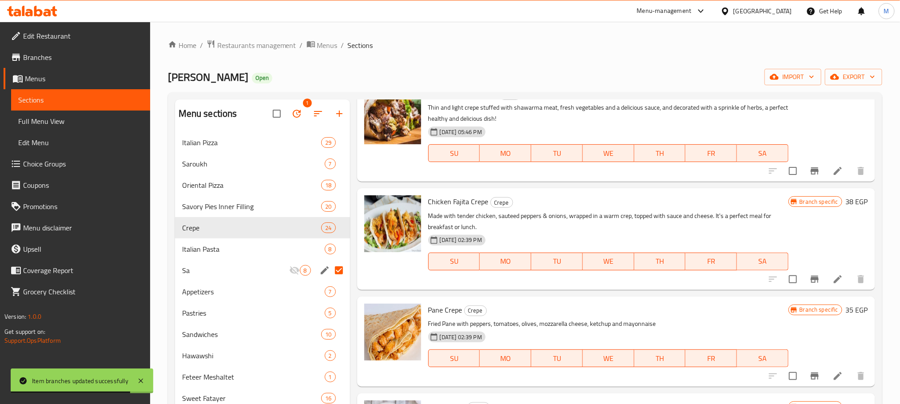
click at [812, 367] on div at bounding box center [816, 376] width 109 height 21
click at [811, 375] on icon "Branch-specific-item" at bounding box center [815, 376] width 8 height 7
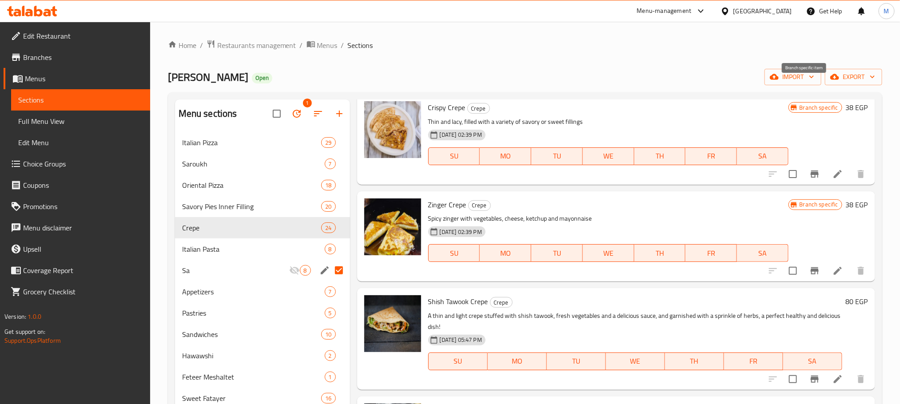
scroll to position [534, 0]
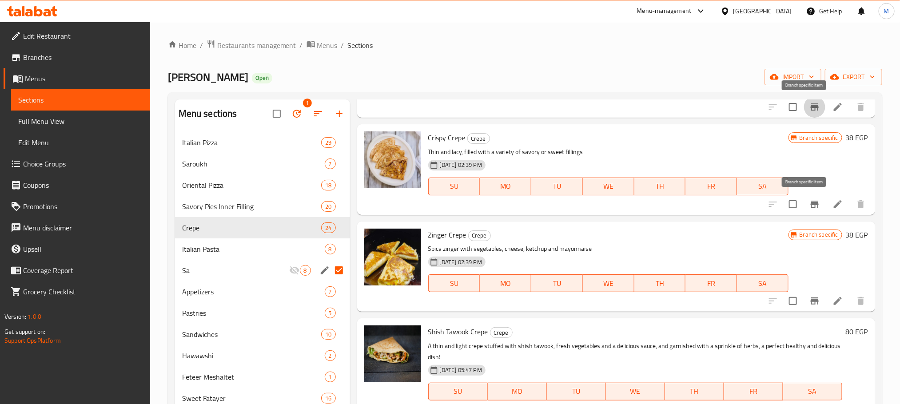
click at [810, 207] on icon "Branch-specific-item" at bounding box center [815, 204] width 11 height 11
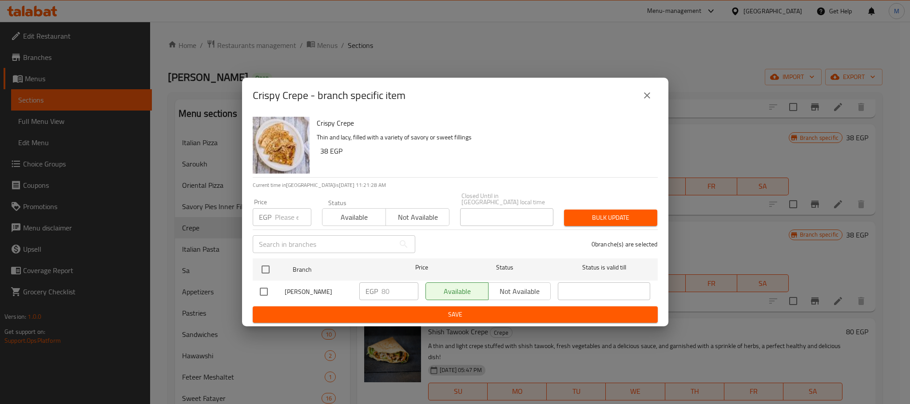
click at [262, 284] on input "checkbox" at bounding box center [264, 292] width 19 height 19
checkbox input "true"
click at [388, 289] on input "80" at bounding box center [400, 292] width 37 height 18
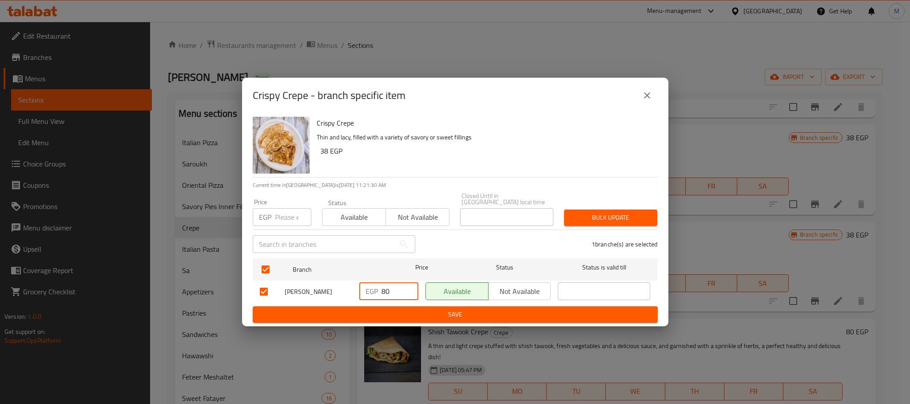
click at [388, 289] on input "80" at bounding box center [400, 292] width 37 height 18
type input "90"
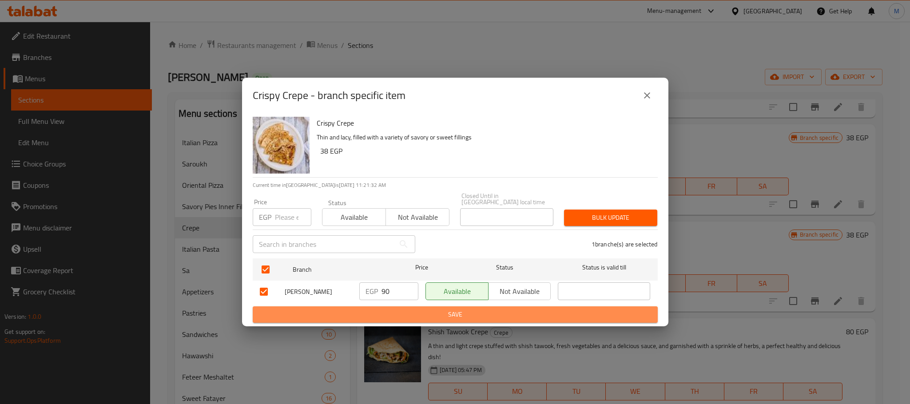
click at [424, 311] on span "Save" at bounding box center [455, 314] width 391 height 11
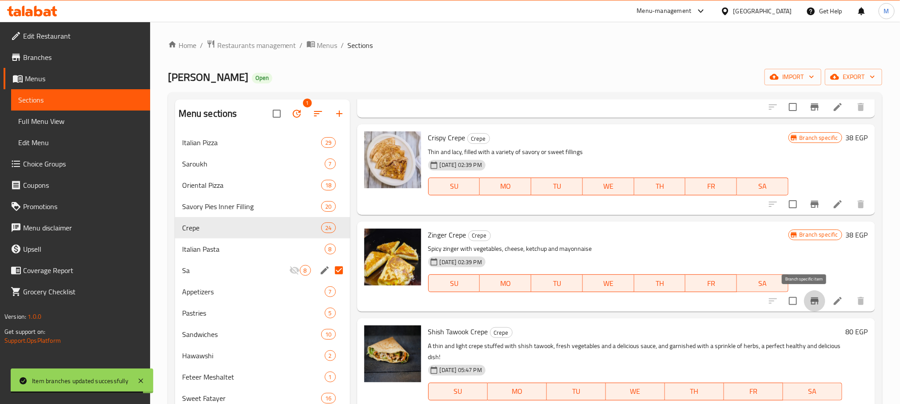
click at [810, 296] on icon "Branch-specific-item" at bounding box center [815, 301] width 11 height 11
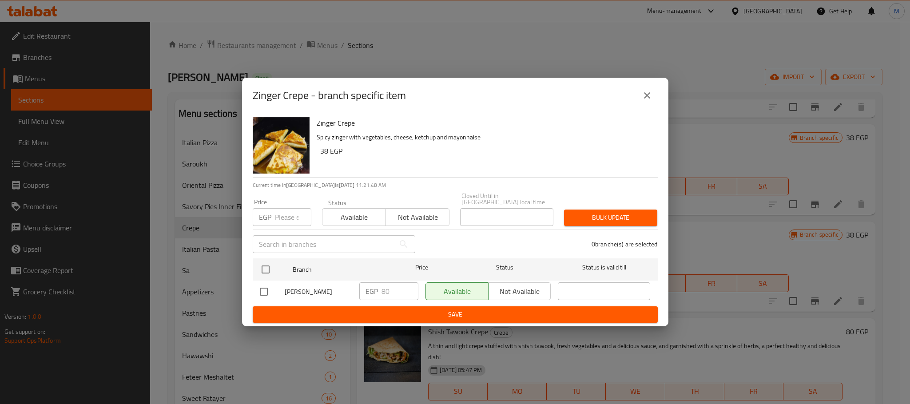
click at [264, 295] on input "checkbox" at bounding box center [264, 292] width 19 height 19
checkbox input "true"
click at [384, 291] on input "80" at bounding box center [400, 292] width 37 height 18
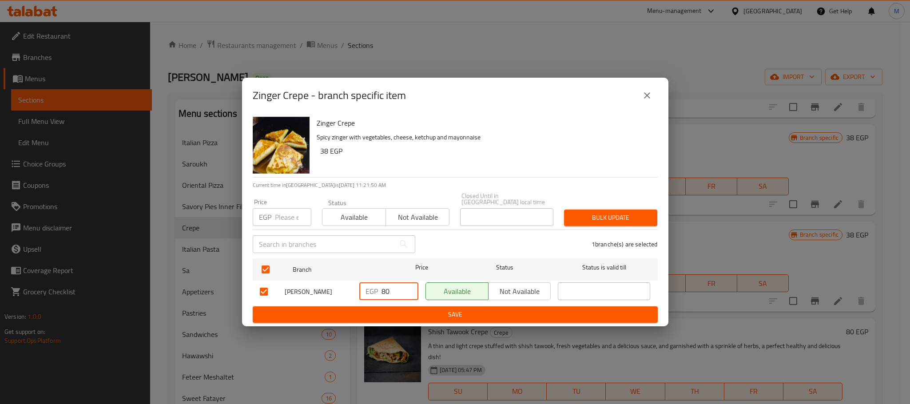
click at [384, 291] on input "80" at bounding box center [400, 292] width 37 height 18
click at [384, 291] on input "110" at bounding box center [400, 292] width 37 height 18
type input "110"
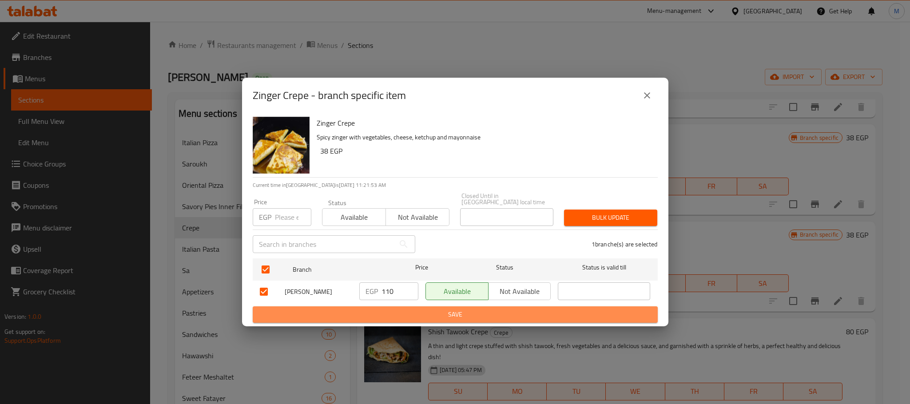
click at [432, 309] on span "Save" at bounding box center [455, 314] width 391 height 11
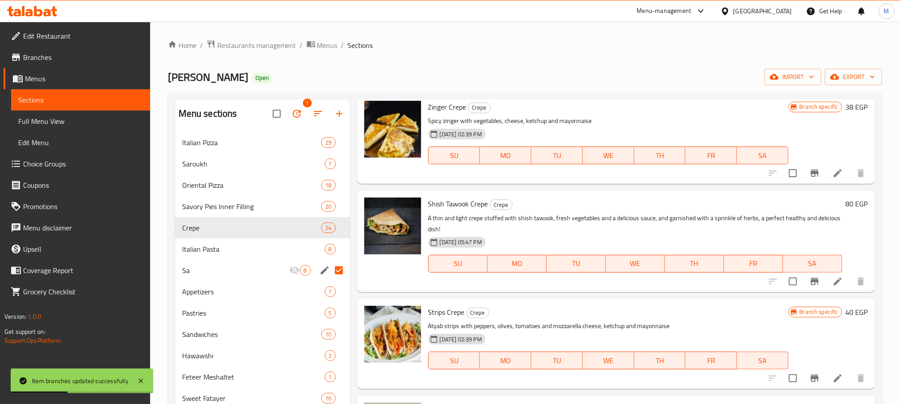
scroll to position [674, 0]
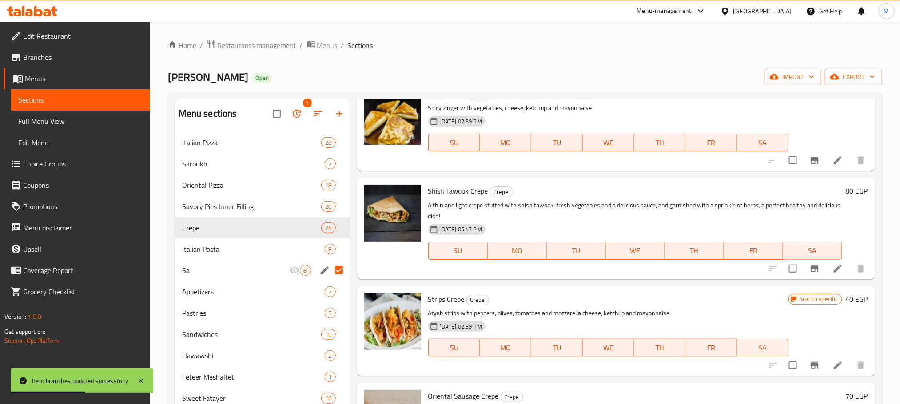
click at [846, 188] on h6 "80 EGP" at bounding box center [857, 191] width 22 height 12
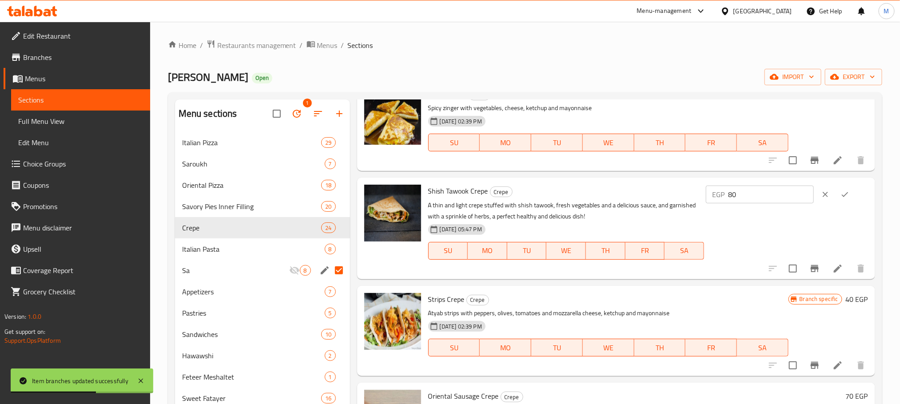
click at [782, 195] on input "80" at bounding box center [771, 195] width 86 height 18
paste input "11"
click at [782, 195] on input "110" at bounding box center [771, 195] width 86 height 18
type input "110"
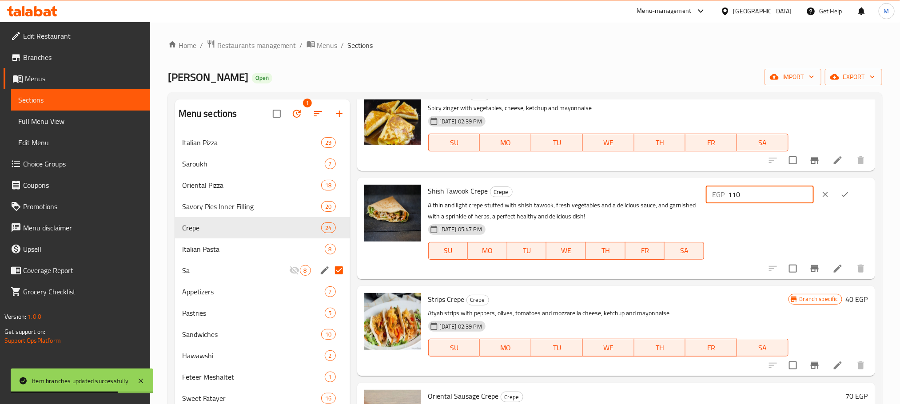
click at [841, 195] on icon "ok" at bounding box center [845, 194] width 9 height 9
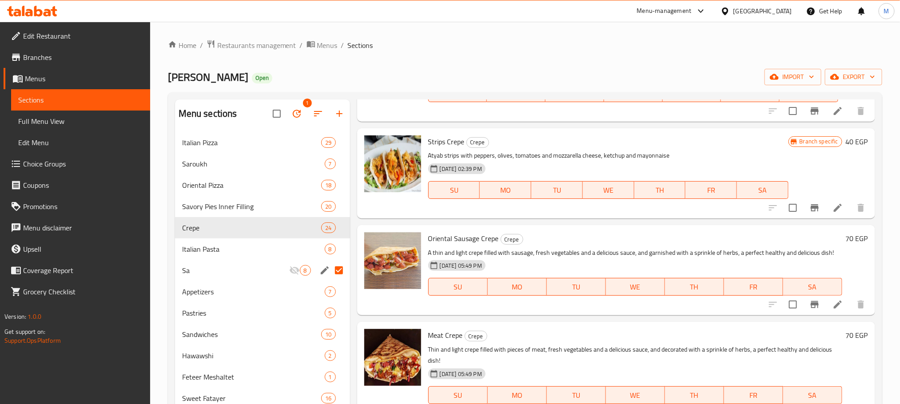
scroll to position [837, 0]
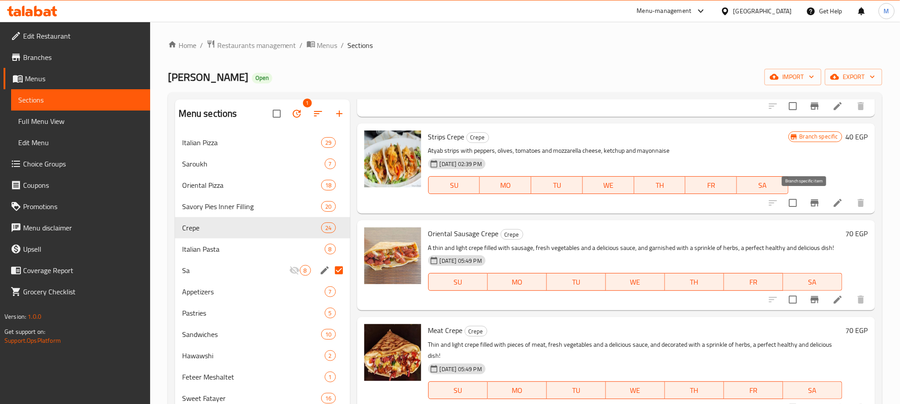
click at [804, 212] on button "Branch-specific-item" at bounding box center [814, 202] width 21 height 21
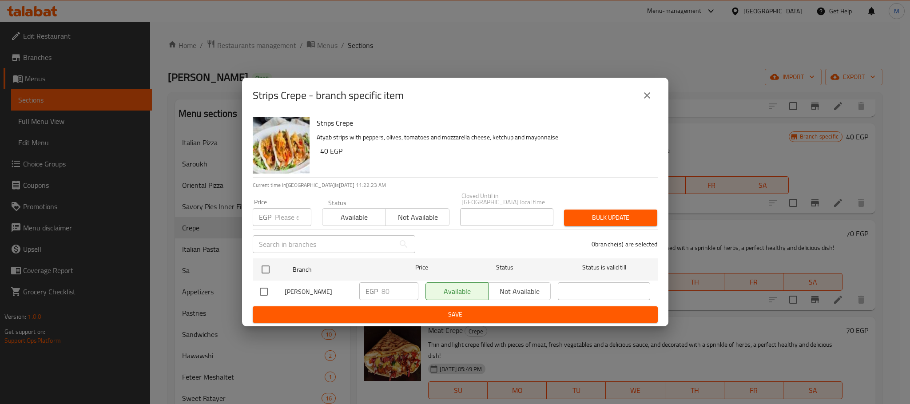
click at [267, 288] on input "checkbox" at bounding box center [264, 292] width 19 height 19
checkbox input "true"
click at [380, 287] on div "EGP 80 ​" at bounding box center [388, 292] width 59 height 18
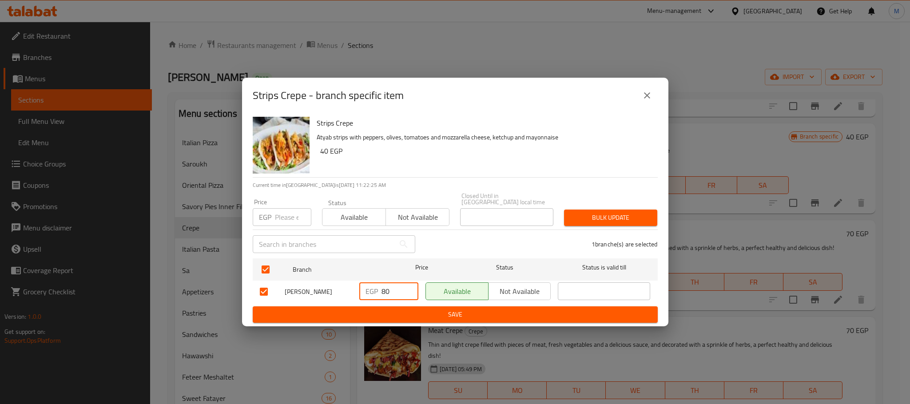
click at [390, 287] on input "80" at bounding box center [400, 292] width 37 height 18
type input "90"
click at [414, 307] on button "Save" at bounding box center [455, 315] width 405 height 16
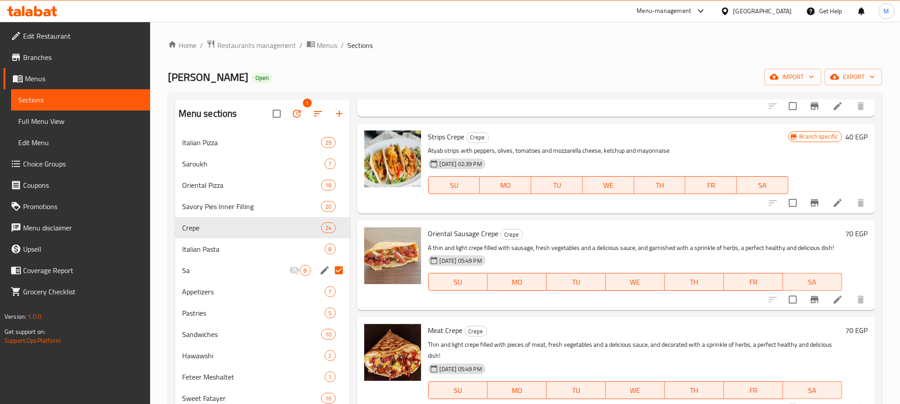
click at [846, 234] on h6 "70 EGP" at bounding box center [857, 233] width 22 height 12
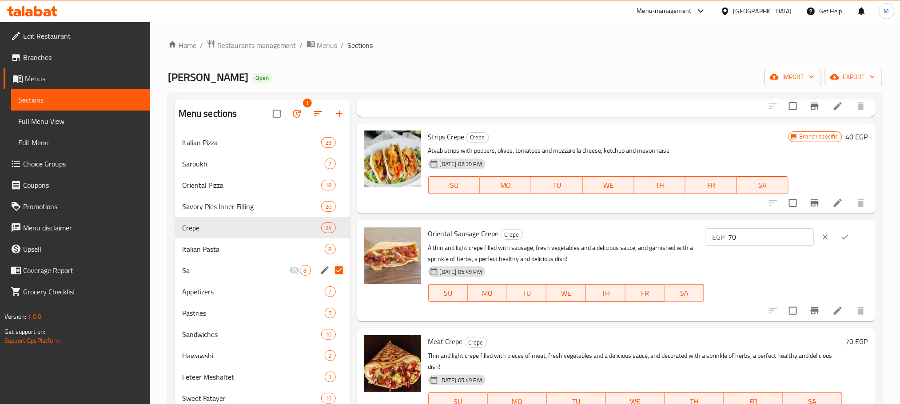
click at [751, 246] on input "70" at bounding box center [771, 237] width 86 height 18
click at [751, 246] on input "90" at bounding box center [771, 237] width 86 height 18
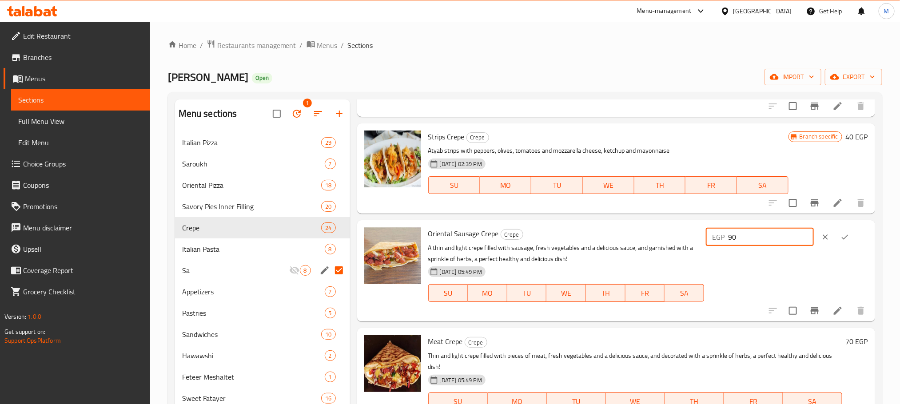
click at [751, 246] on input "90" at bounding box center [771, 237] width 86 height 18
type input "90"
click at [844, 240] on icon "ok" at bounding box center [845, 237] width 9 height 9
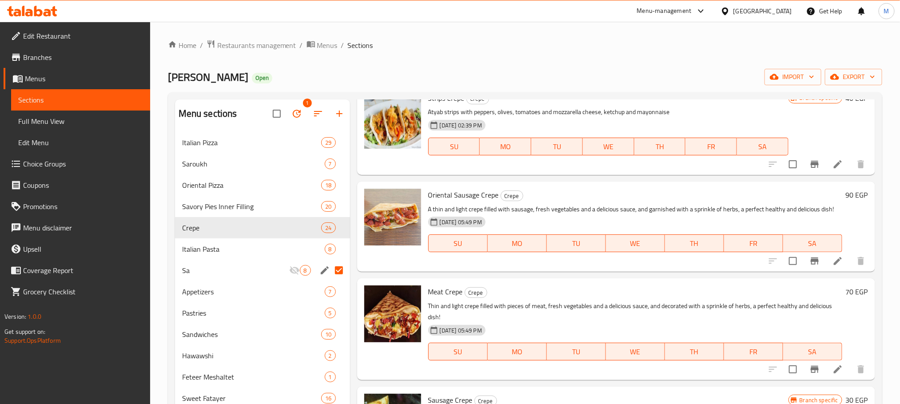
scroll to position [1004, 0]
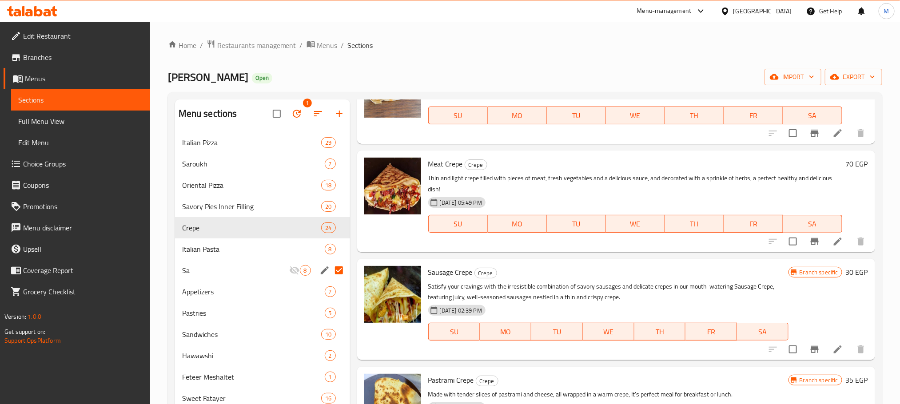
click at [846, 160] on h6 "70 EGP" at bounding box center [857, 164] width 22 height 12
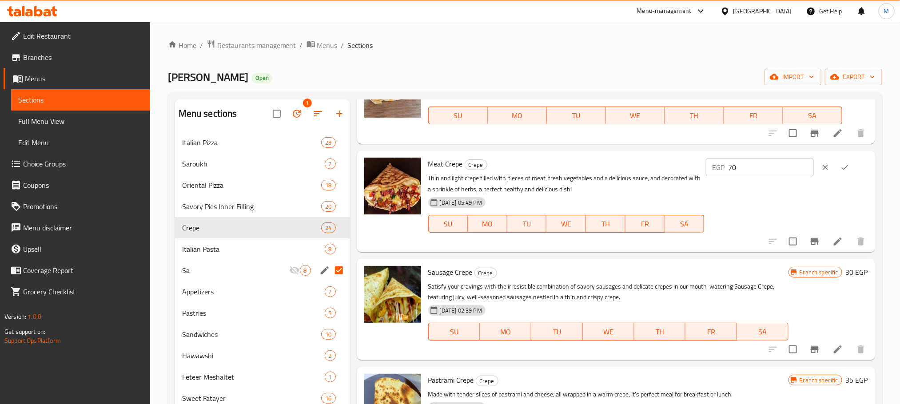
click at [779, 171] on input "70" at bounding box center [771, 168] width 86 height 18
type input "90"
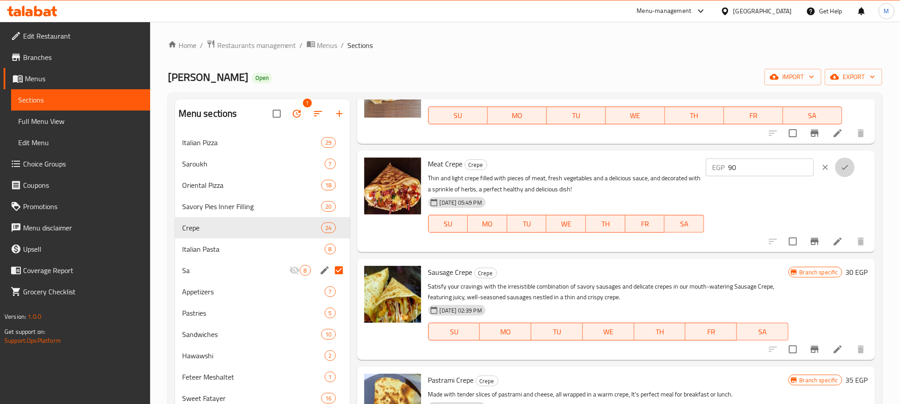
click at [841, 171] on icon "ok" at bounding box center [845, 167] width 9 height 9
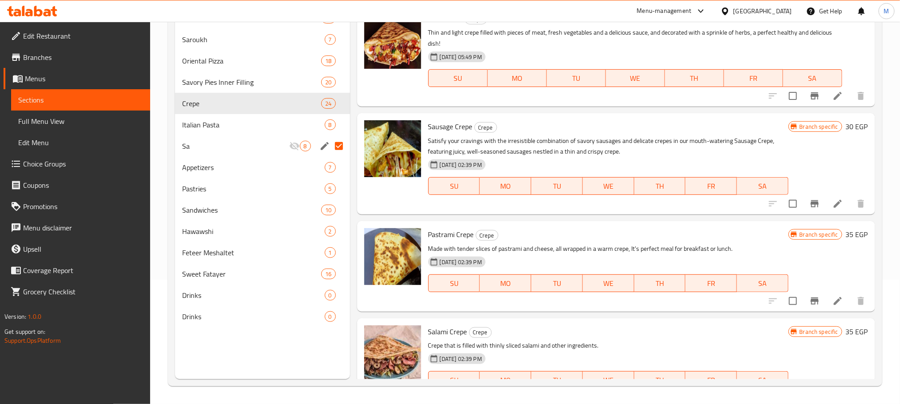
scroll to position [1033, 0]
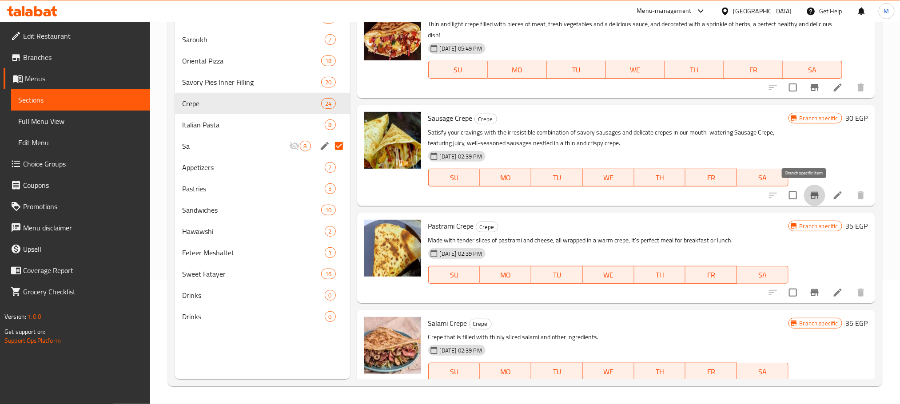
click at [811, 193] on icon "Branch-specific-item" at bounding box center [815, 195] width 8 height 7
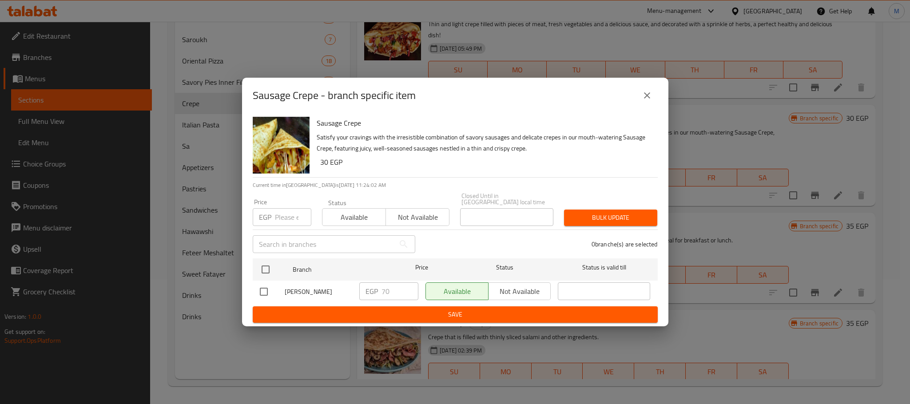
click at [268, 290] on input "checkbox" at bounding box center [264, 292] width 19 height 19
checkbox input "true"
click at [382, 288] on input "70" at bounding box center [400, 292] width 37 height 18
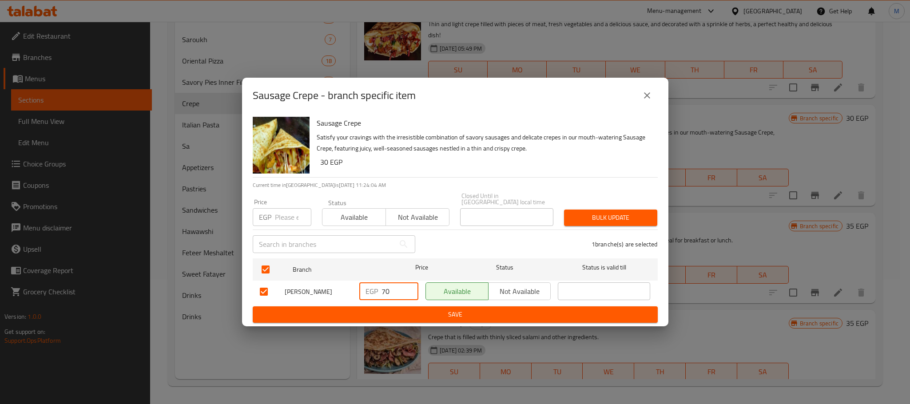
click at [382, 288] on input "70" at bounding box center [400, 292] width 37 height 18
click at [382, 288] on input "90" at bounding box center [400, 292] width 37 height 18
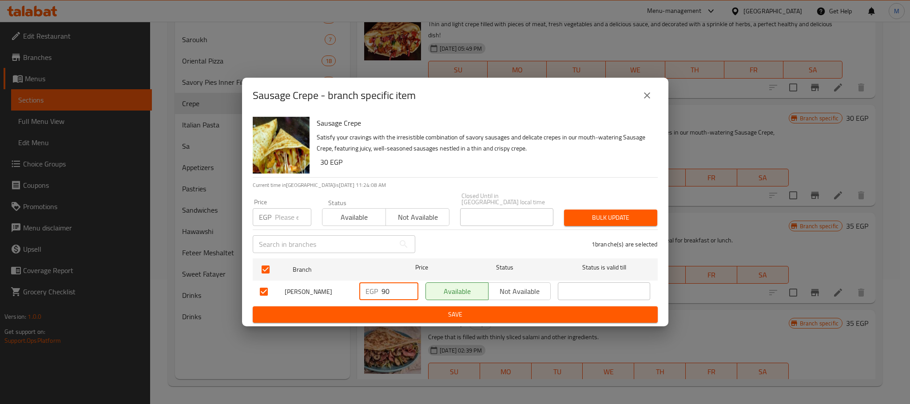
type input "90"
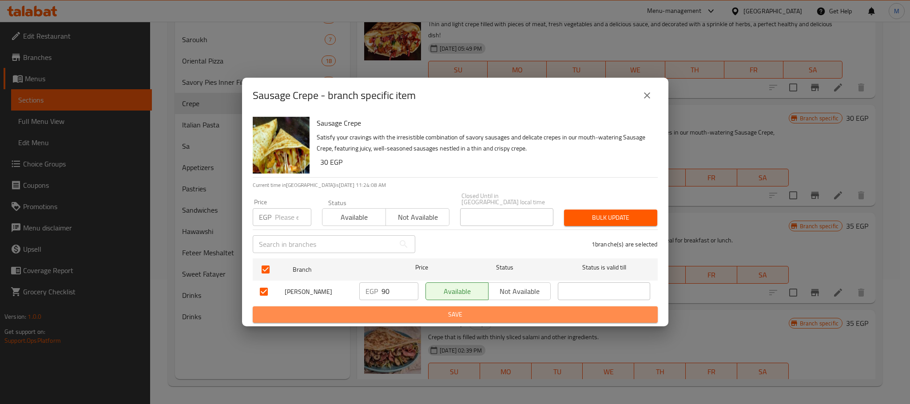
click at [412, 311] on span "Save" at bounding box center [455, 314] width 391 height 11
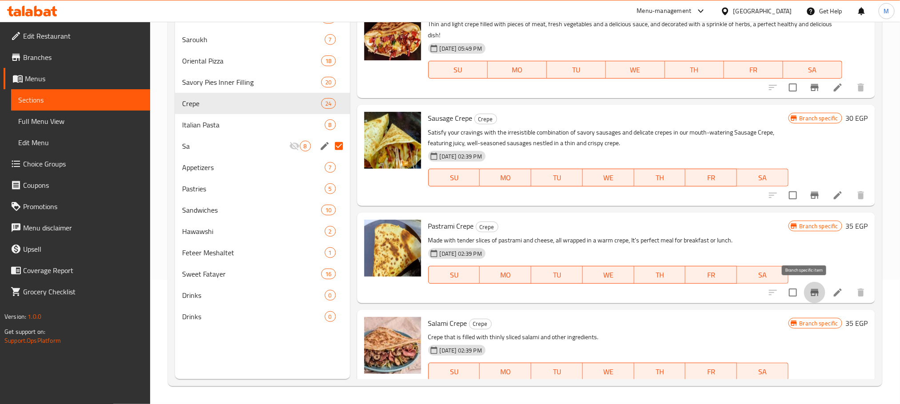
click at [810, 295] on icon "Branch-specific-item" at bounding box center [815, 292] width 11 height 11
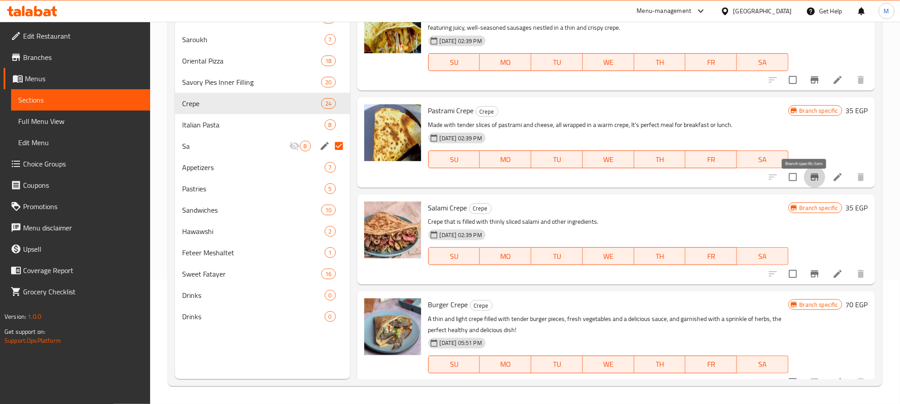
scroll to position [1192, 0]
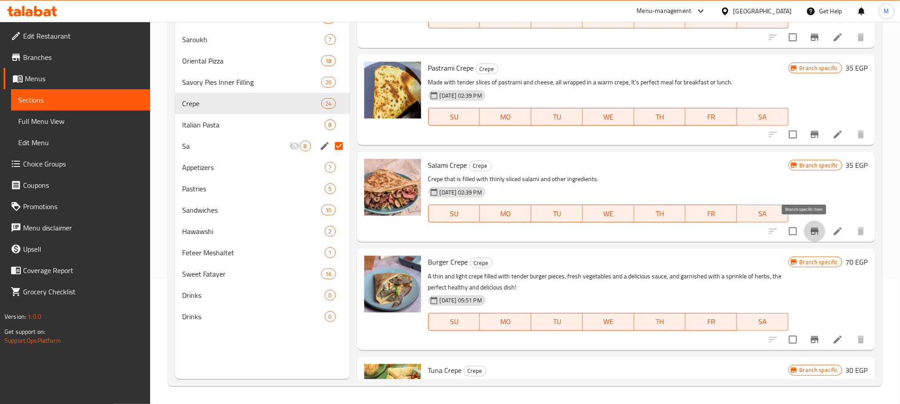
click at [810, 233] on icon "Branch-specific-item" at bounding box center [815, 231] width 11 height 11
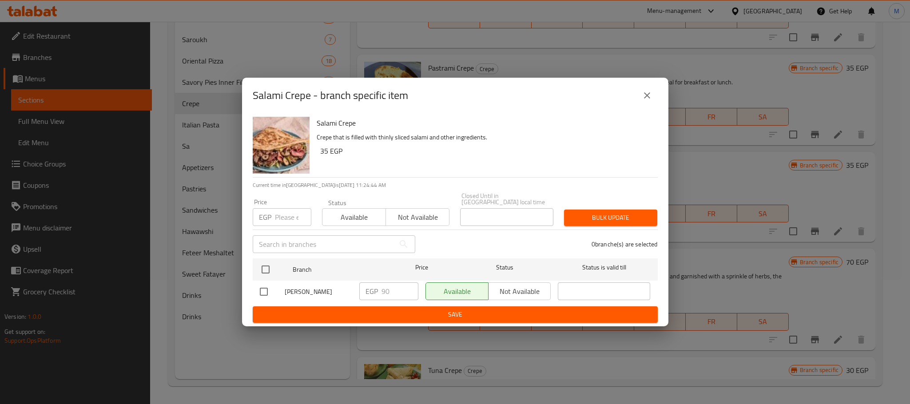
click at [265, 286] on input "checkbox" at bounding box center [264, 292] width 19 height 19
checkbox input "true"
click at [390, 290] on input "90" at bounding box center [400, 292] width 37 height 18
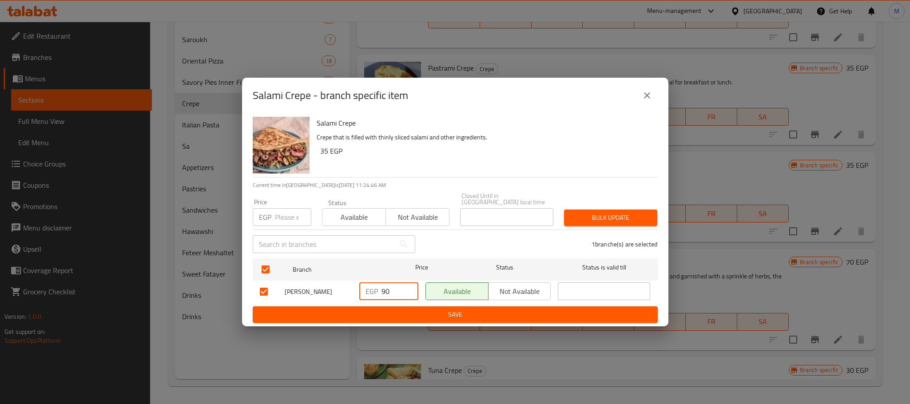
click at [390, 290] on input "90" at bounding box center [400, 292] width 37 height 18
type input "100"
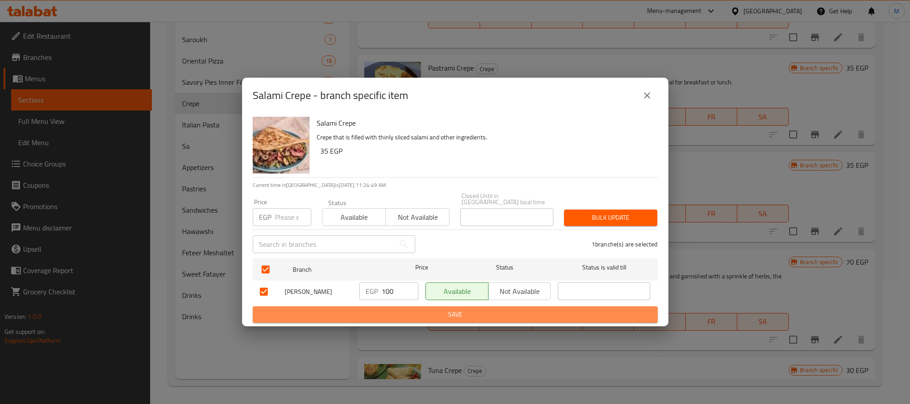
click at [413, 309] on span "Save" at bounding box center [455, 314] width 391 height 11
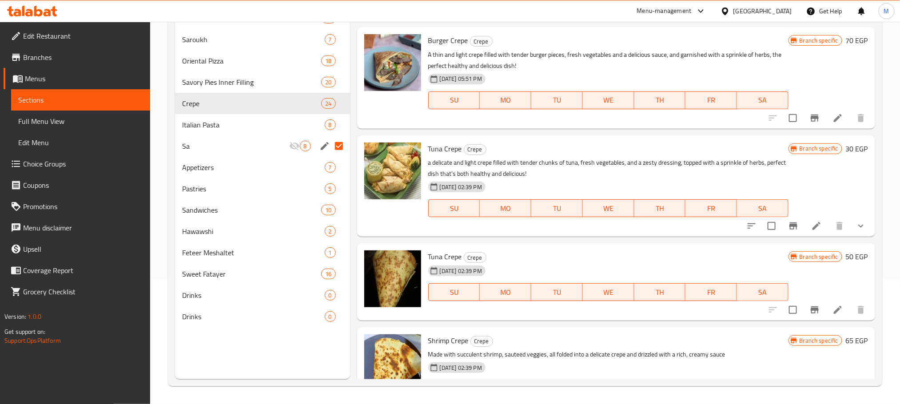
scroll to position [1448, 0]
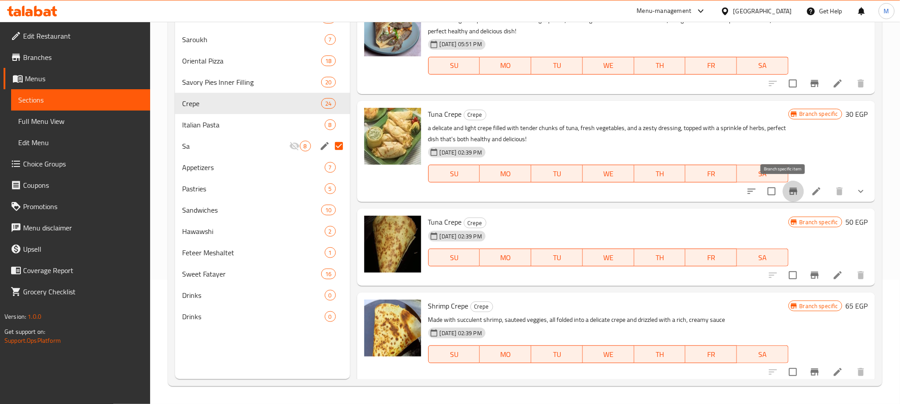
click at [791, 188] on button "Branch-specific-item" at bounding box center [793, 191] width 21 height 21
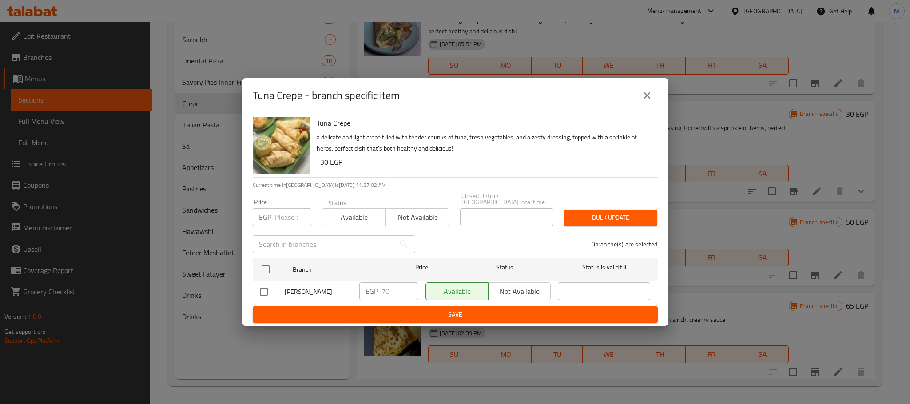
click at [264, 285] on input "checkbox" at bounding box center [264, 292] width 19 height 19
checkbox input "true"
click at [380, 291] on div "EGP 70 ​" at bounding box center [388, 292] width 59 height 18
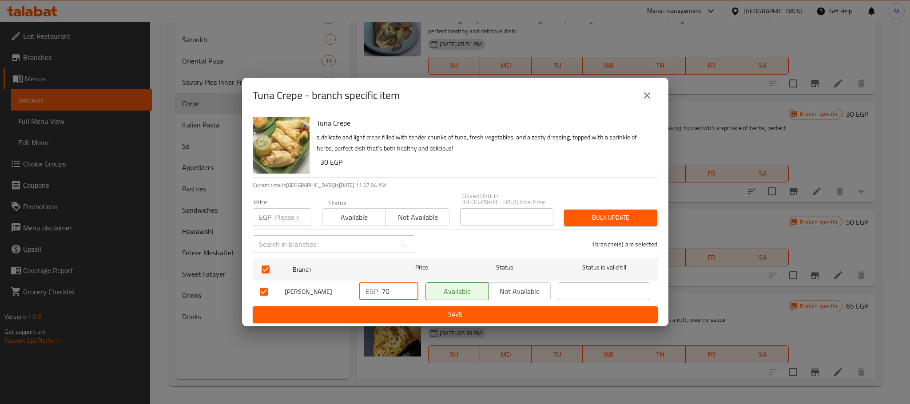
click at [382, 290] on input "70" at bounding box center [400, 292] width 37 height 18
type input "100"
click at [416, 309] on span "Save" at bounding box center [455, 314] width 391 height 11
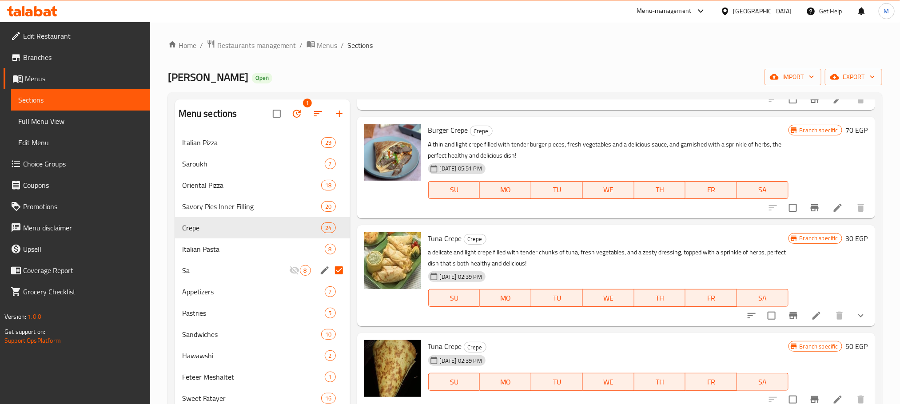
scroll to position [1673, 0]
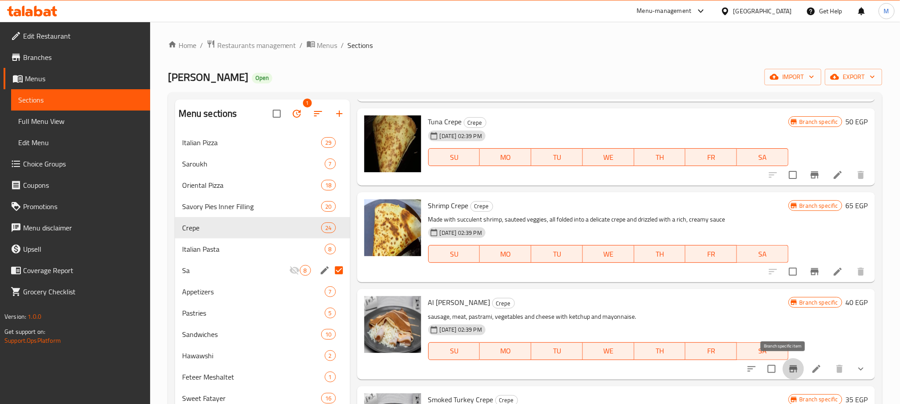
click at [790, 370] on icon "Branch-specific-item" at bounding box center [794, 369] width 8 height 7
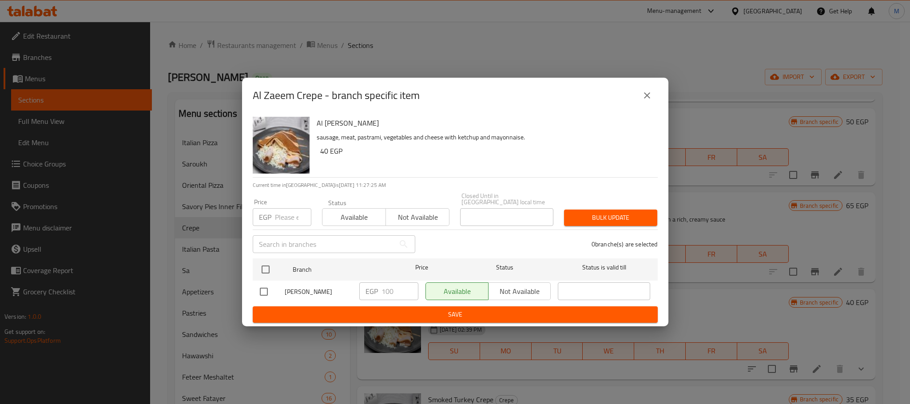
click at [259, 291] on input "checkbox" at bounding box center [264, 292] width 19 height 19
checkbox input "true"
click at [385, 286] on input "100" at bounding box center [400, 292] width 37 height 18
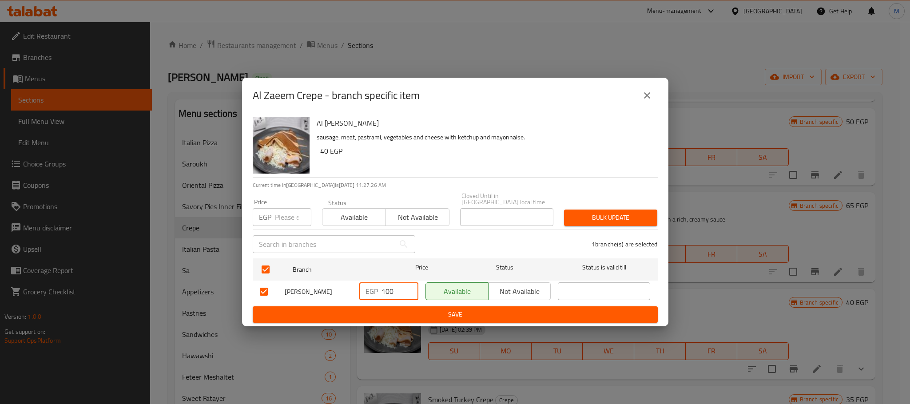
click at [385, 286] on input "100" at bounding box center [400, 292] width 37 height 18
type input "159"
click at [410, 310] on span "Save" at bounding box center [455, 314] width 391 height 11
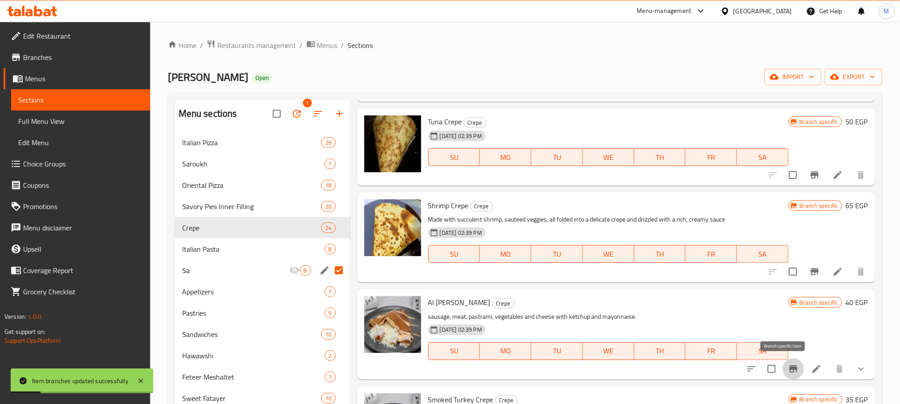
click at [783, 364] on button "Branch-specific-item" at bounding box center [793, 369] width 21 height 21
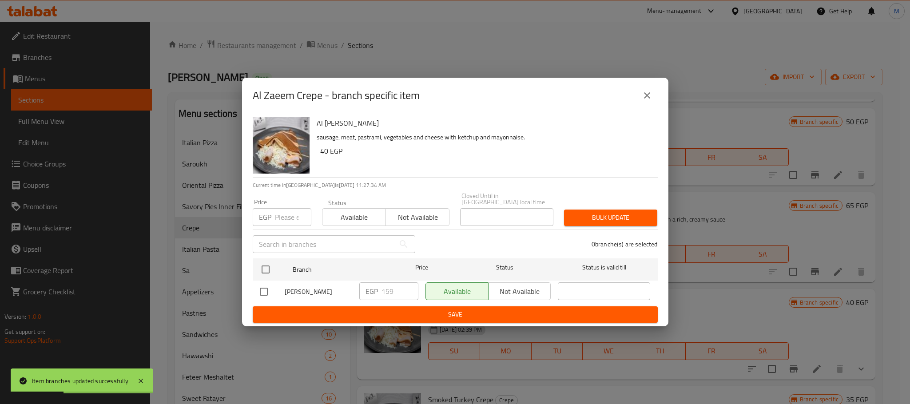
click at [255, 289] on input "checkbox" at bounding box center [264, 292] width 19 height 19
checkbox input "true"
click at [395, 288] on input "159" at bounding box center [400, 292] width 37 height 18
type input "150"
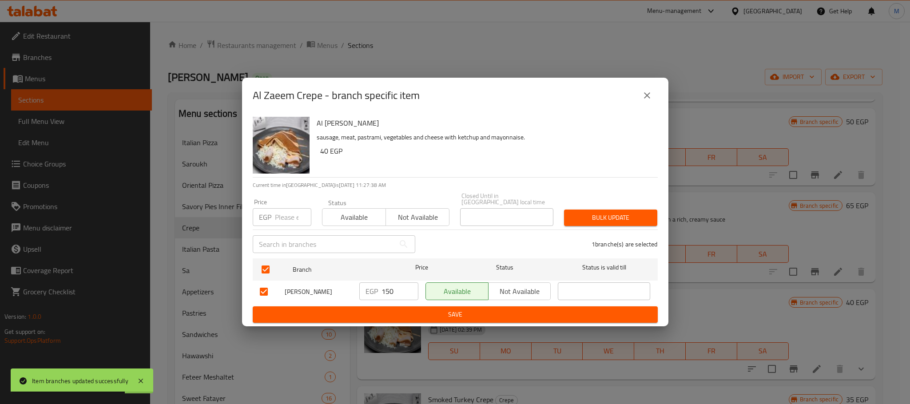
click at [406, 305] on form "Branch Price Status Status is valid till Al Zaeem EGP 150 ​ Available Not avail…" at bounding box center [455, 289] width 405 height 68
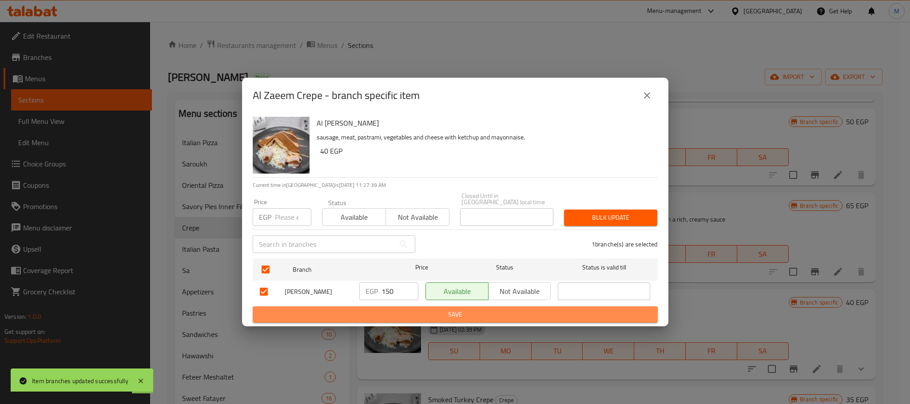
click at [406, 307] on button "Save" at bounding box center [455, 315] width 405 height 16
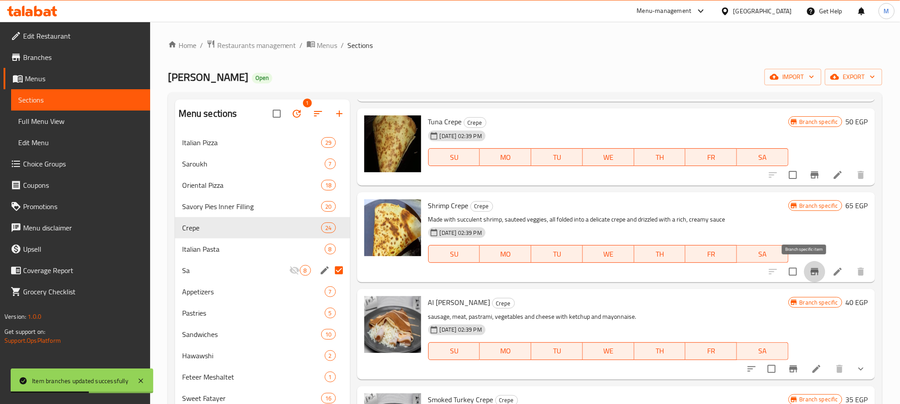
click at [811, 271] on icon "Branch-specific-item" at bounding box center [815, 271] width 8 height 7
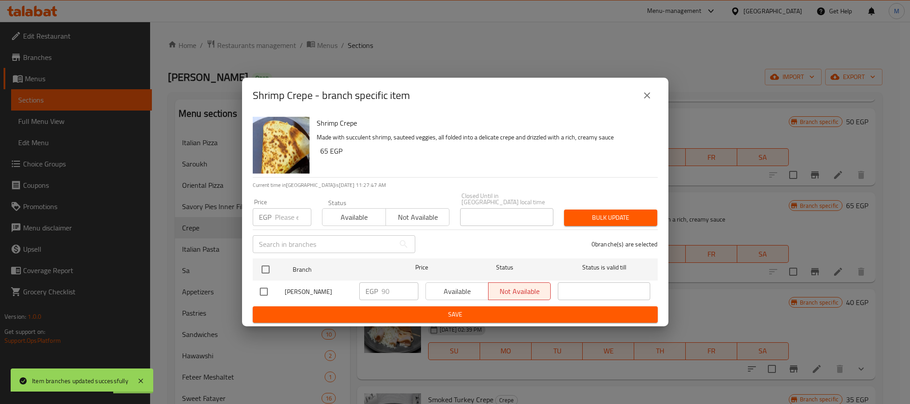
click at [256, 288] on input "checkbox" at bounding box center [264, 292] width 19 height 19
checkbox input "true"
click at [394, 288] on input "90" at bounding box center [400, 292] width 37 height 18
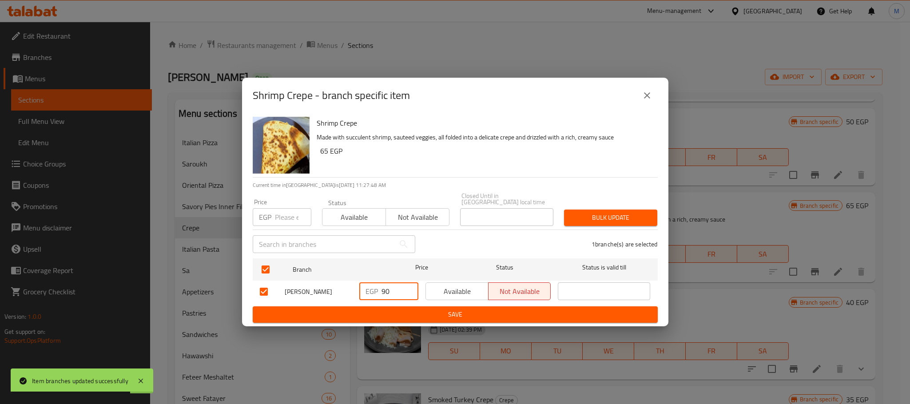
click at [394, 288] on input "90" at bounding box center [400, 292] width 37 height 18
type input "150"
click at [416, 312] on span "Save" at bounding box center [455, 314] width 391 height 11
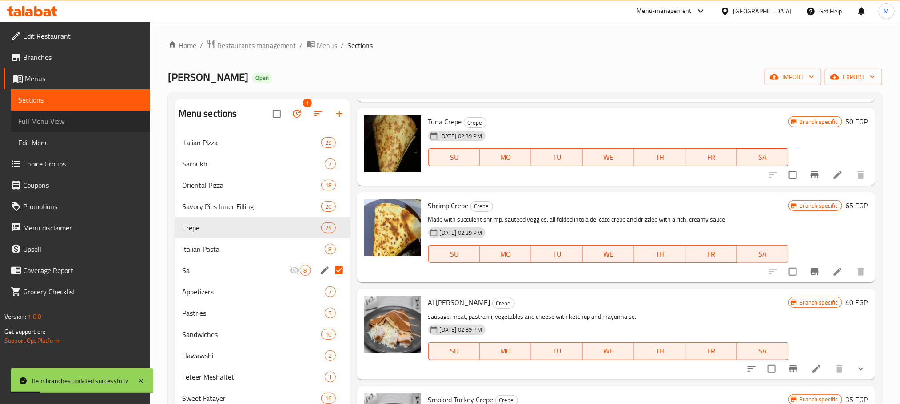
click at [56, 125] on span "Full Menu View" at bounding box center [80, 121] width 125 height 11
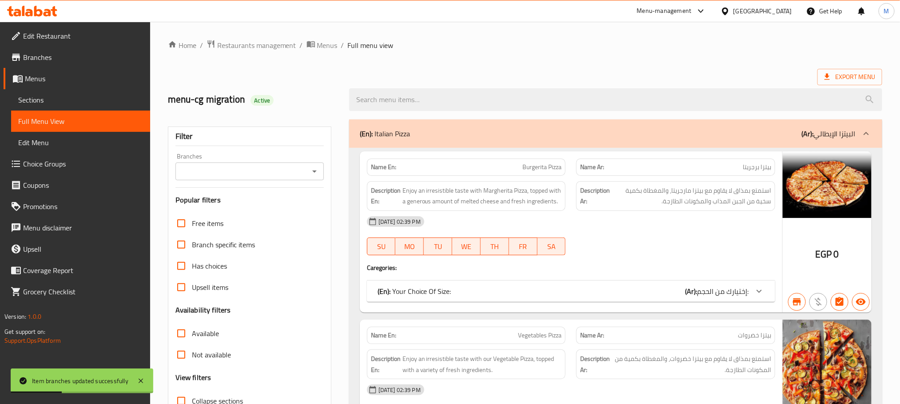
click at [255, 175] on input "Branches" at bounding box center [242, 171] width 128 height 12
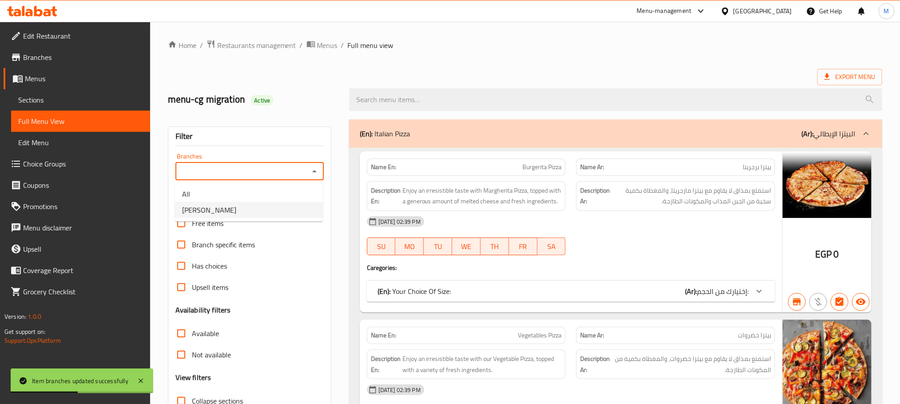
click at [242, 203] on li "[PERSON_NAME]" at bounding box center [249, 210] width 148 height 16
type input "[PERSON_NAME]"
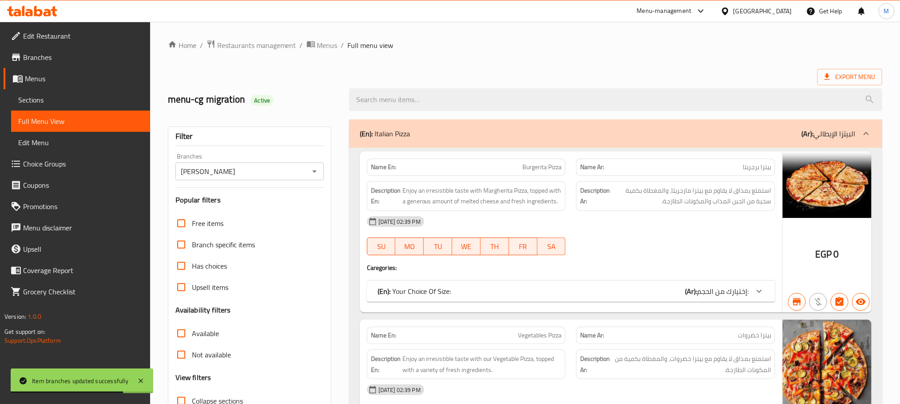
click at [636, 51] on ol "Home / Restaurants management / Menus / Full menu view" at bounding box center [525, 46] width 714 height 12
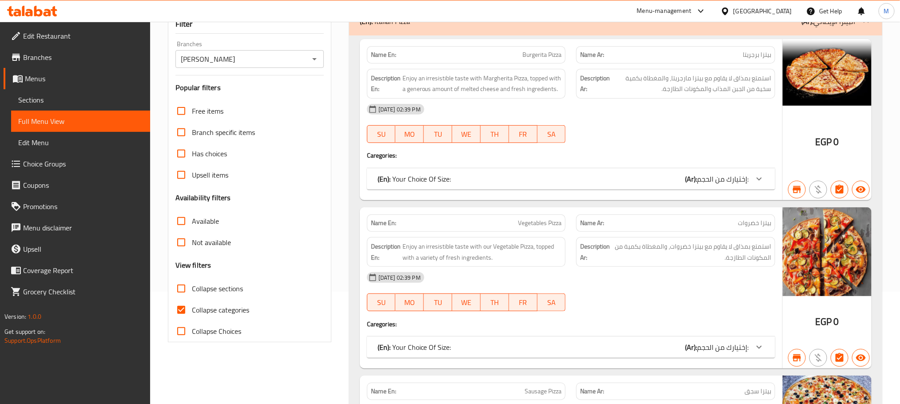
scroll to position [160, 0]
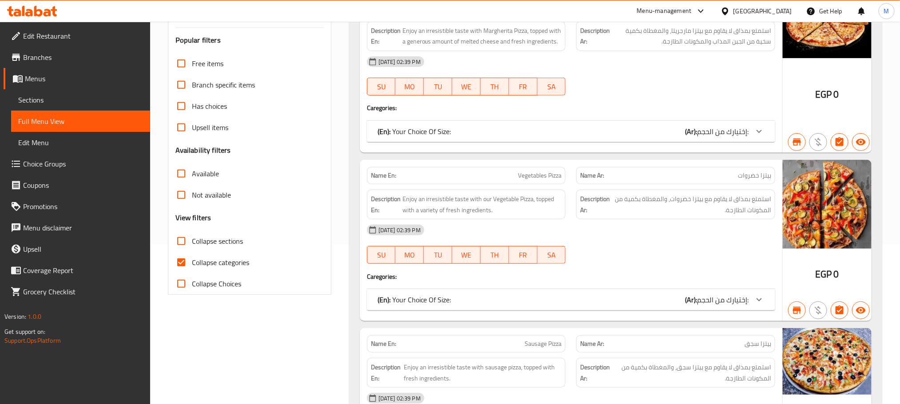
click at [199, 268] on span "Collapse categories" at bounding box center [220, 262] width 57 height 11
click at [192, 268] on input "Collapse categories" at bounding box center [181, 262] width 21 height 21
checkbox input "false"
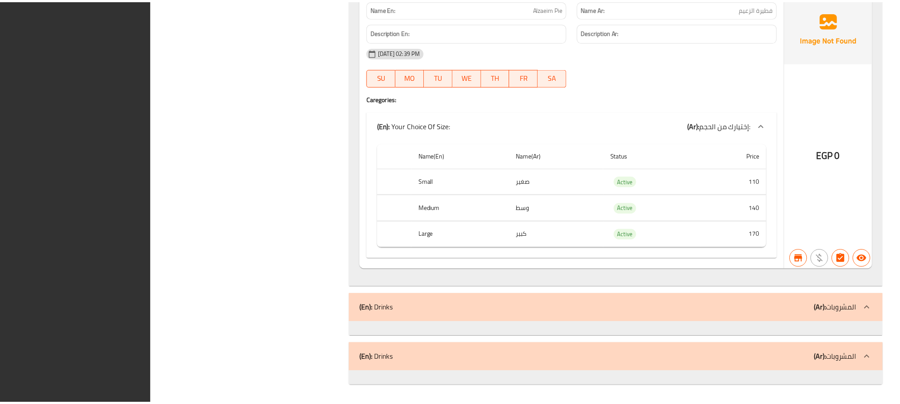
scroll to position [35579, 0]
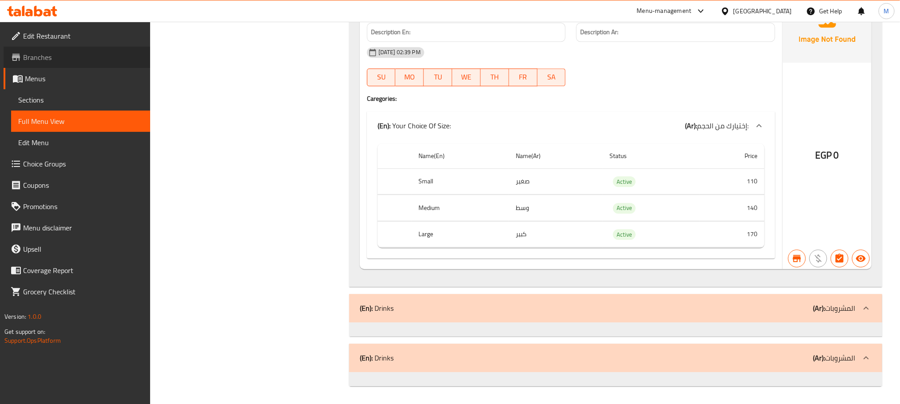
click at [79, 65] on link "Branches" at bounding box center [77, 57] width 147 height 21
